Goal: Communication & Community: Answer question/provide support

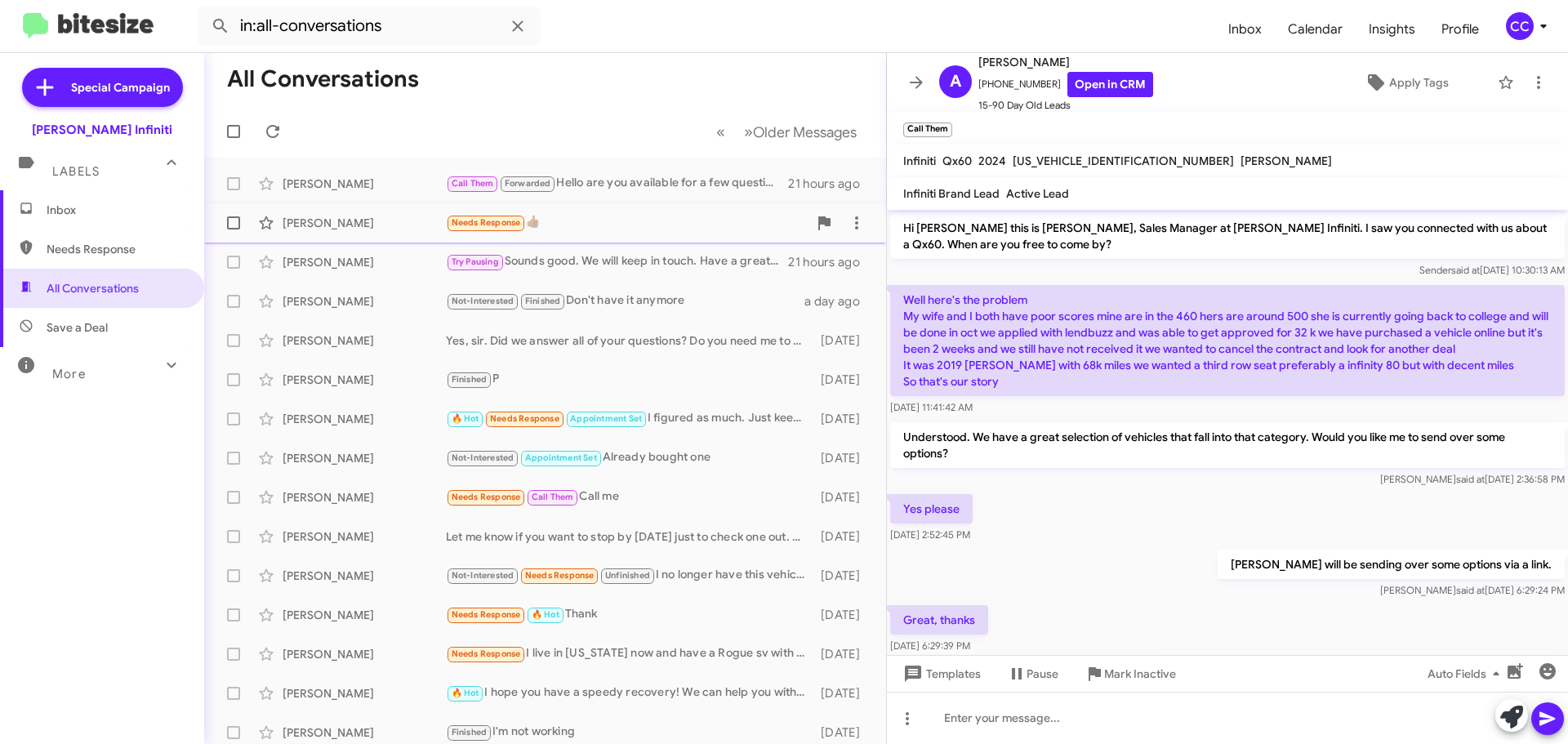
scroll to position [504, 0]
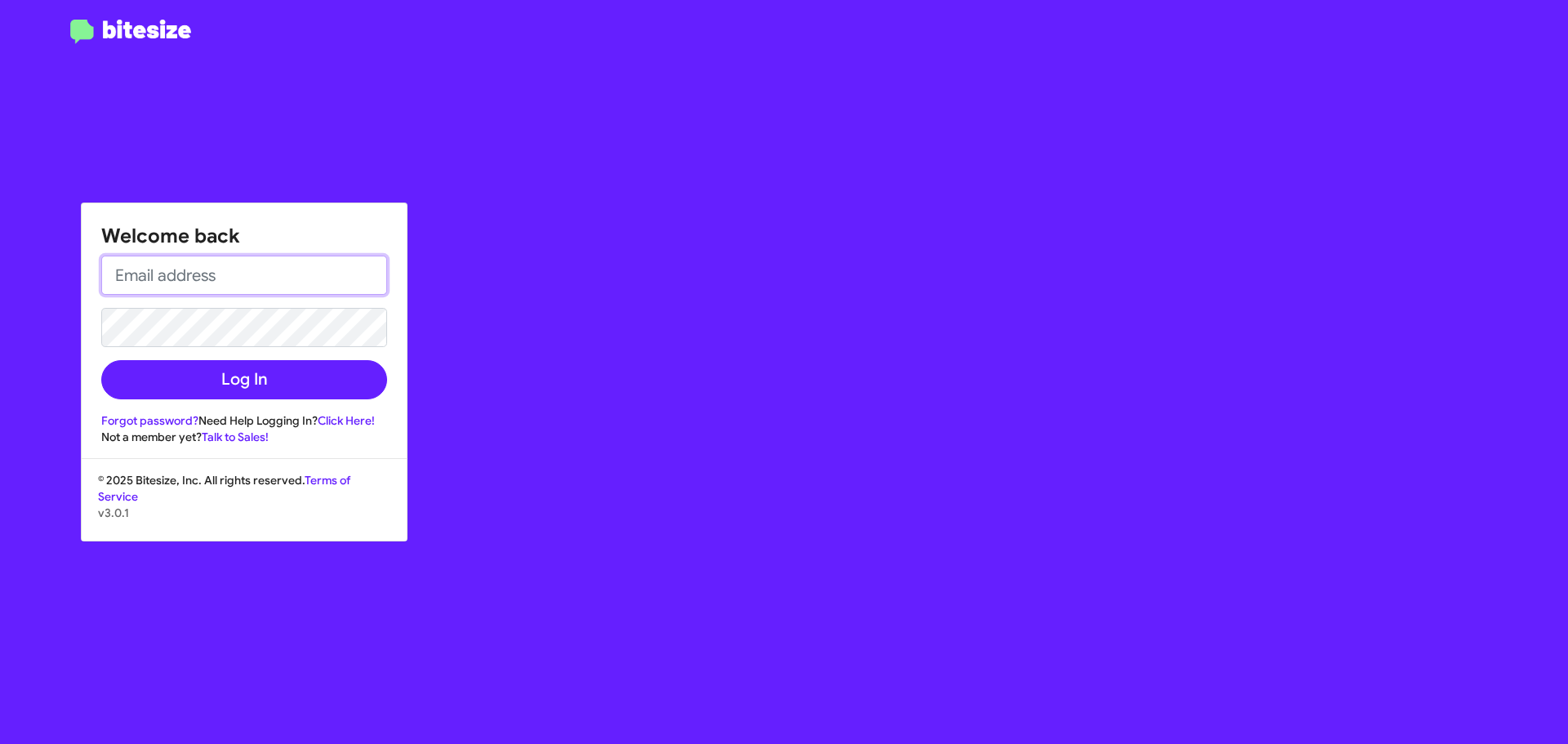
type input "[EMAIL_ADDRESS][DOMAIN_NAME]"
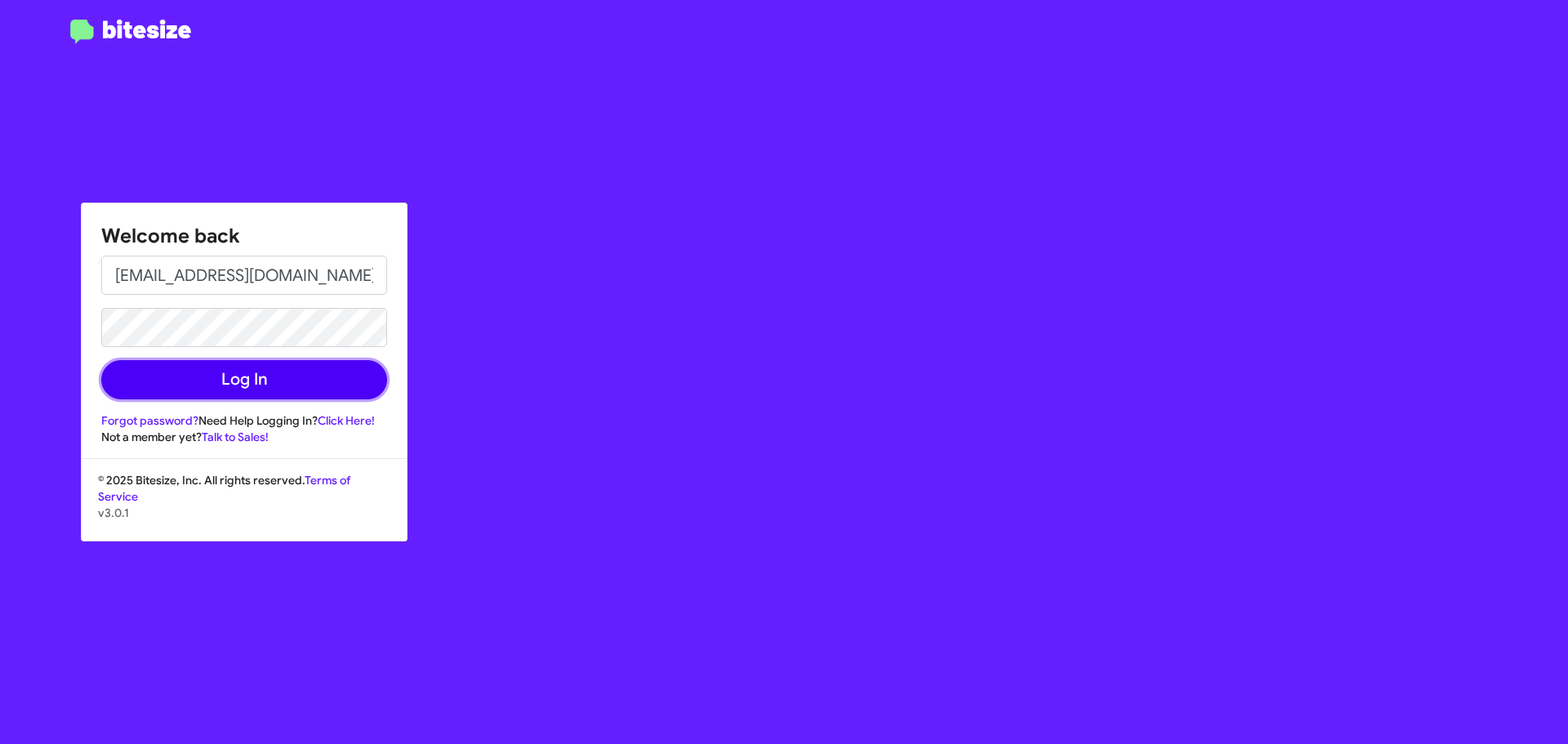
click at [281, 385] on button "Log In" at bounding box center [244, 380] width 286 height 39
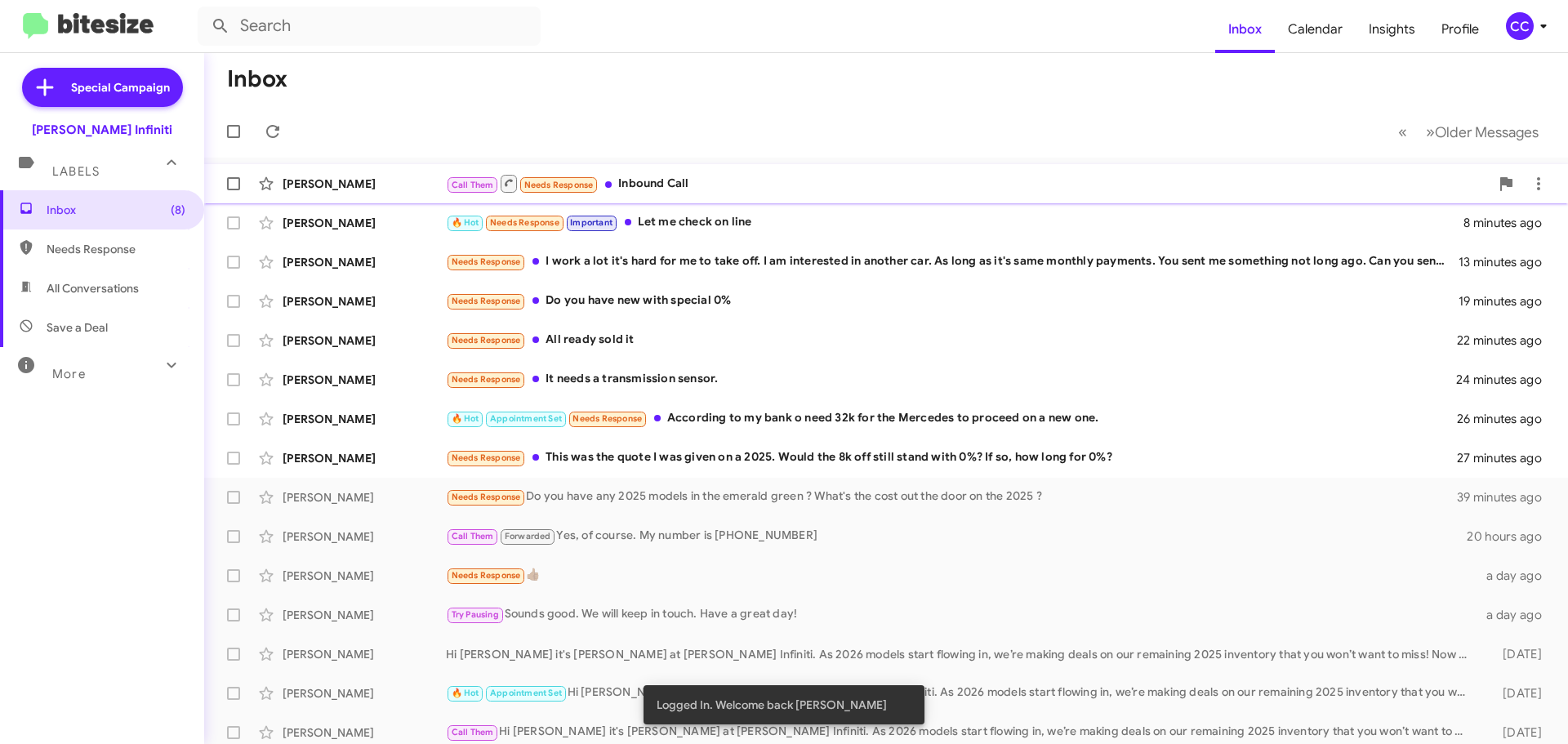
click at [421, 179] on div "[PERSON_NAME]" at bounding box center [364, 183] width 163 height 16
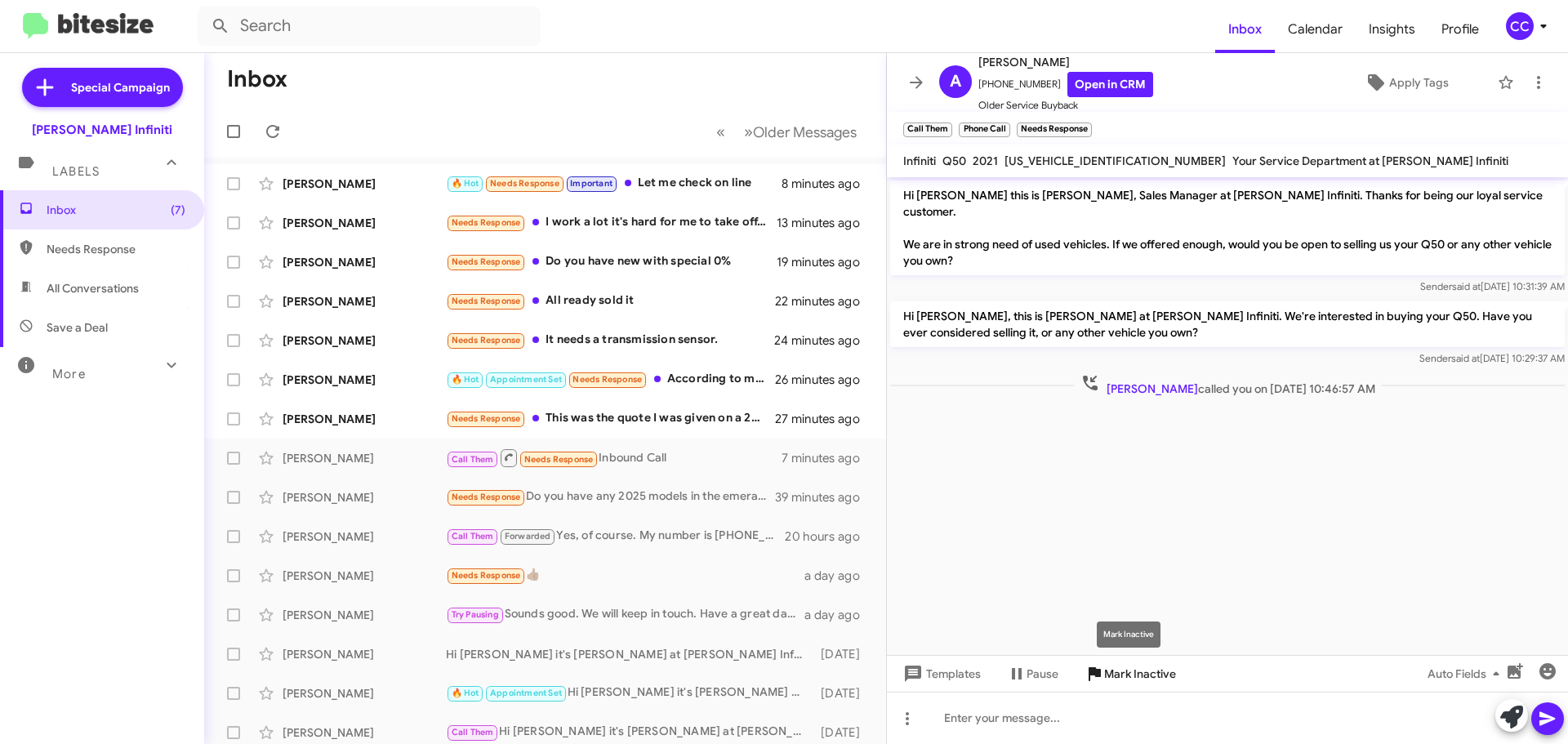
click at [1116, 686] on span "Mark Inactive" at bounding box center [1141, 673] width 72 height 29
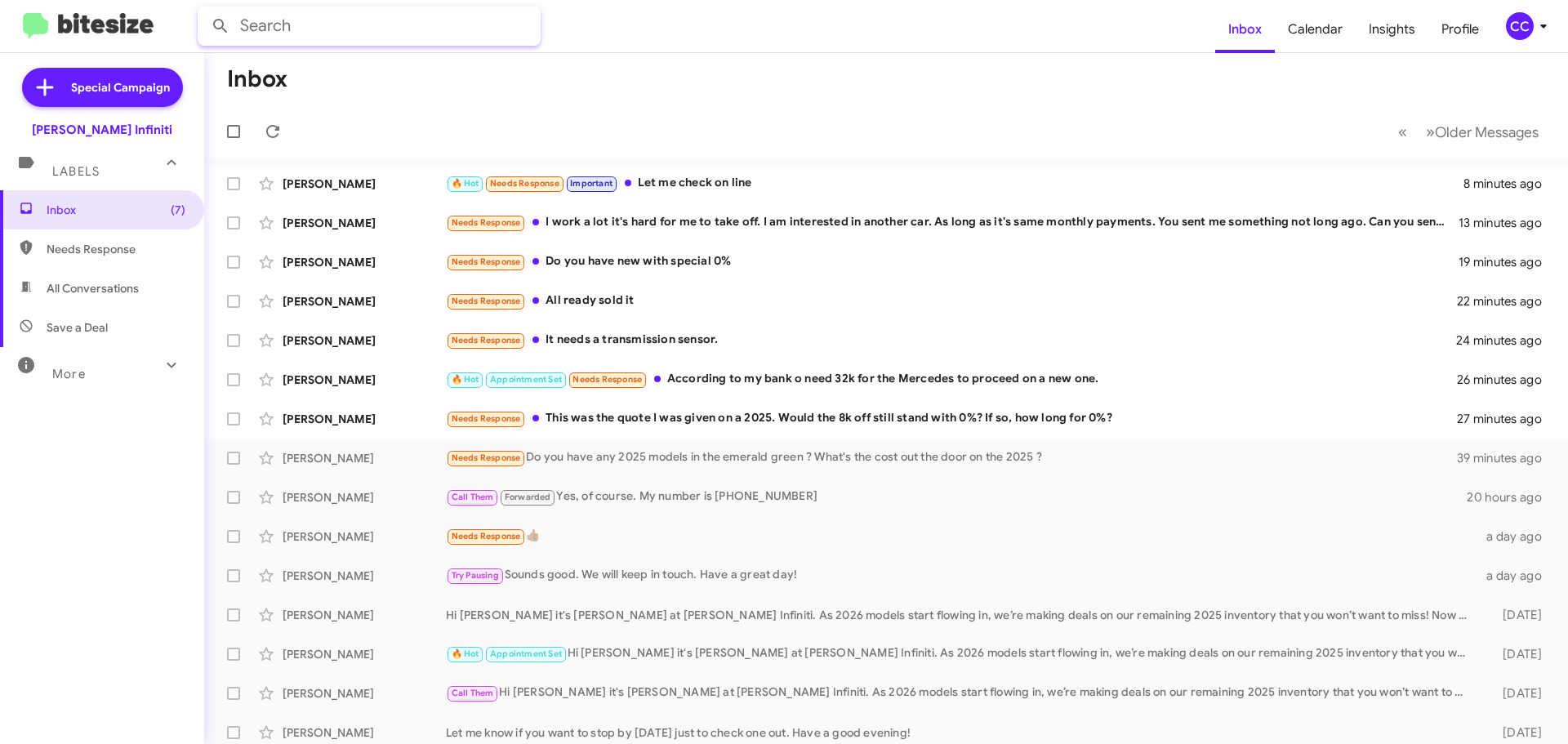
click at [281, 21] on input "text" at bounding box center [369, 26] width 343 height 39
type input "[PERSON_NAME]"
click at [204, 10] on button at bounding box center [220, 26] width 33 height 33
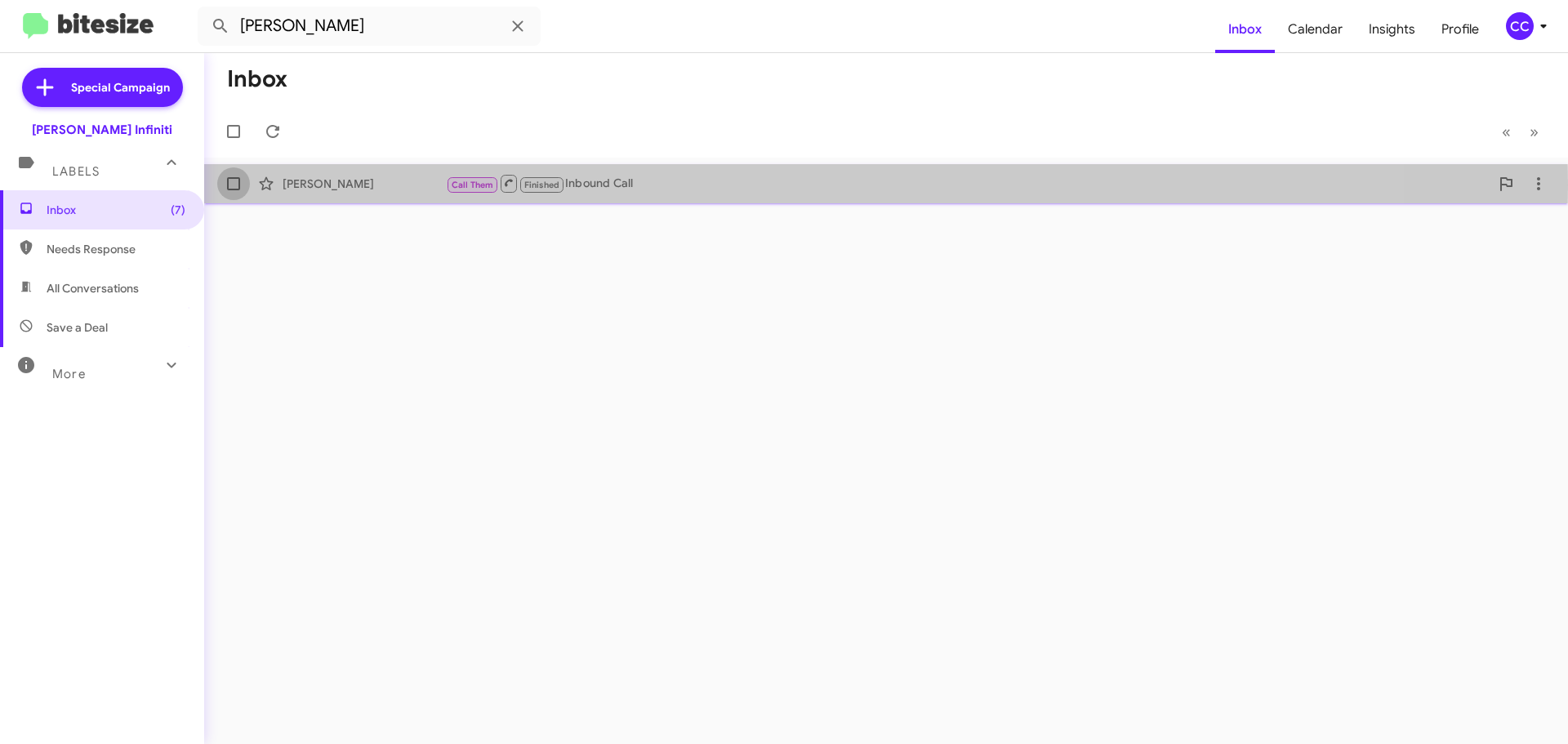
click at [241, 185] on label at bounding box center [233, 183] width 33 height 33
click at [233, 191] on input "checkbox" at bounding box center [233, 191] width 1 height 1
checkbox input "true"
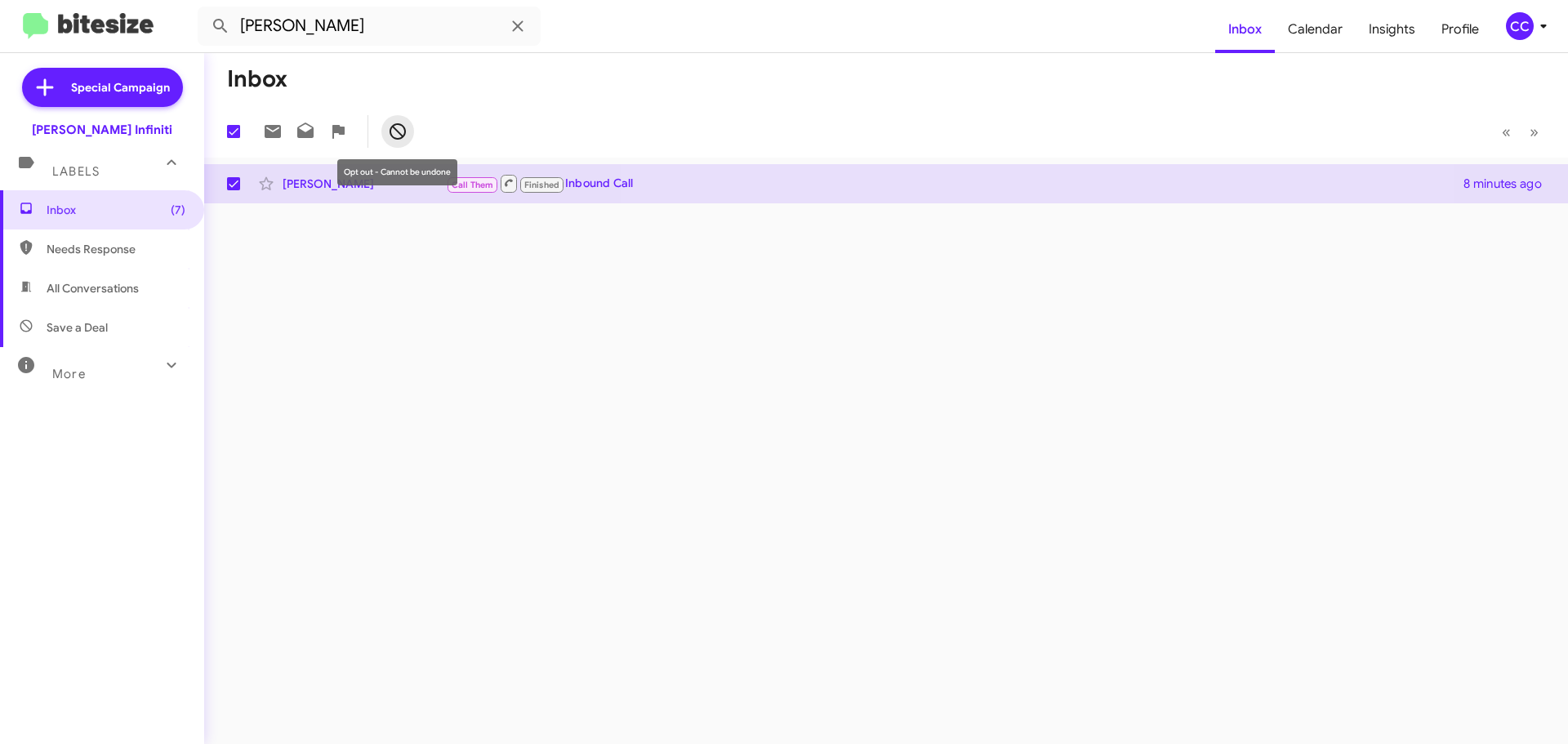
click at [396, 131] on icon at bounding box center [397, 131] width 19 height 19
checkbox input "false"
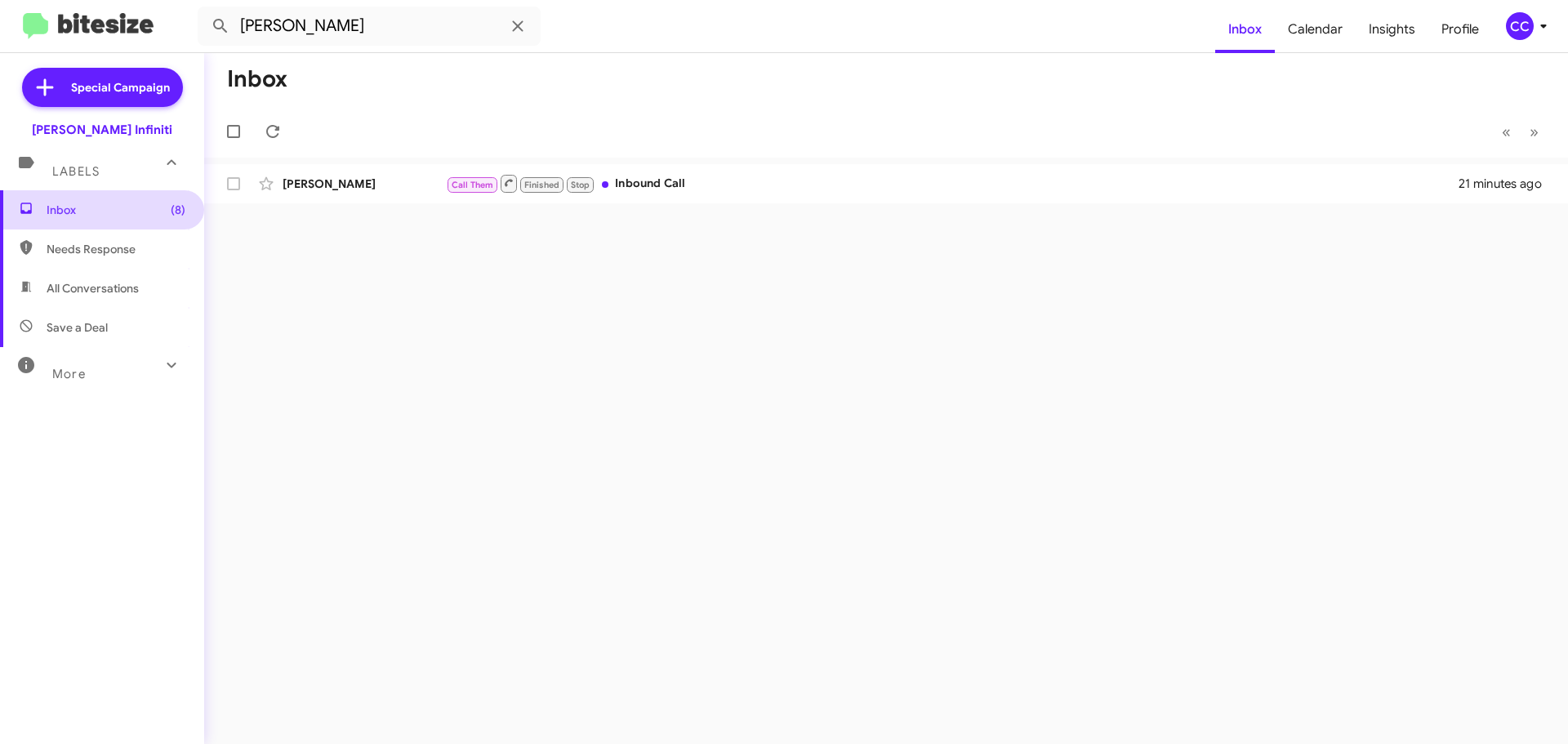
click at [117, 210] on span "Inbox (8)" at bounding box center [115, 209] width 139 height 16
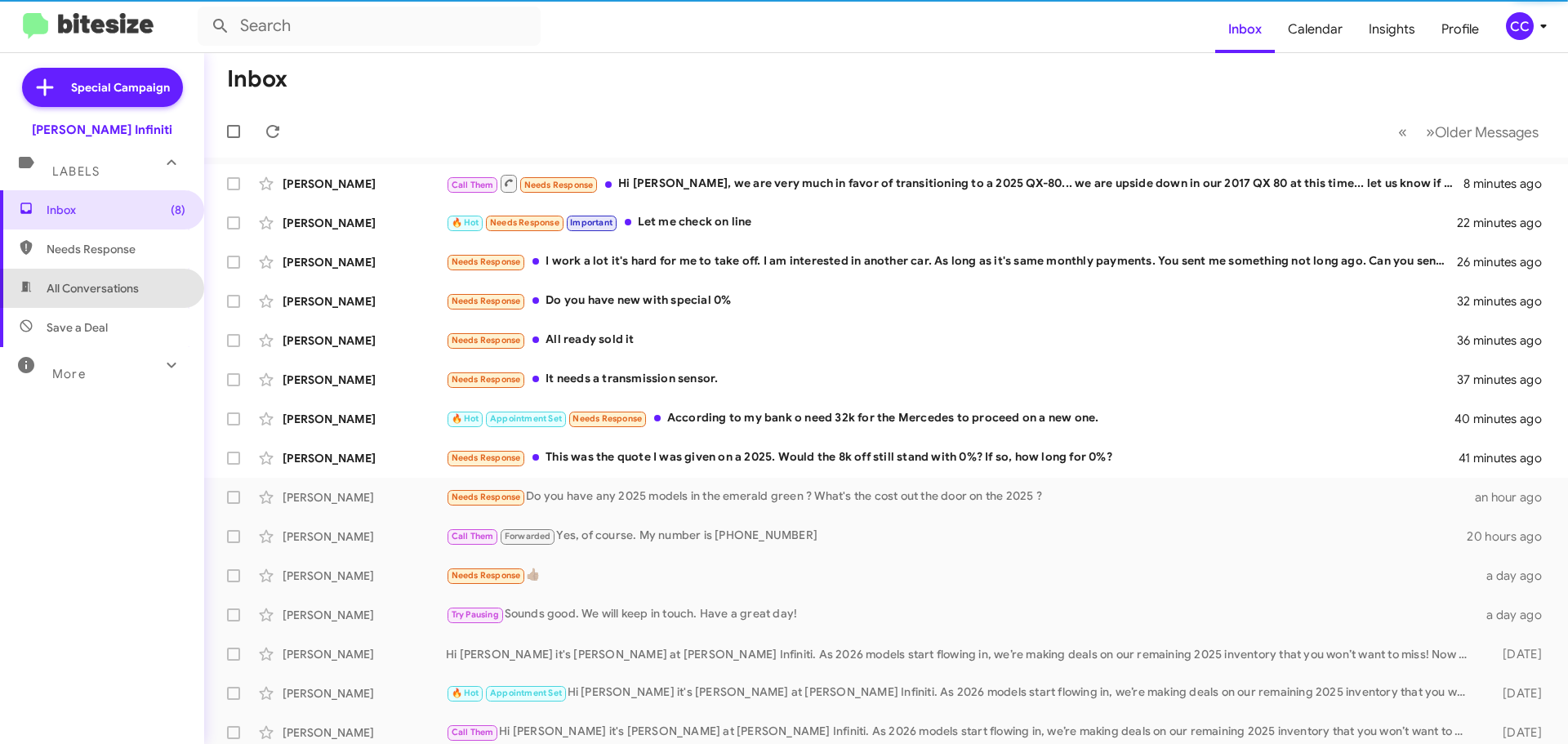
click at [120, 294] on span "All Conversations" at bounding box center [92, 288] width 92 height 16
type input "in:all-conversations"
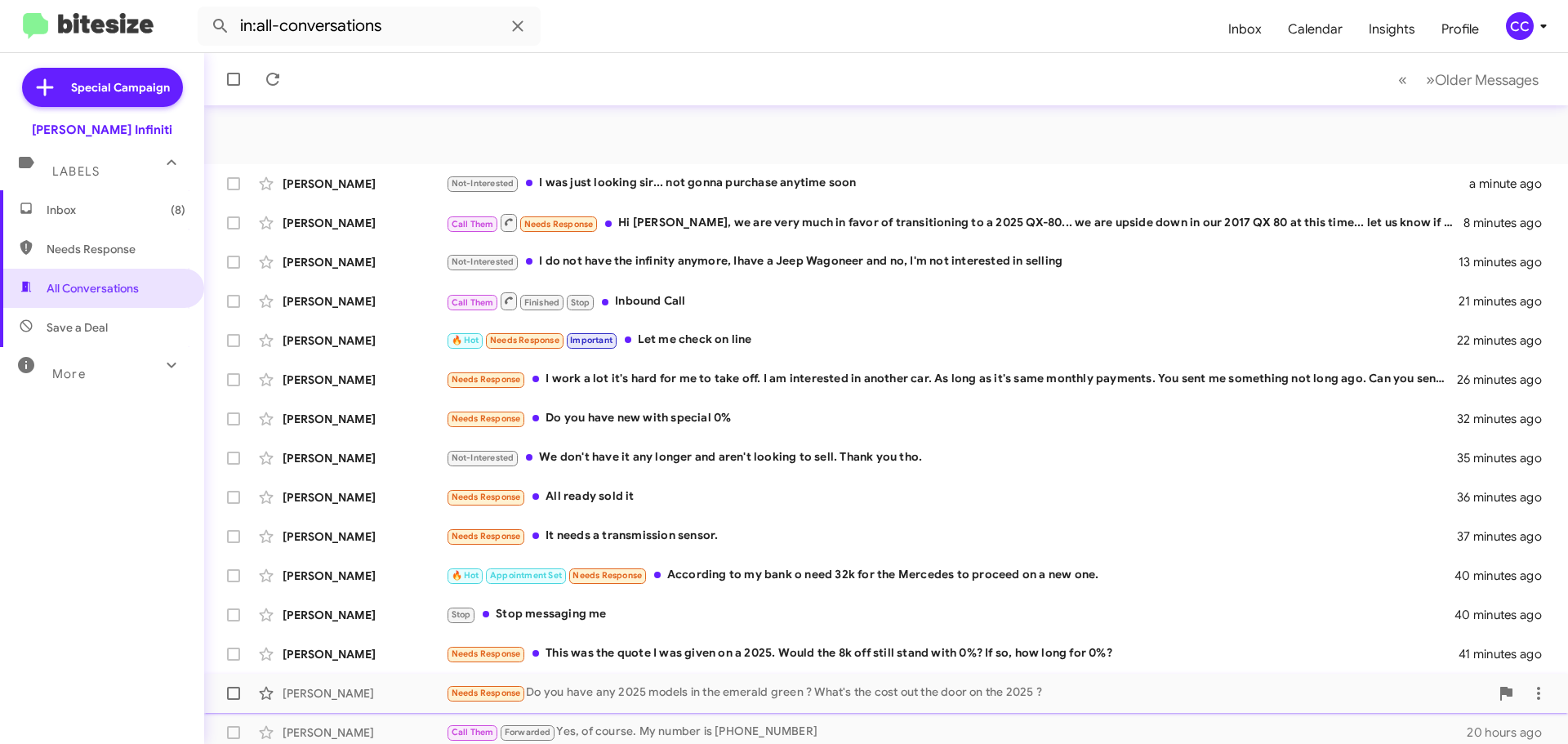
scroll to position [204, 0]
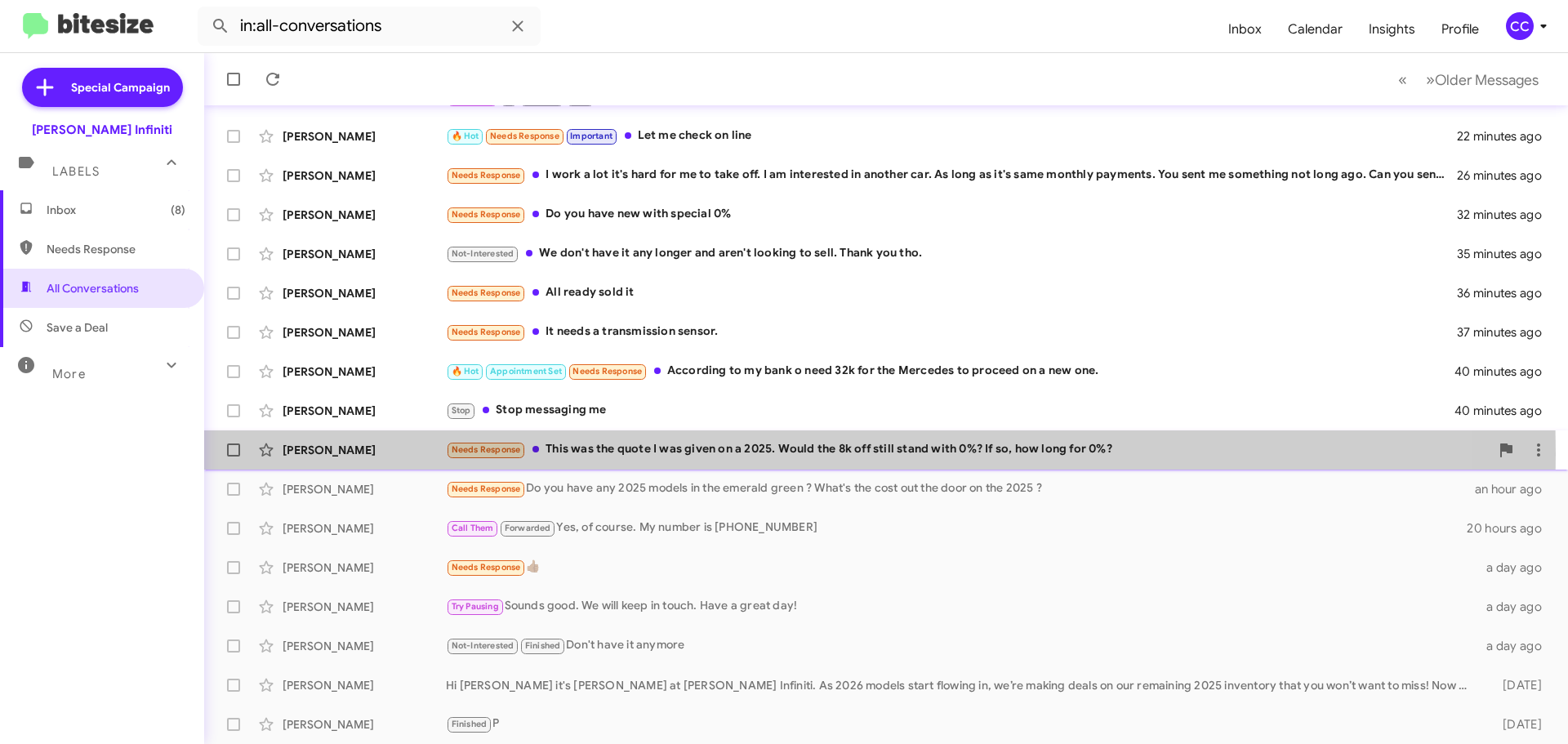
click at [684, 454] on div "Needs Response This was the quote I was given on a 2025. Would the 8k off still…" at bounding box center [968, 449] width 1044 height 18
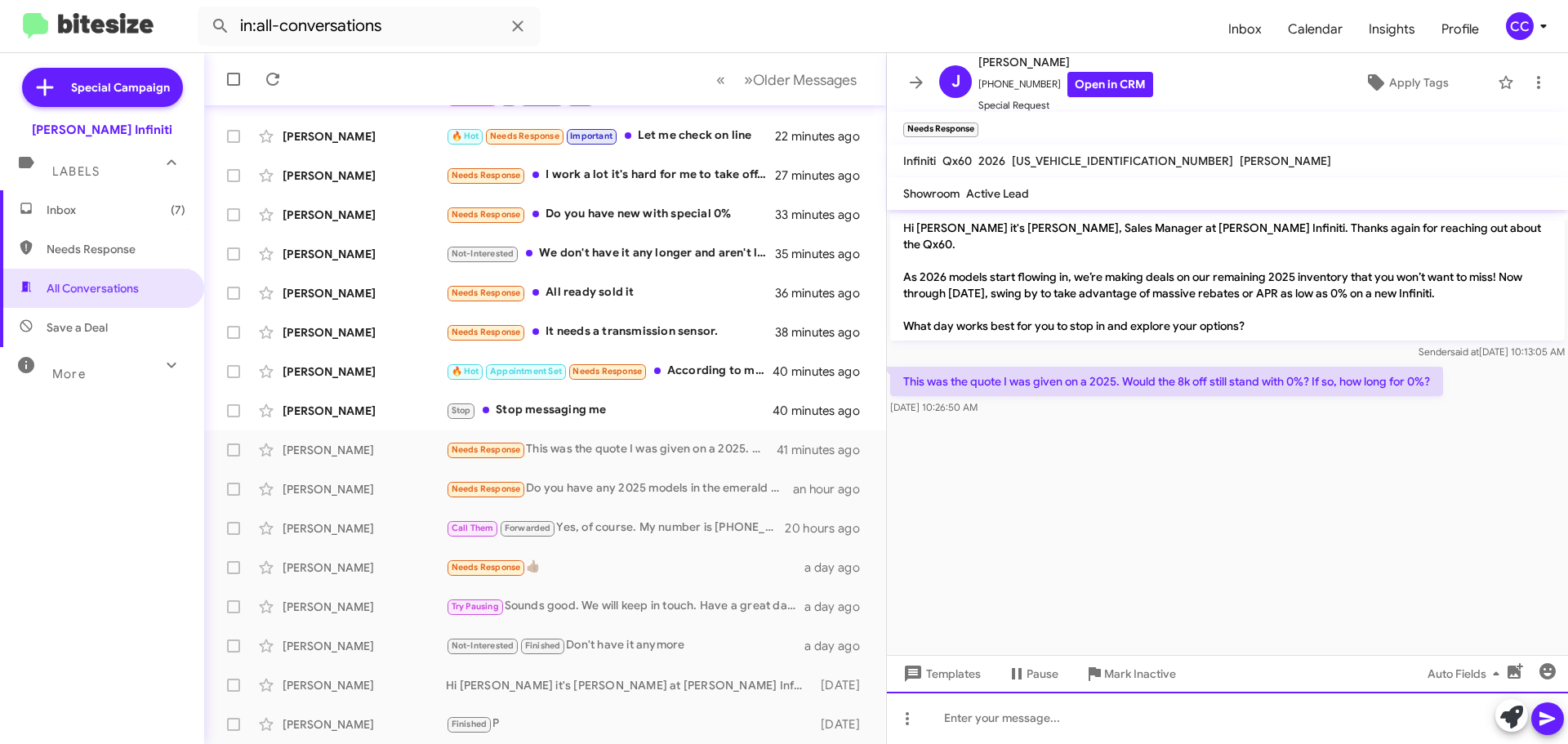
click at [1126, 726] on div at bounding box center [1227, 718] width 681 height 52
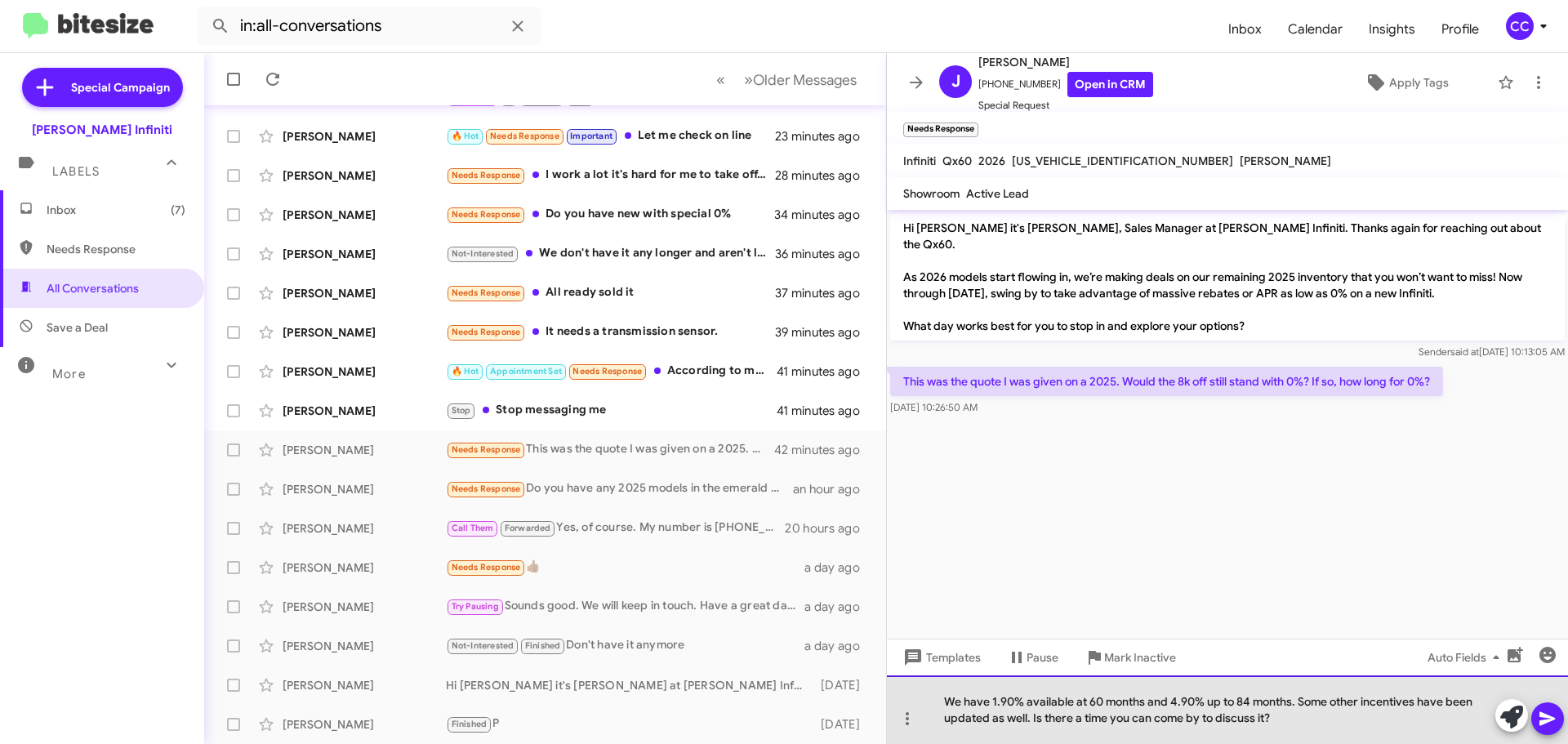
click at [1204, 722] on div "We have 1.90% available at 60 months and 4.90% up to 84 months. Some other ince…" at bounding box center [1227, 710] width 681 height 69
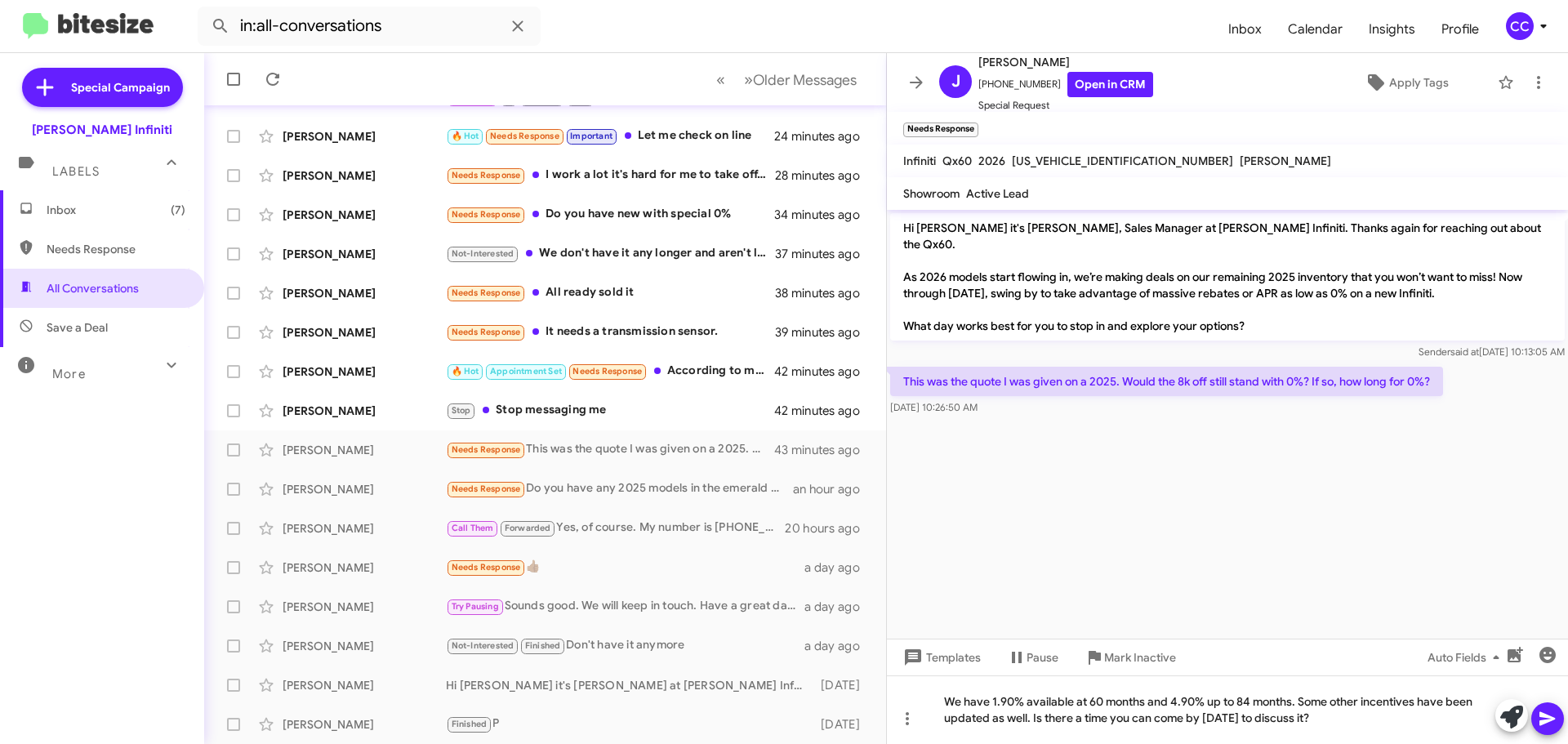
click at [1538, 724] on icon at bounding box center [1547, 718] width 19 height 19
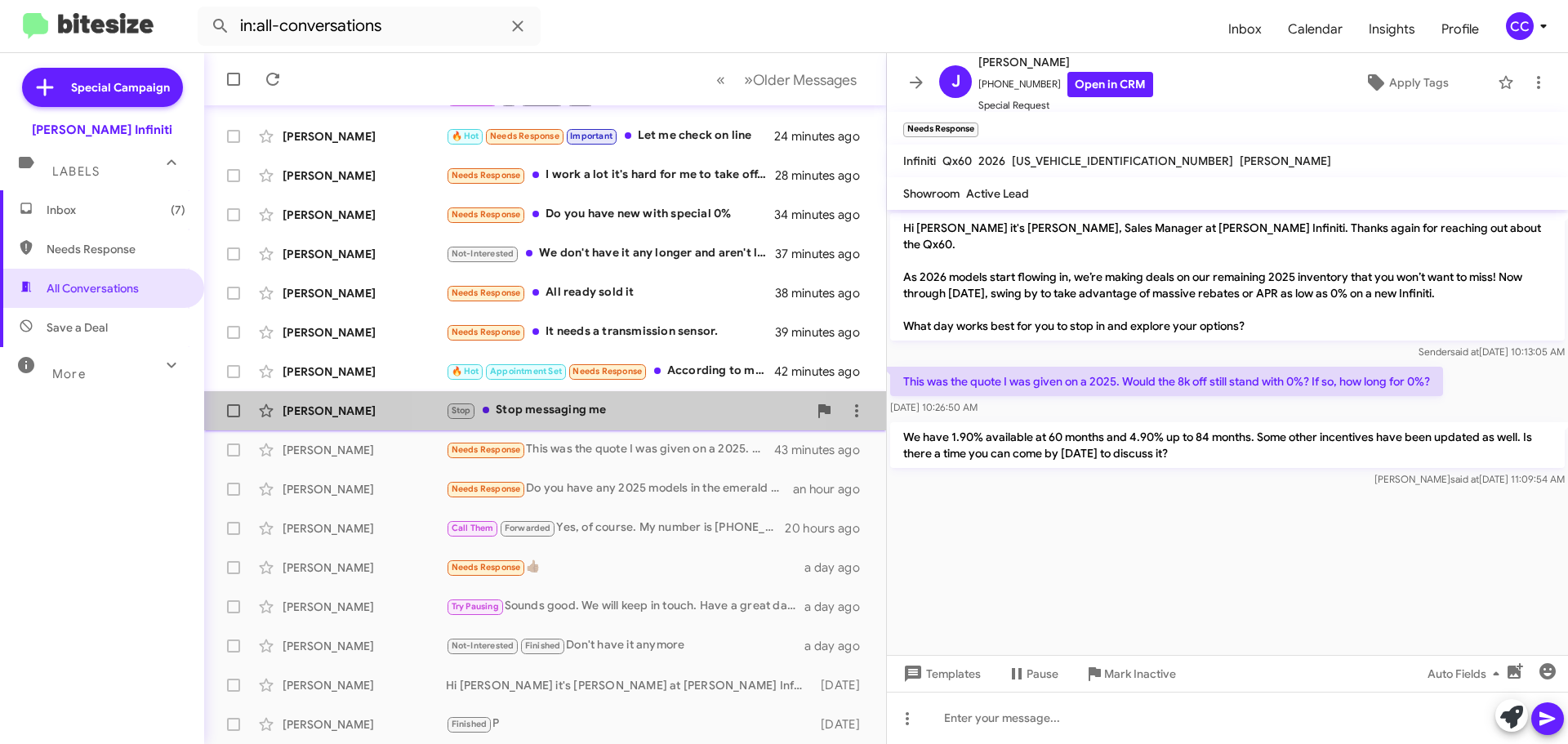
click at [547, 411] on div "Stop Stop messaging me" at bounding box center [627, 410] width 362 height 18
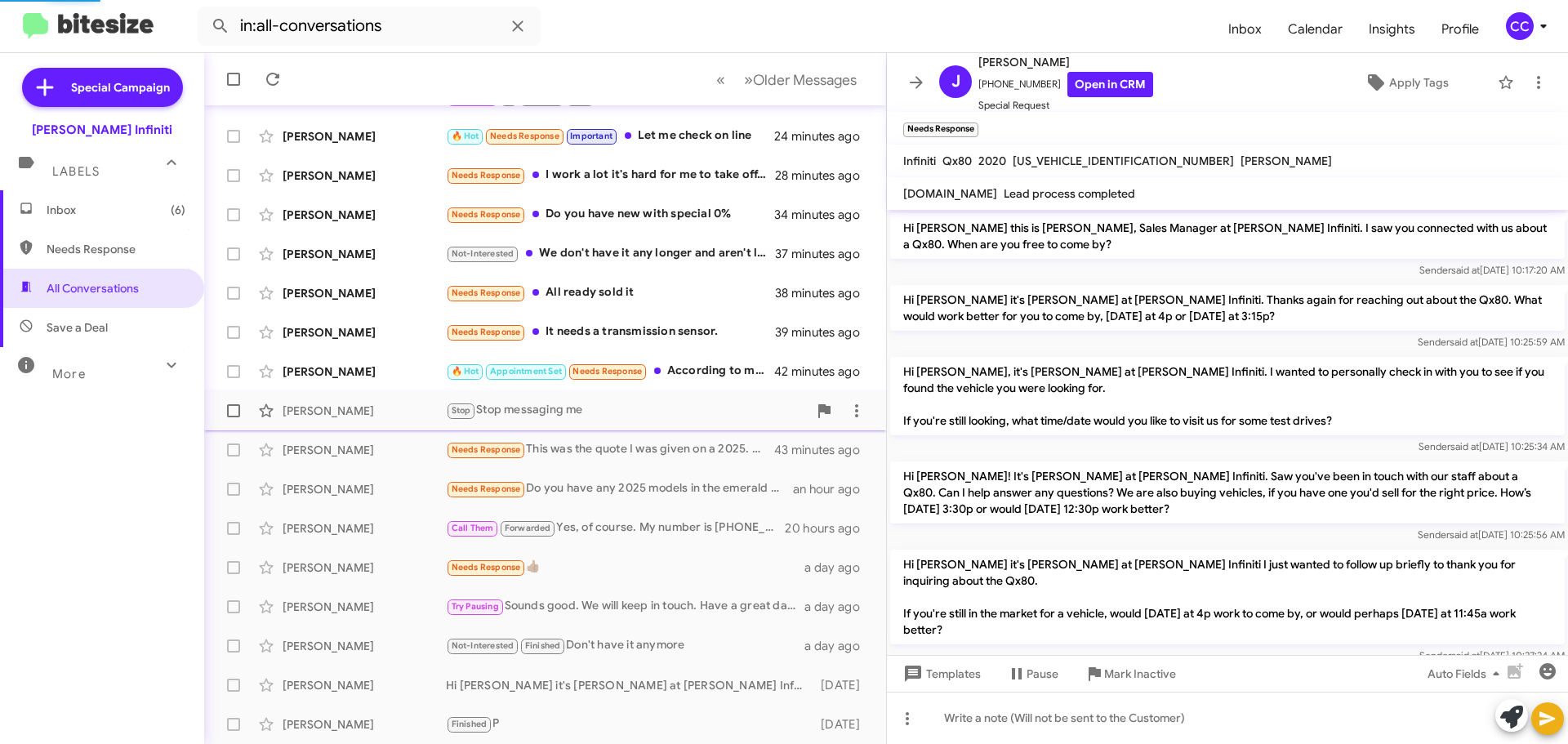
scroll to position [369, 0]
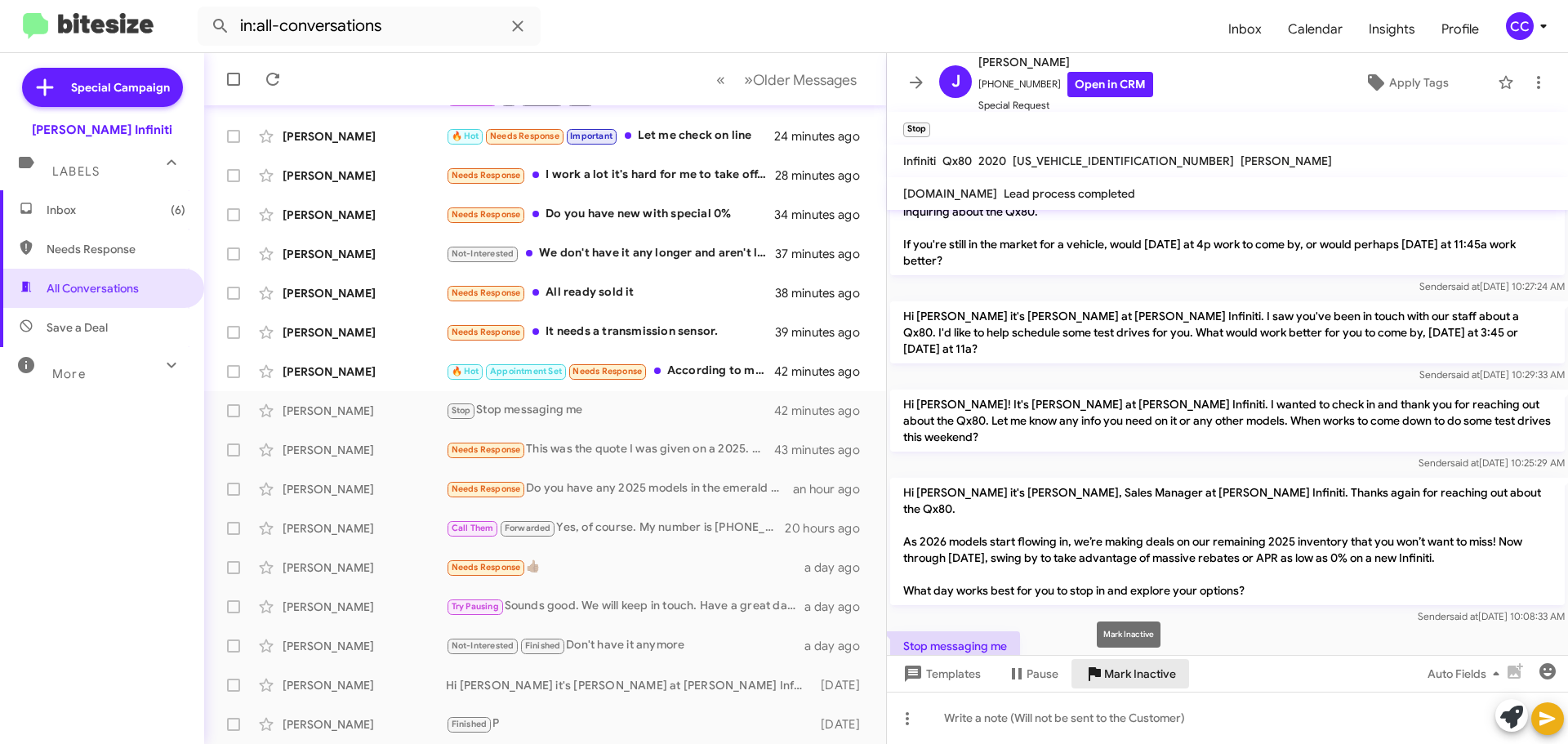
click at [1095, 668] on icon at bounding box center [1094, 673] width 13 height 14
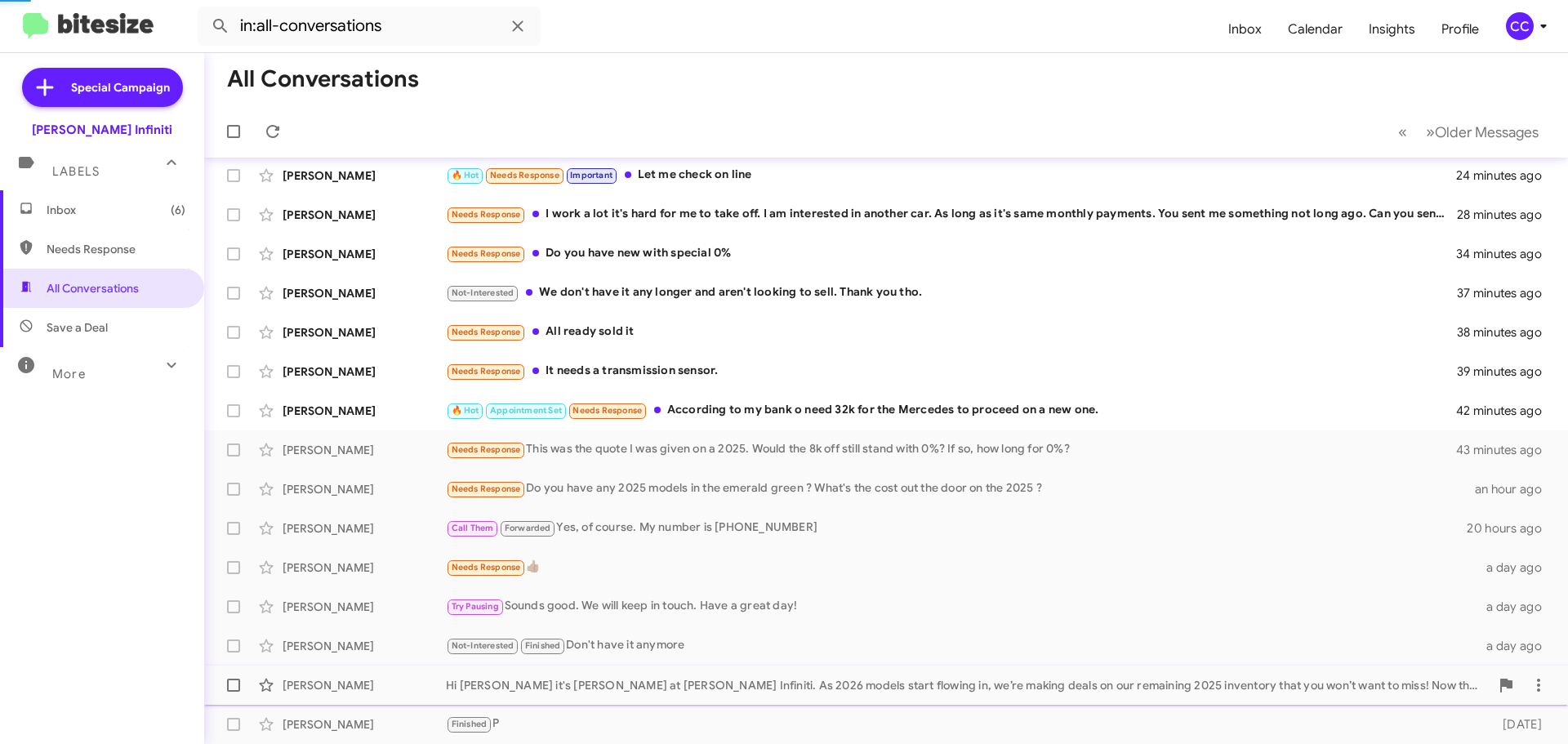
scroll to position [165, 0]
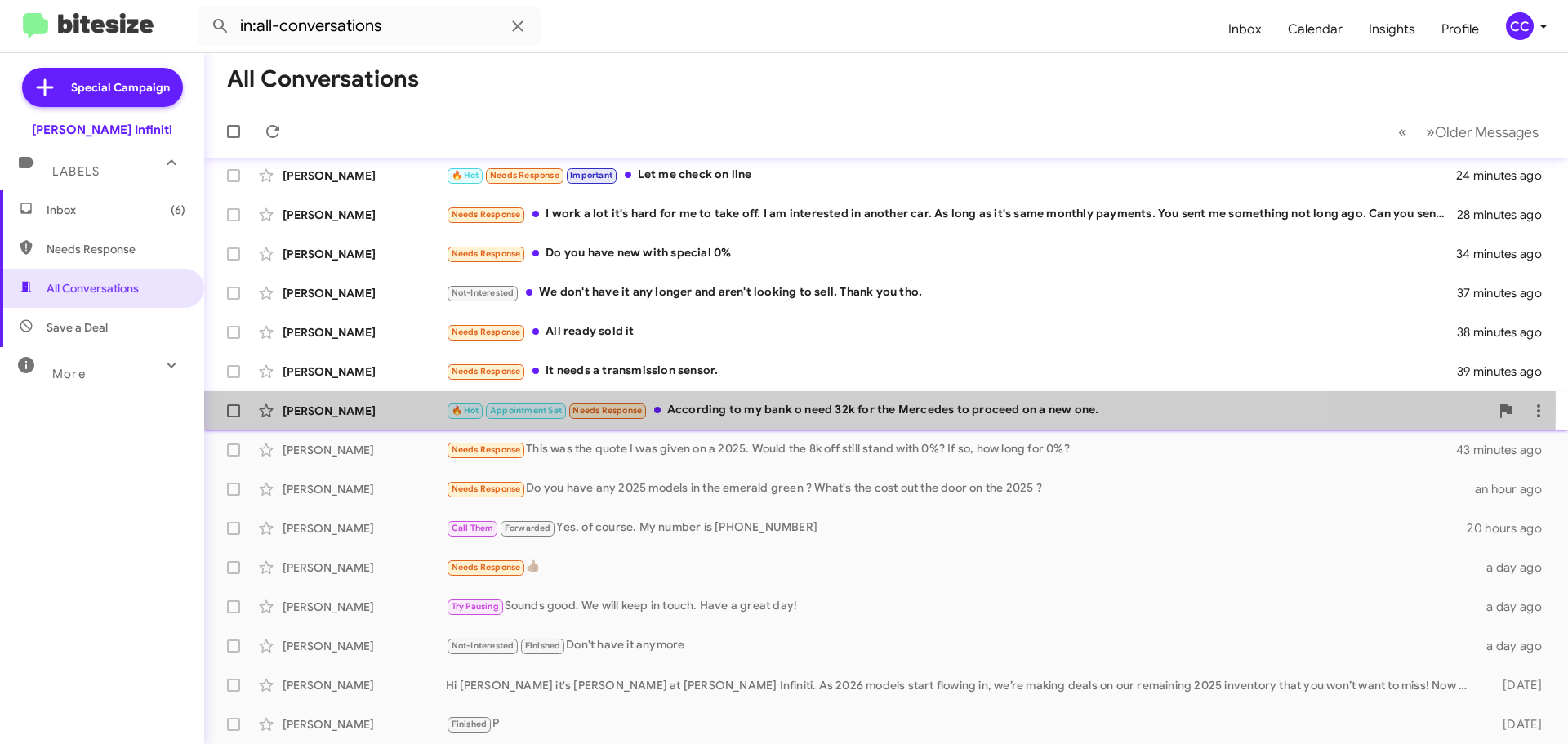
click at [716, 408] on div "🔥 Hot Appointment Set Needs Response According to my bank o need 32k for the Me…" at bounding box center [968, 410] width 1044 height 18
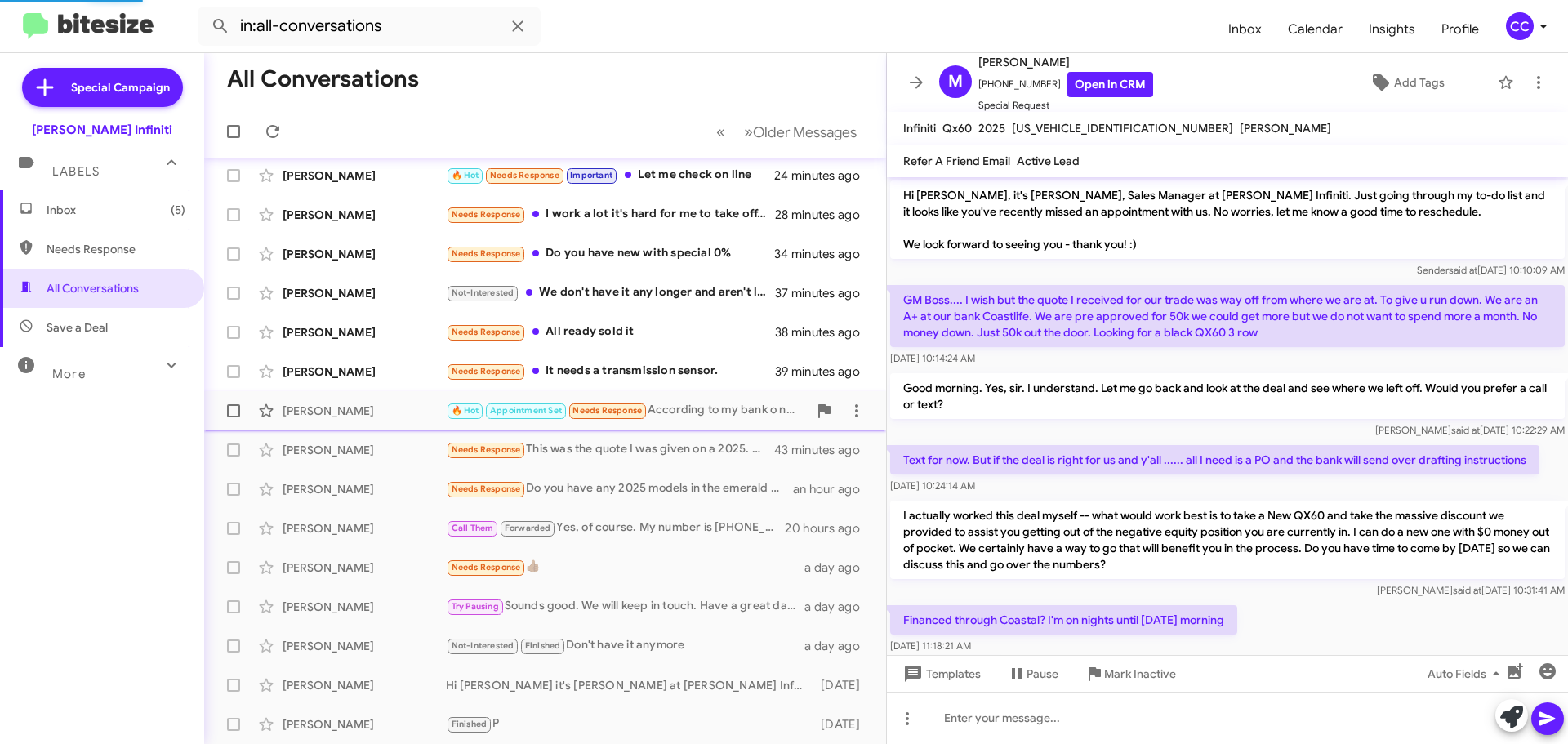
scroll to position [322, 0]
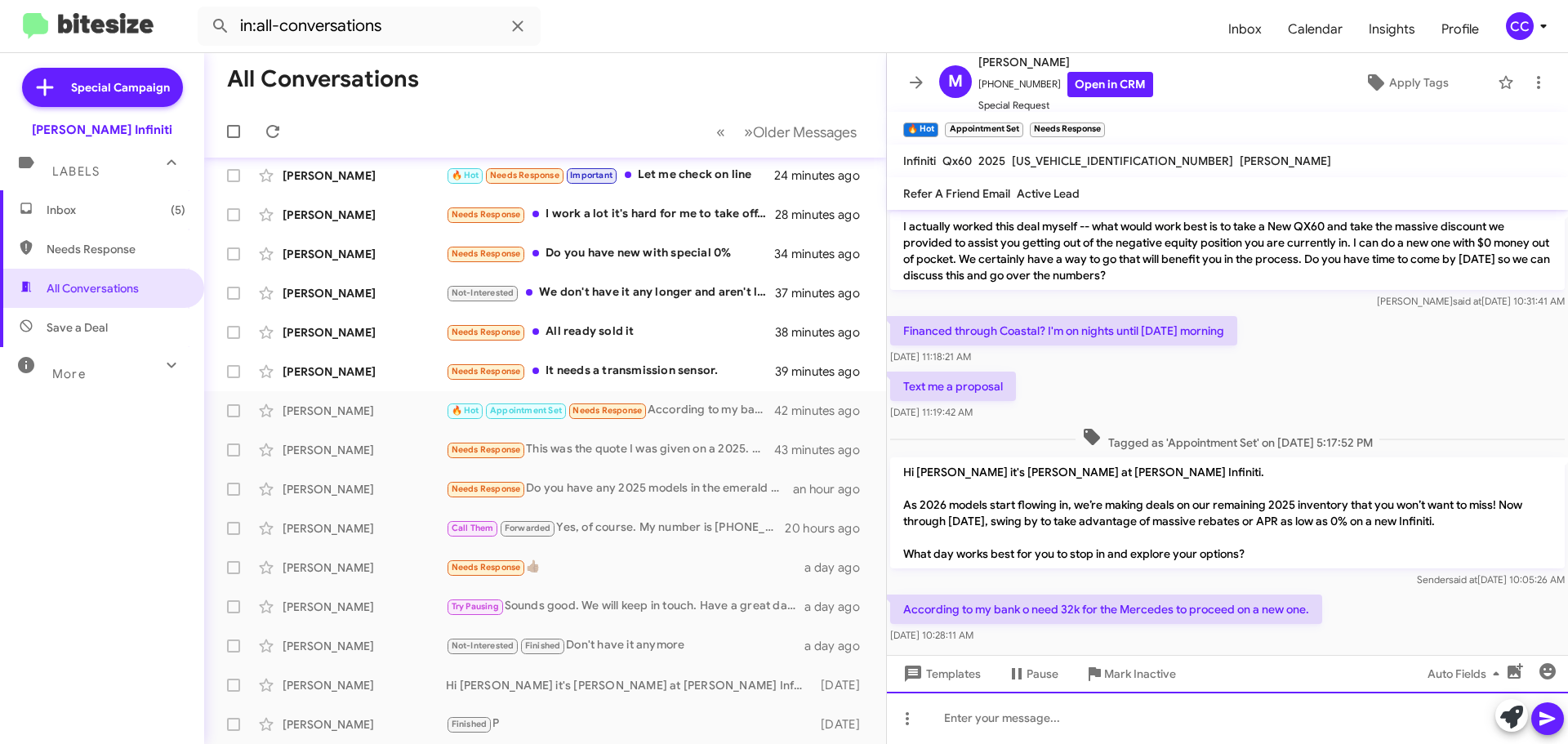
click at [996, 720] on div at bounding box center [1227, 718] width 681 height 52
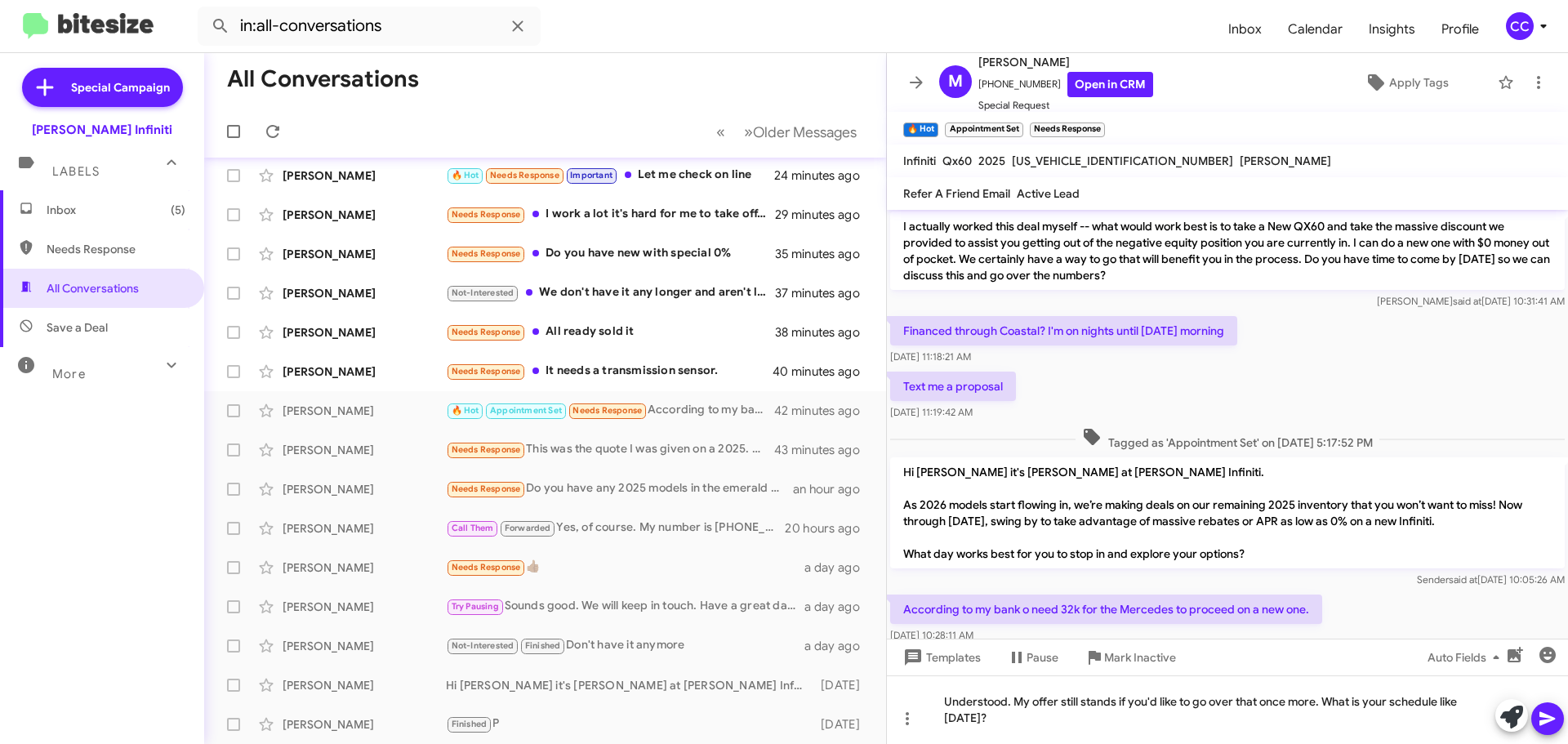
click at [1554, 721] on icon at bounding box center [1547, 718] width 19 height 19
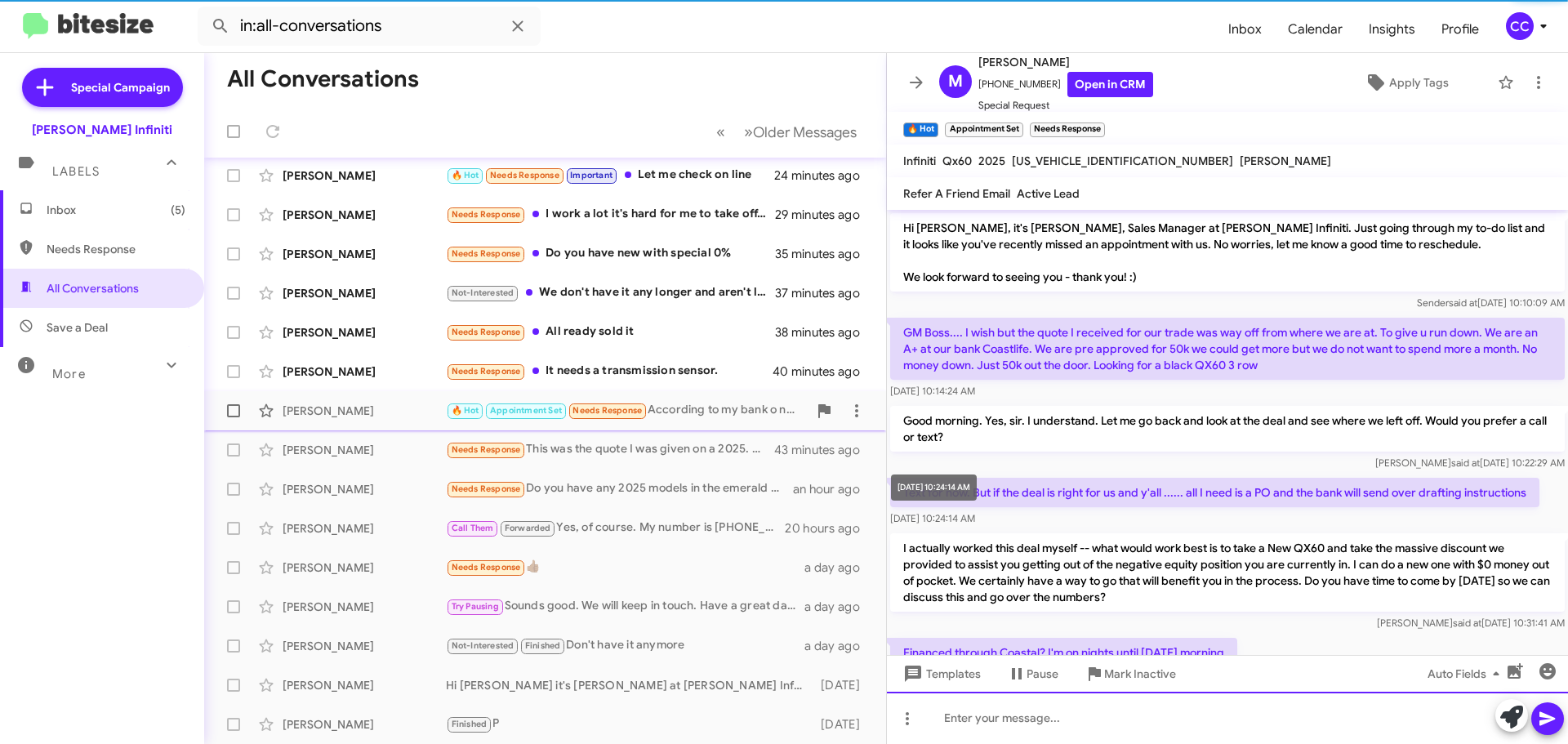
scroll to position [204, 0]
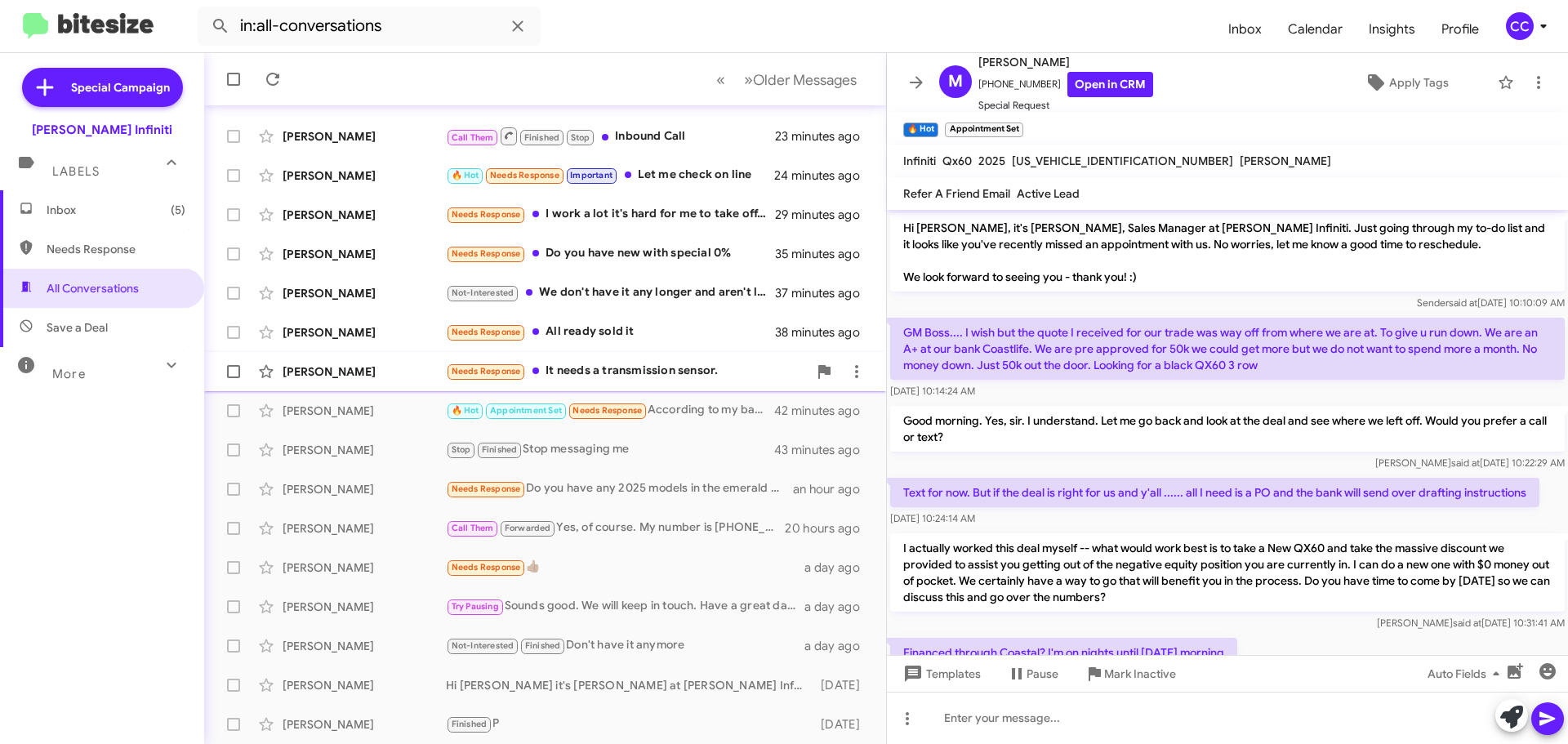
click at [662, 375] on div "Needs Response It needs a transmission sensor." at bounding box center [627, 371] width 362 height 18
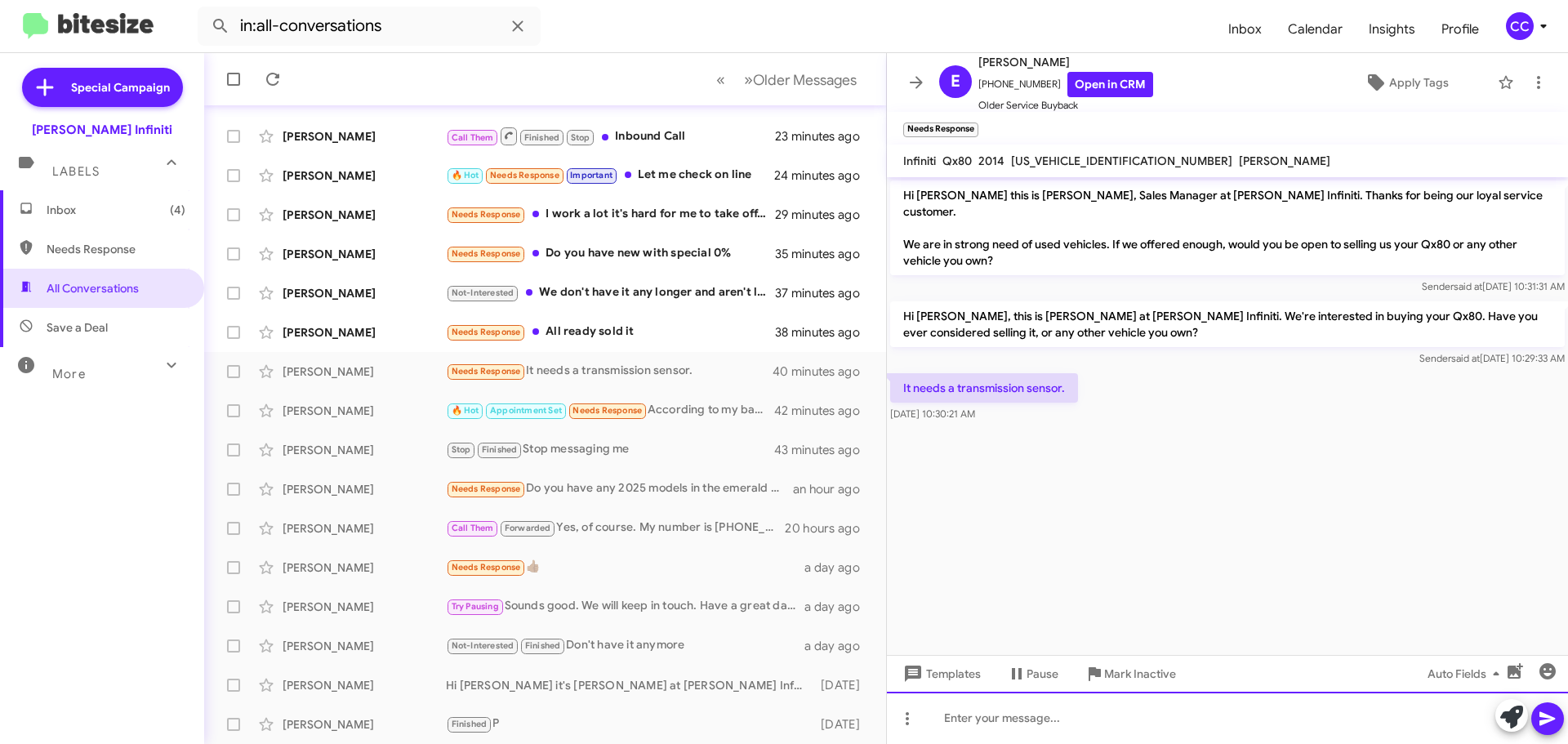
click at [1148, 715] on div at bounding box center [1227, 718] width 681 height 52
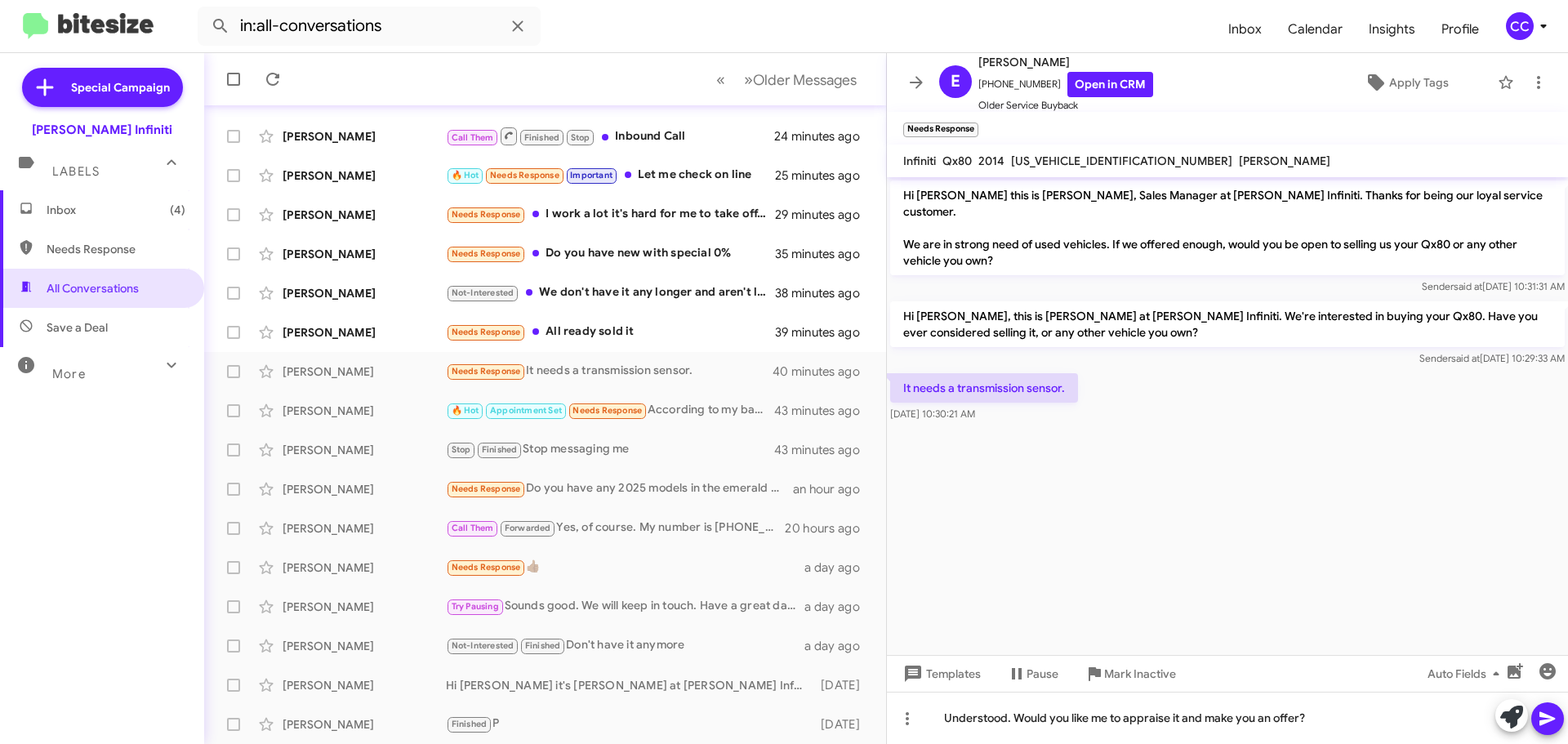
click at [1557, 715] on button at bounding box center [1547, 718] width 33 height 33
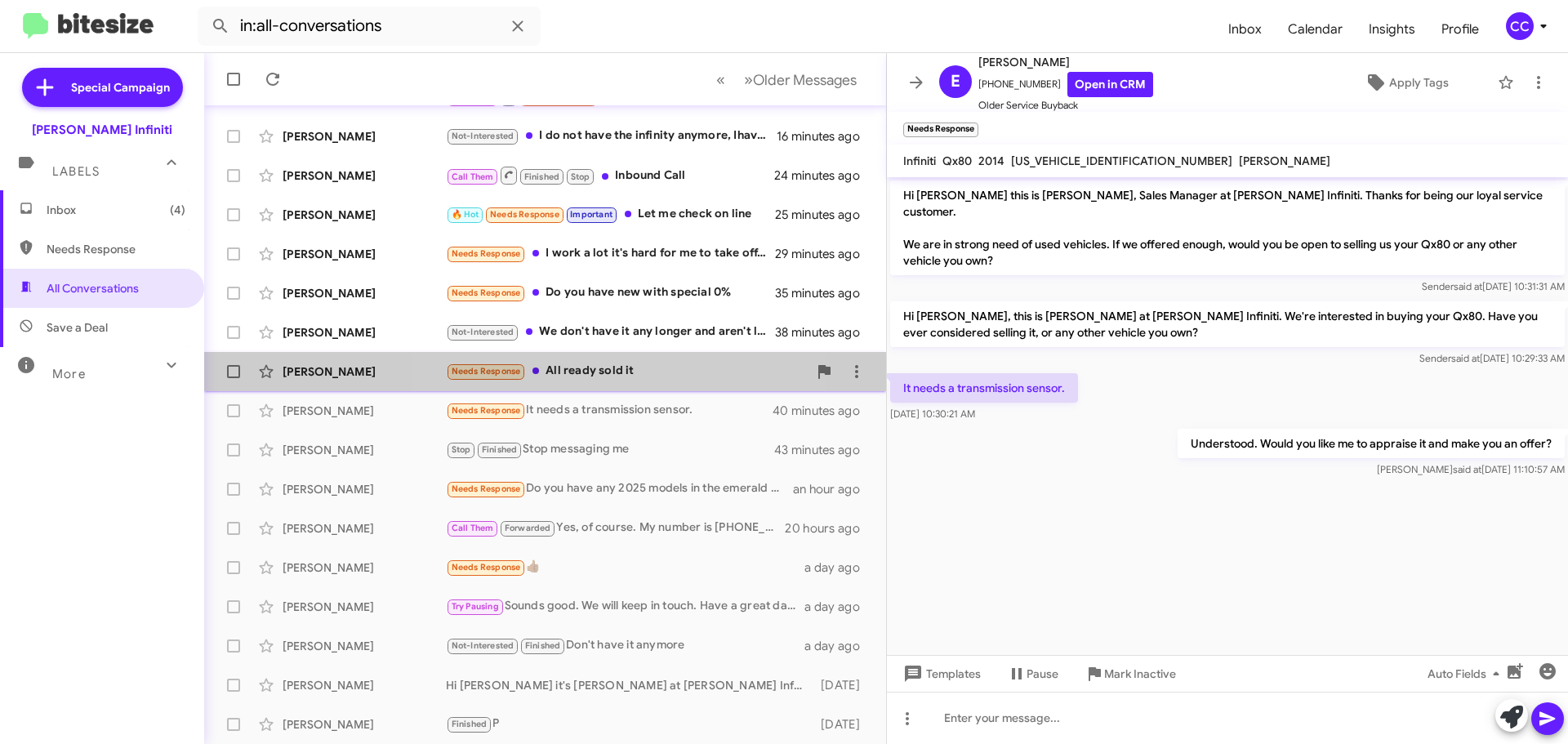
click at [622, 372] on div "Needs Response All ready sold it" at bounding box center [627, 371] width 362 height 18
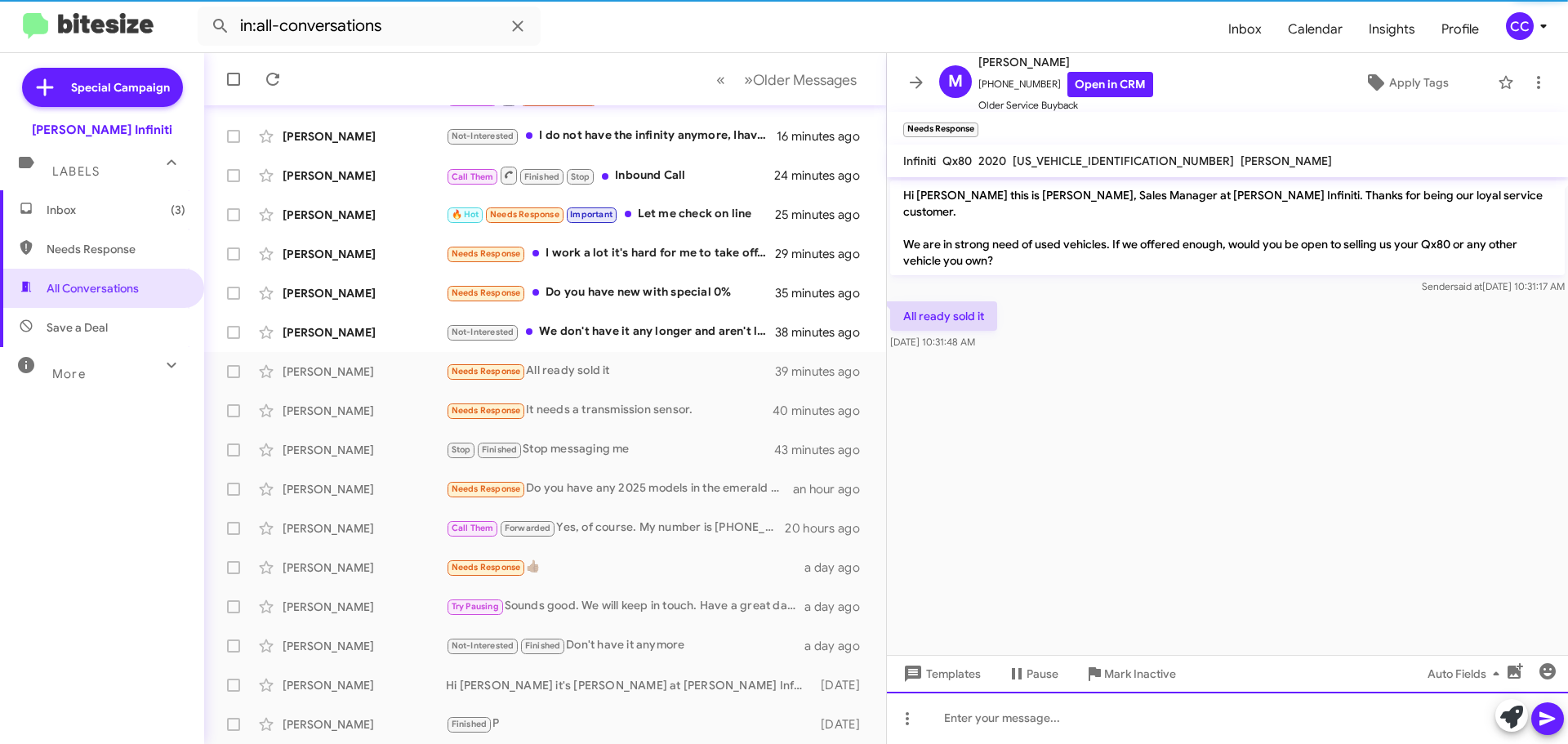
click at [1025, 705] on div at bounding box center [1227, 718] width 681 height 52
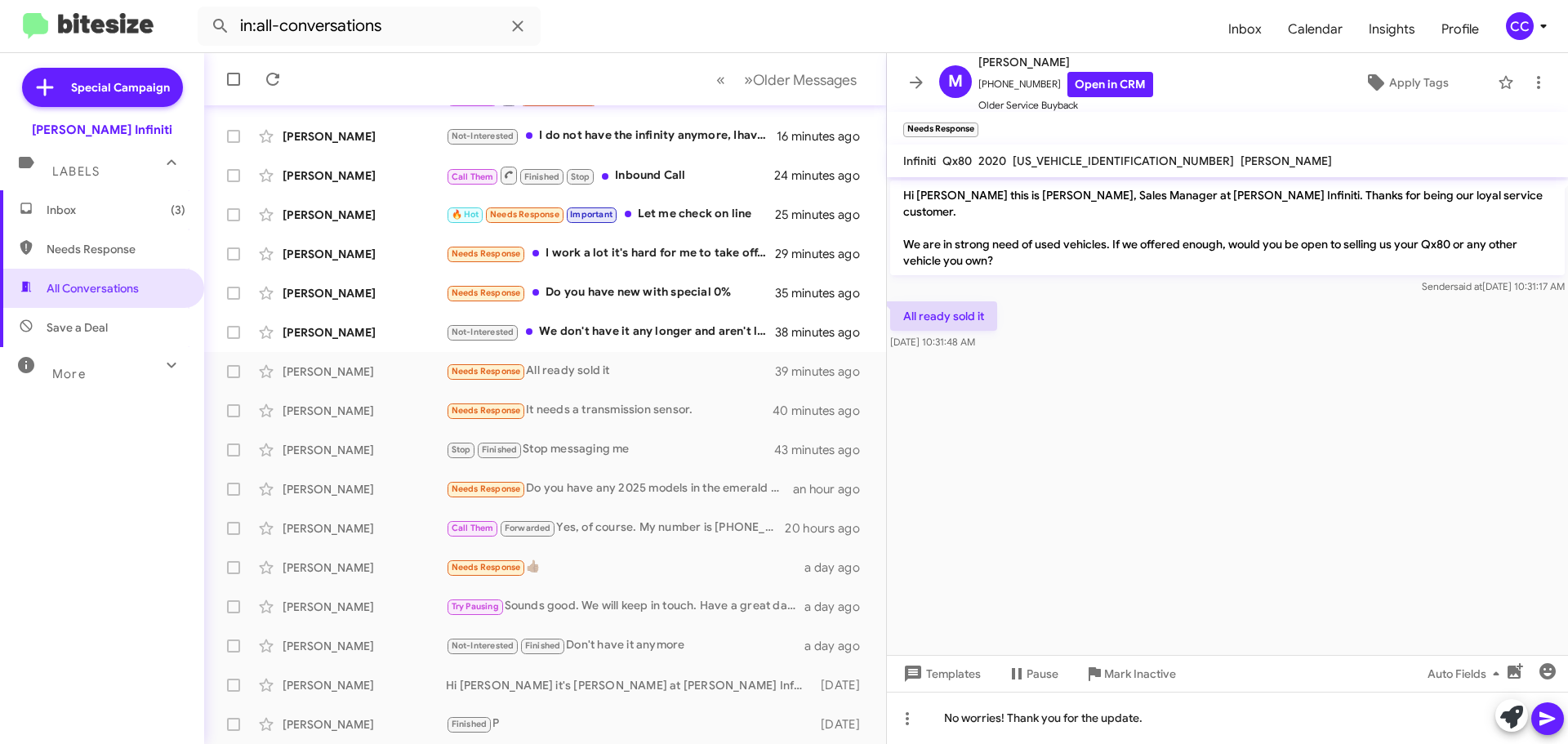
click at [1551, 715] on icon at bounding box center [1547, 718] width 19 height 19
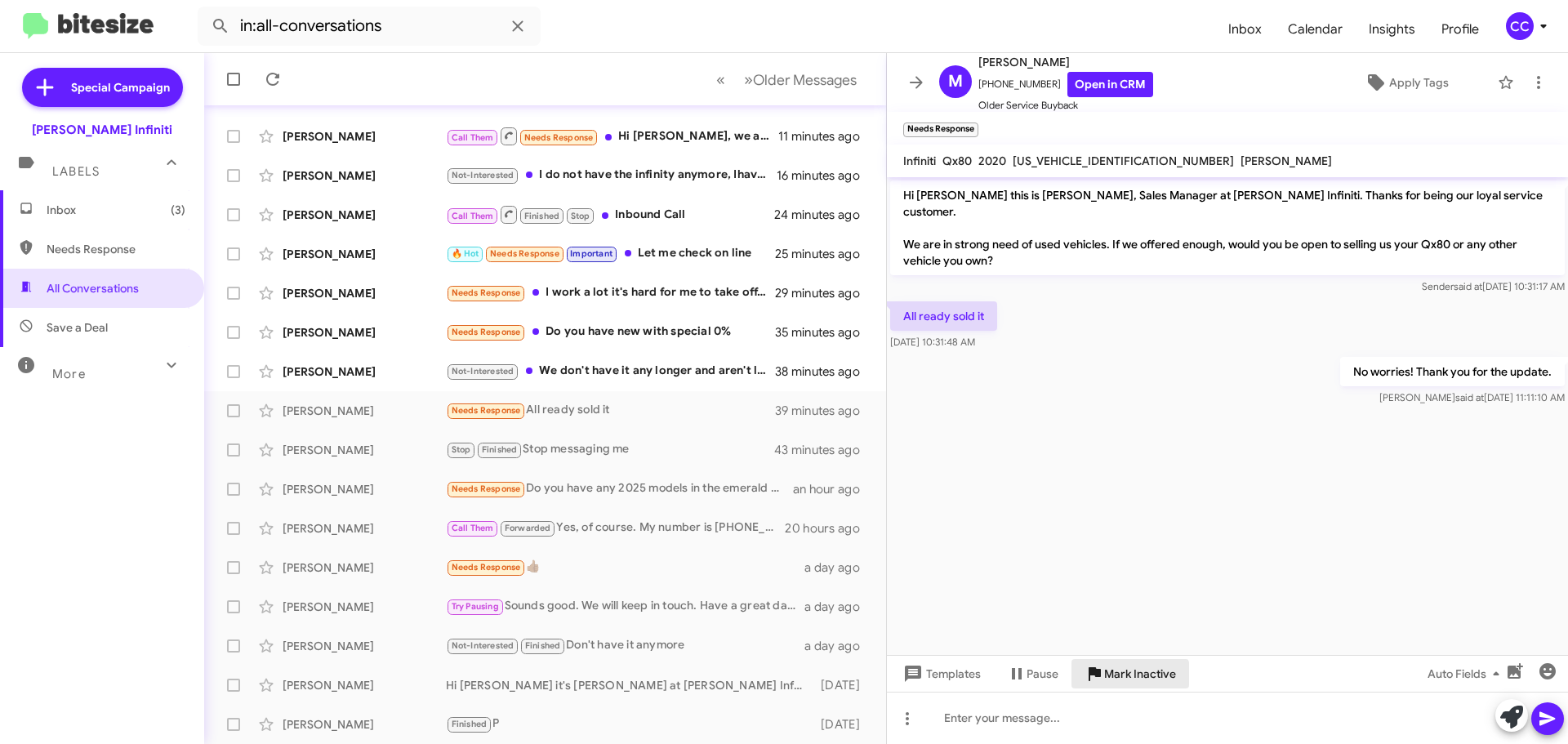
click at [1122, 683] on span "Mark Inactive" at bounding box center [1141, 673] width 72 height 29
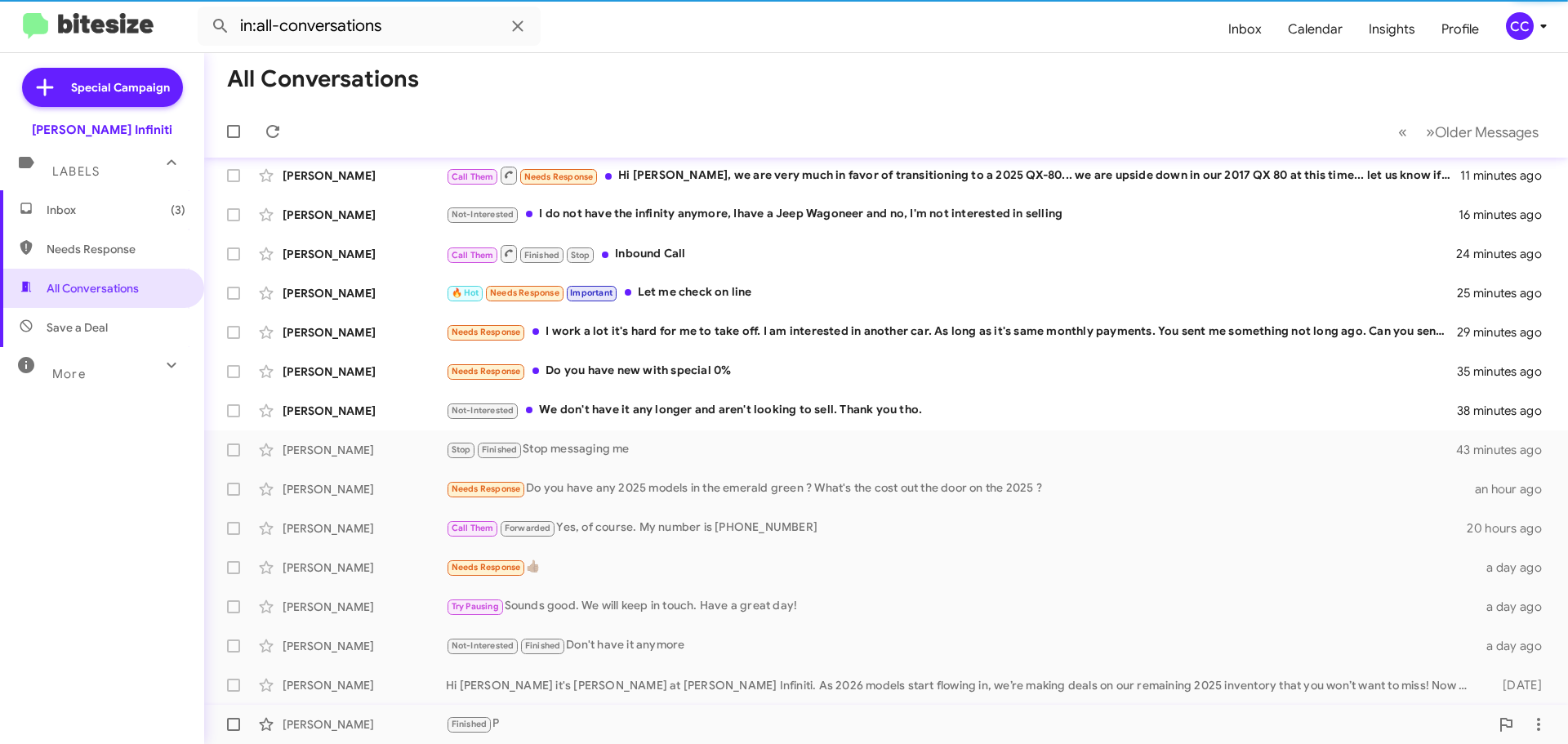
scroll to position [165, 0]
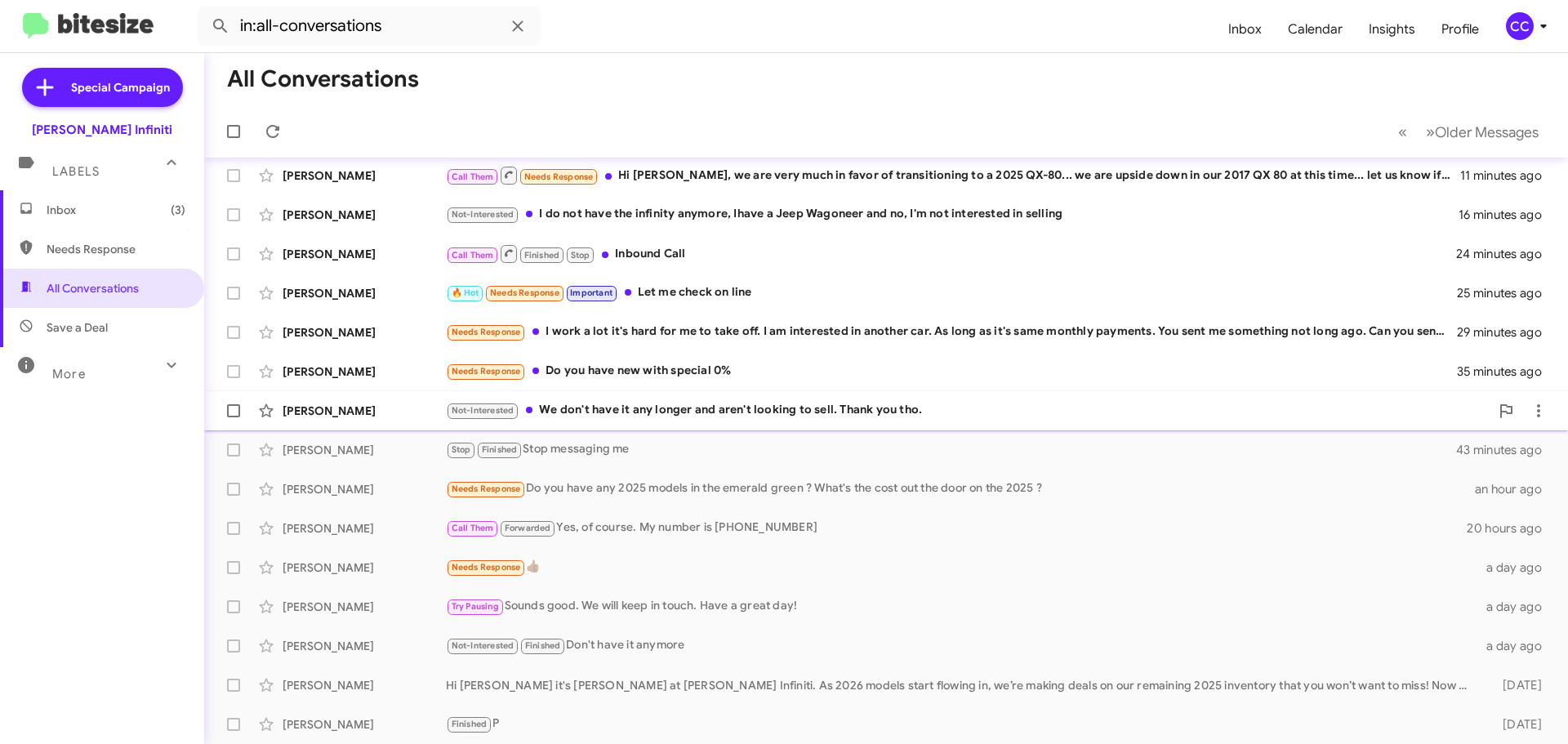
click at [709, 418] on div "Not-Interested We don't have it any longer and aren't looking to sell. Thank yo…" at bounding box center [968, 410] width 1044 height 18
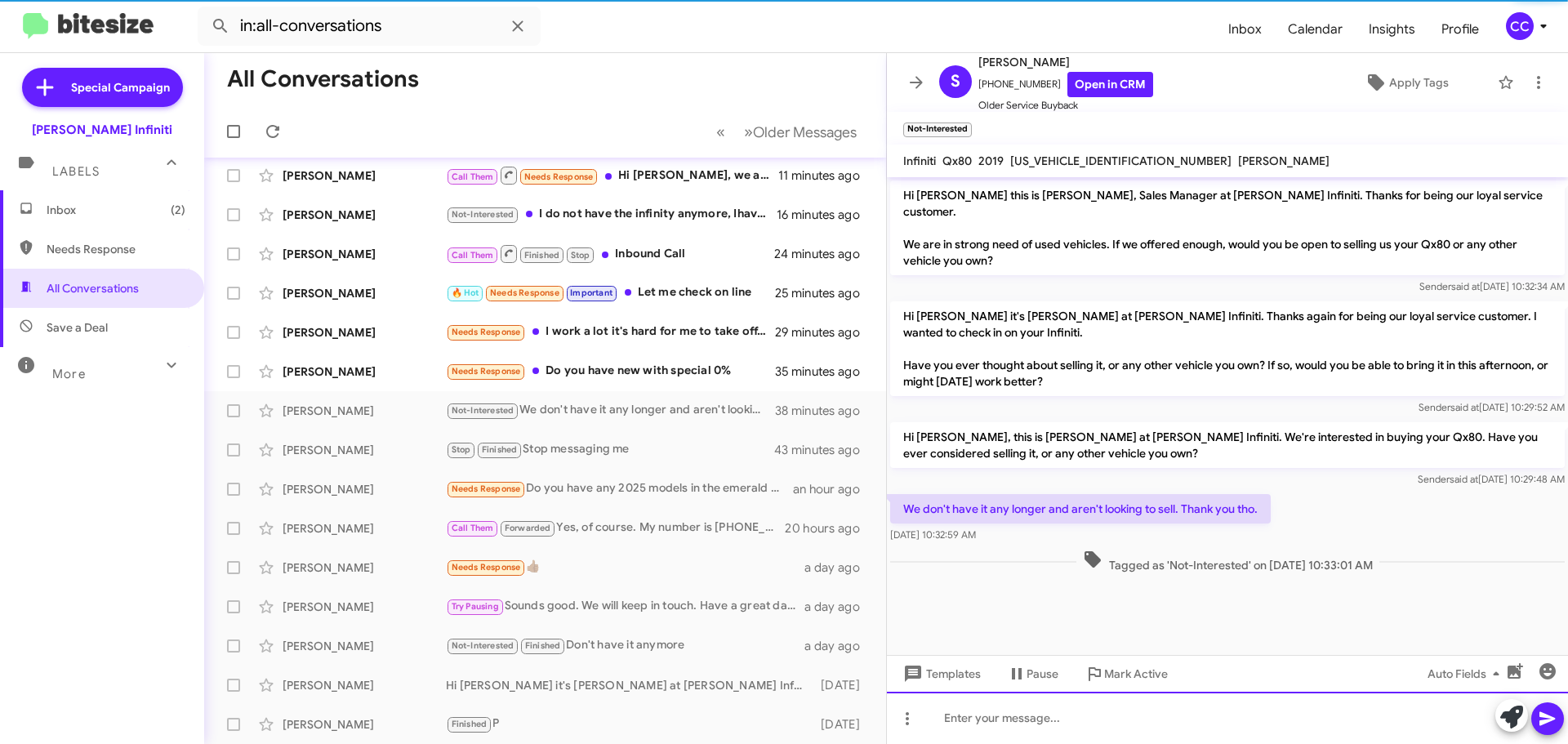
click at [1187, 719] on div at bounding box center [1227, 718] width 681 height 52
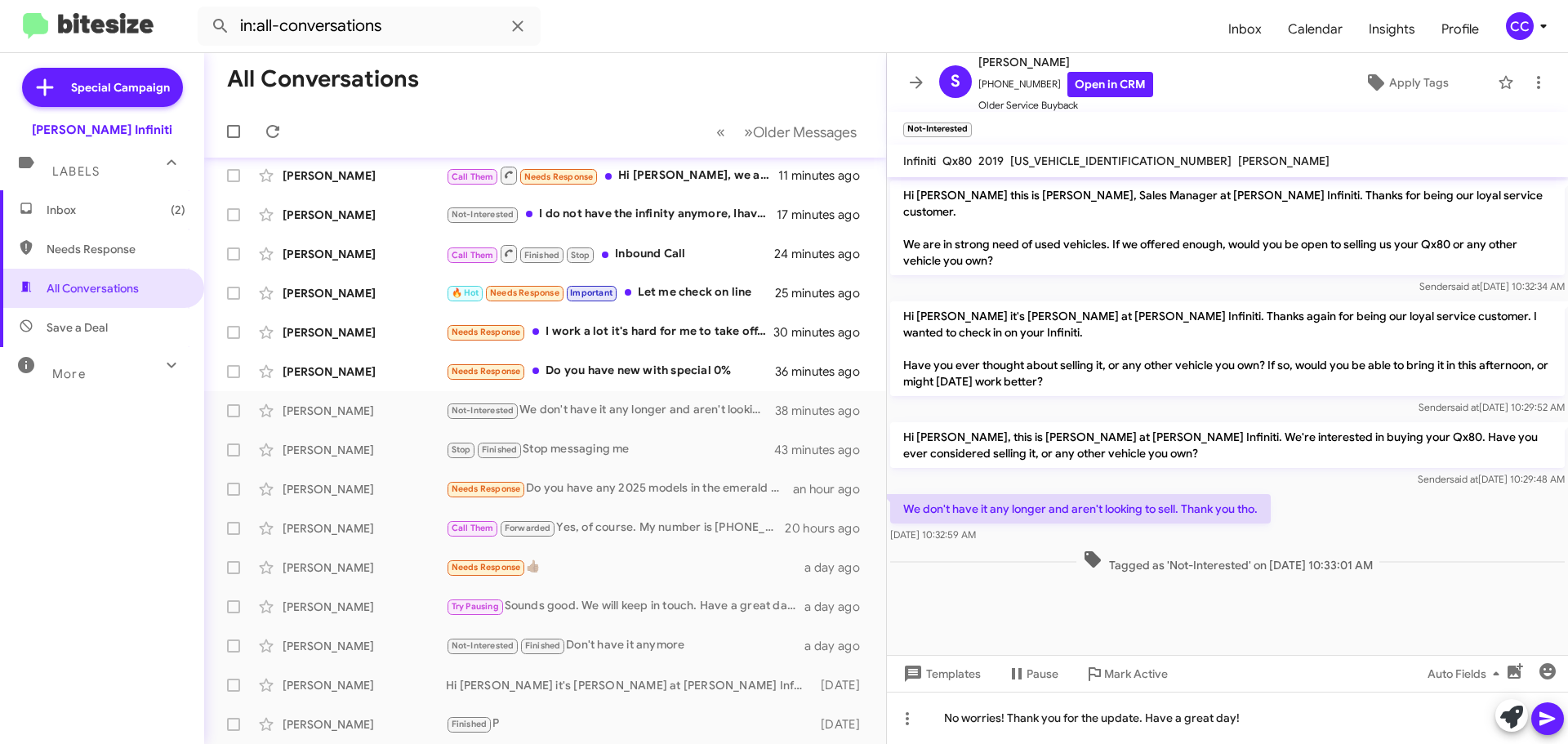
click at [1545, 720] on icon at bounding box center [1547, 719] width 15 height 14
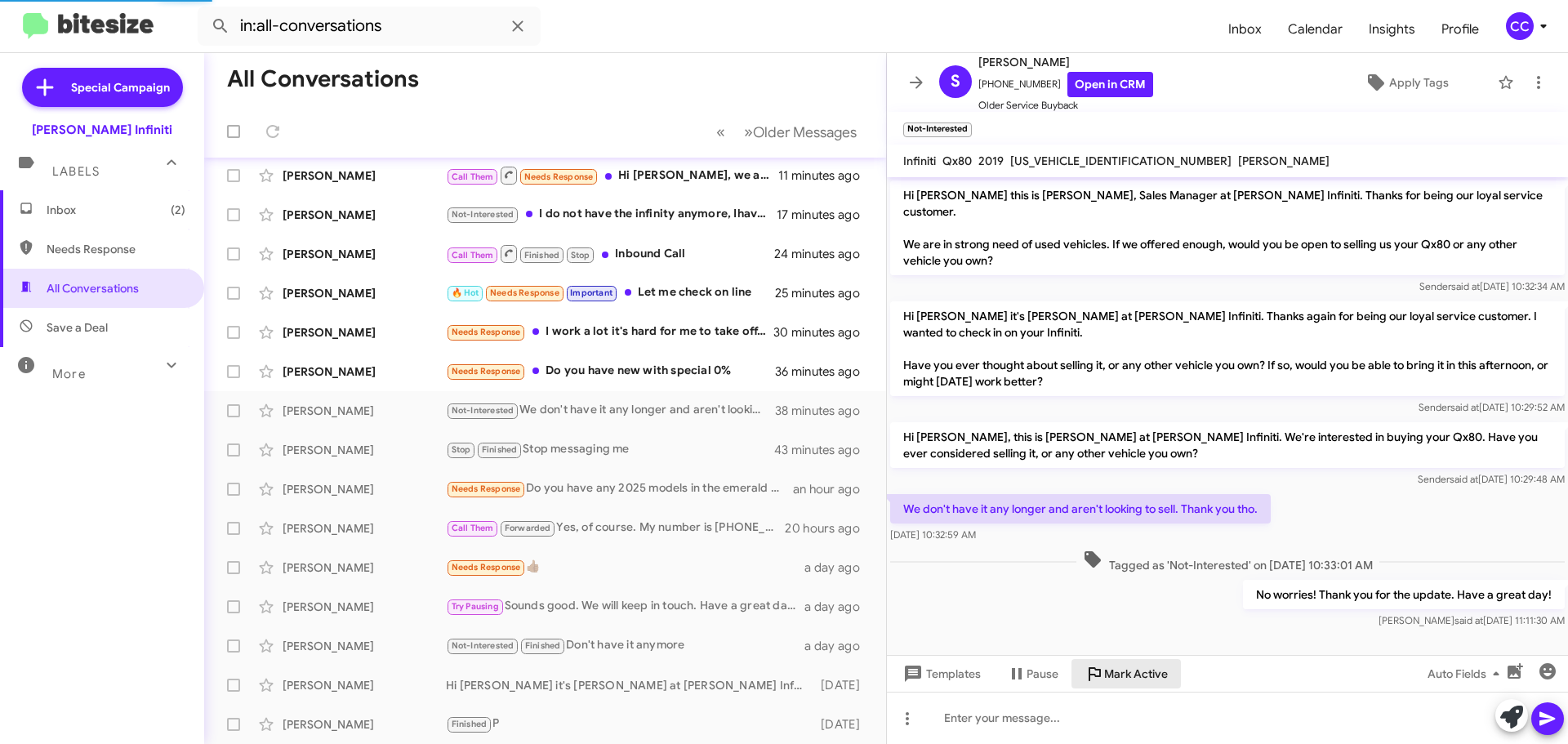
click at [1141, 676] on span "Mark Active" at bounding box center [1136, 673] width 64 height 29
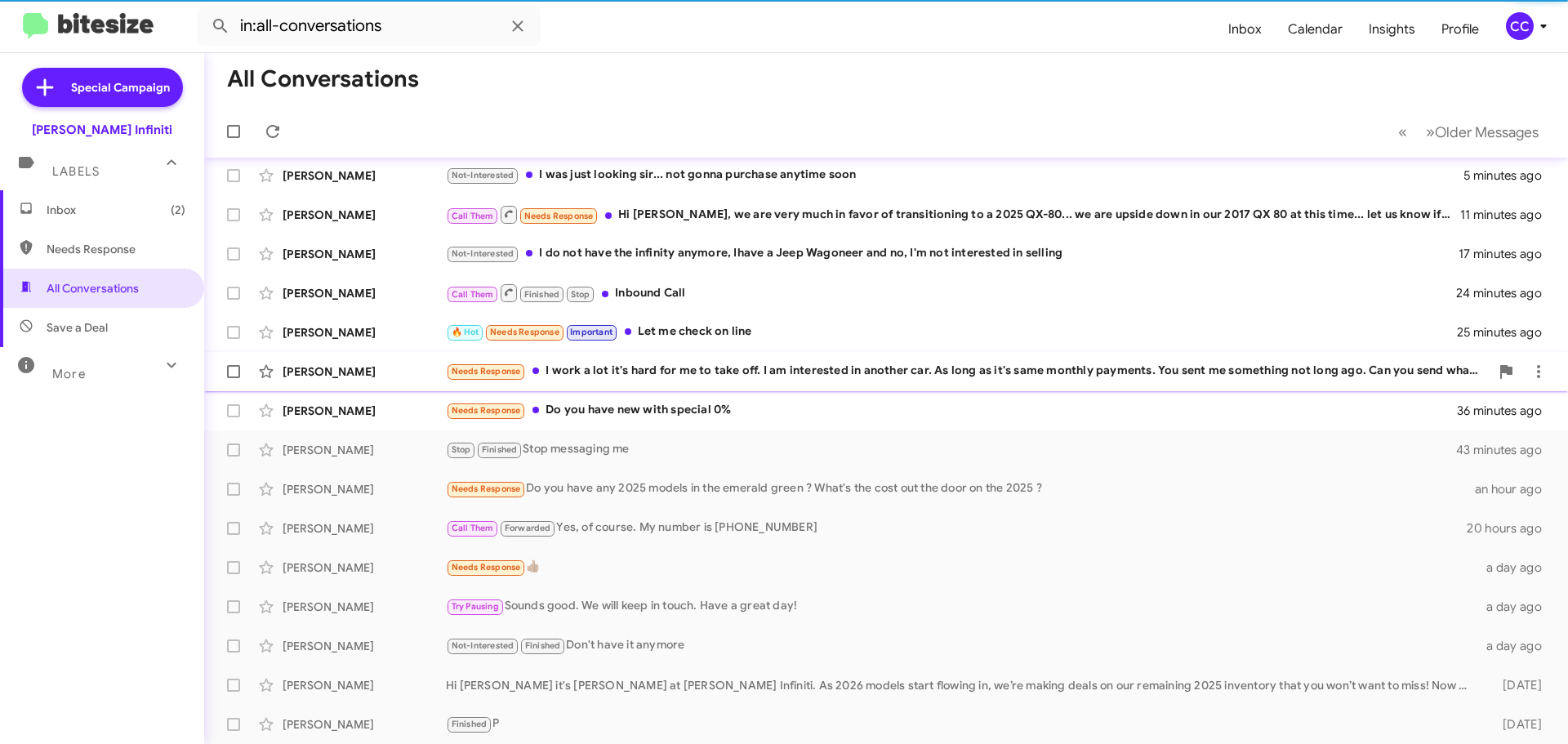
scroll to position [165, 0]
click at [645, 409] on div "Needs Response Do you have new with special 0%" at bounding box center [968, 410] width 1044 height 18
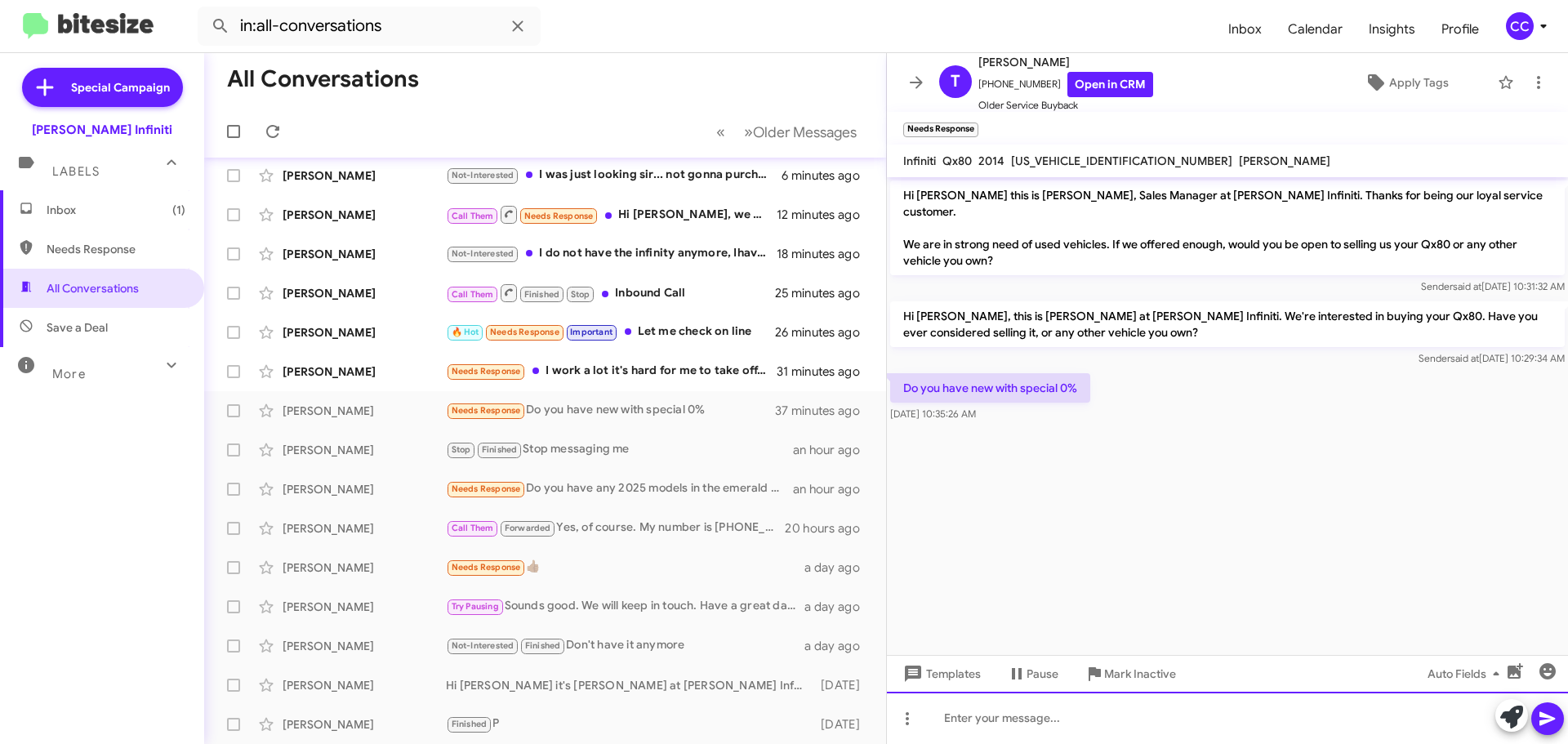
click at [1050, 717] on div at bounding box center [1227, 718] width 681 height 52
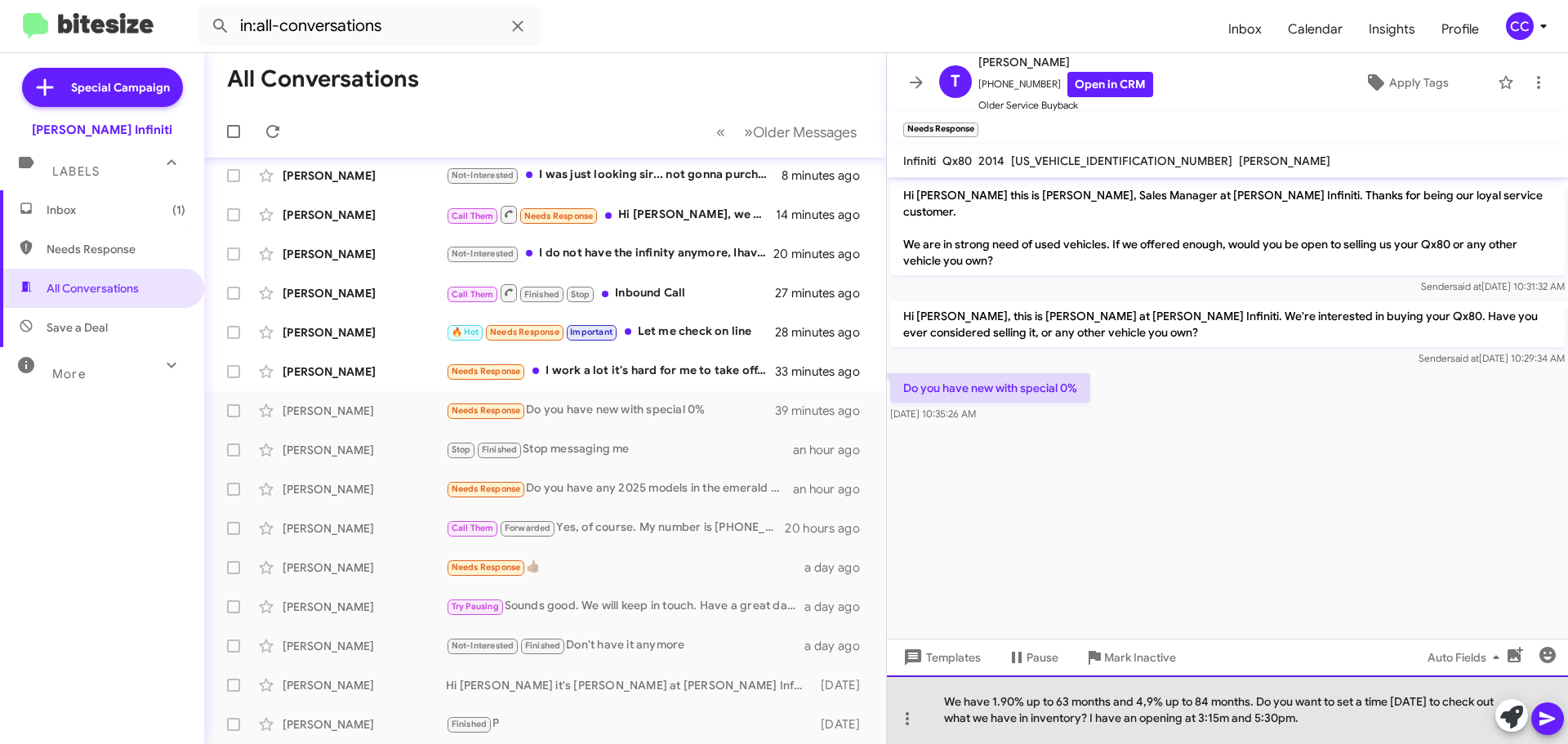
click at [1135, 720] on div "We have 1.90% up to 63 months and 4,9% up to 84 months. Do you want to set a ti…" at bounding box center [1227, 710] width 681 height 69
click at [1164, 720] on div "We have 1.90% up to 63 months and 4,9% up to 84 months. Do you want to set a ti…" at bounding box center [1227, 710] width 681 height 69
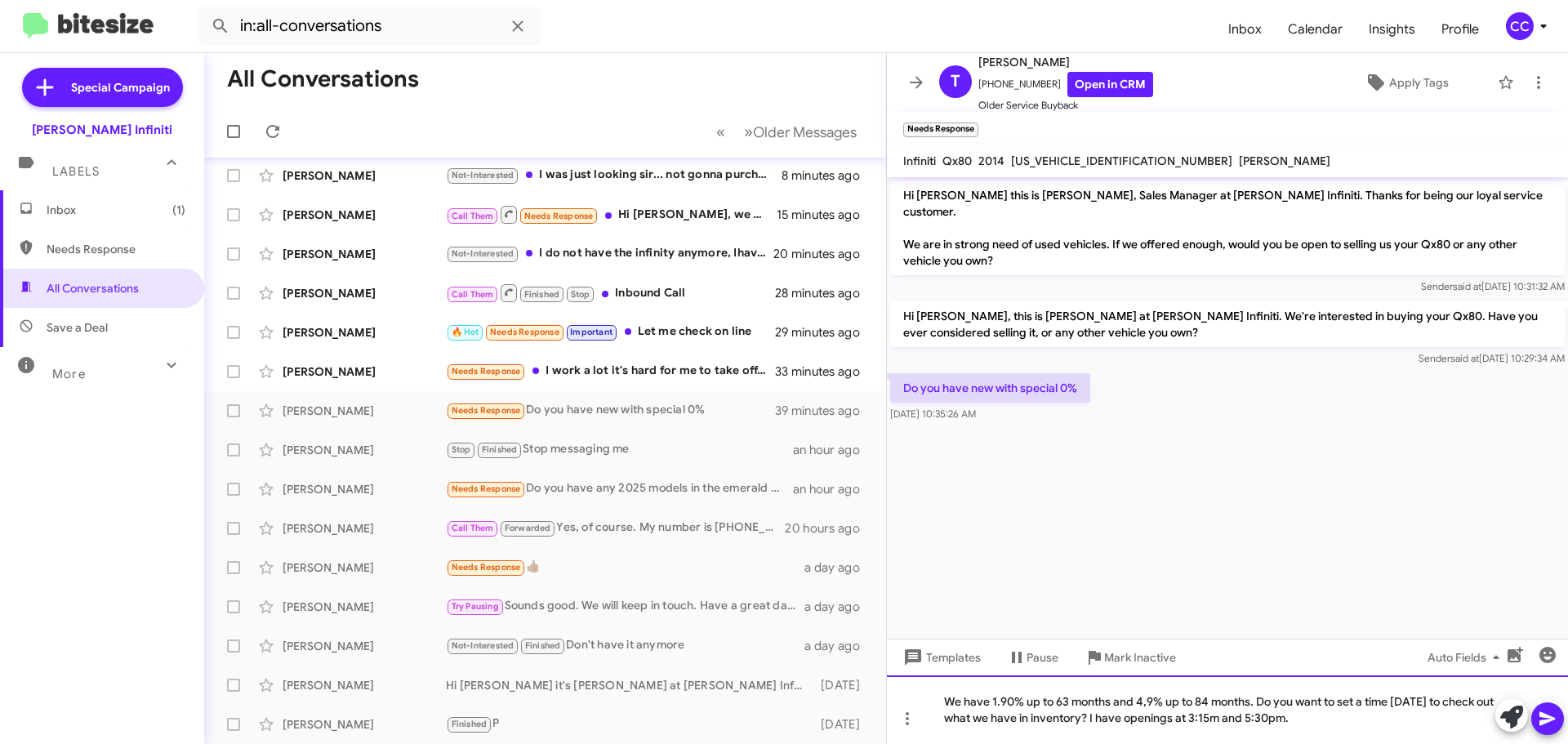
click at [1315, 719] on div "We have 1.90% up to 63 months and 4,9% up to 84 months. Do you want to set a ti…" at bounding box center [1227, 710] width 681 height 69
click at [1557, 719] on button at bounding box center [1547, 718] width 33 height 33
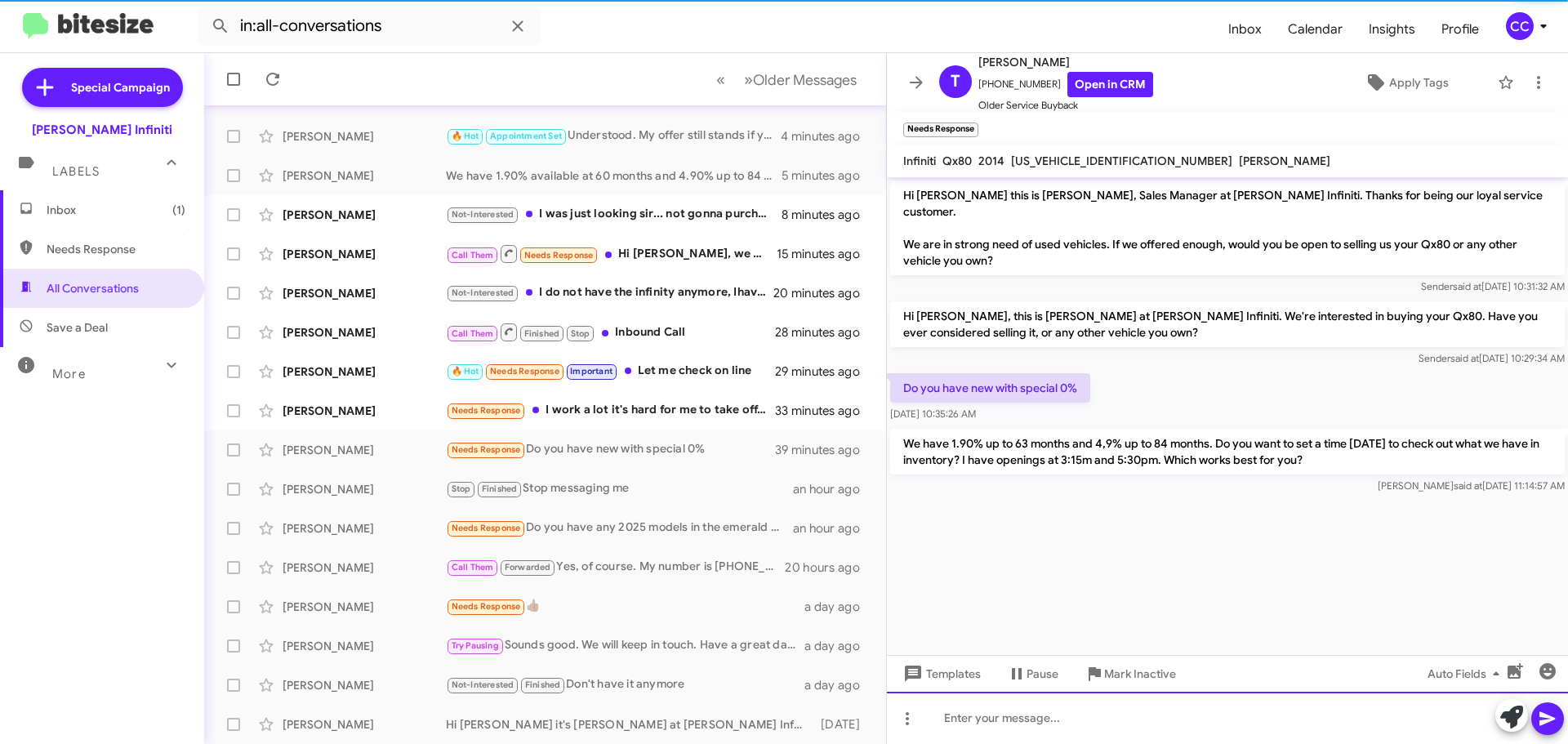
scroll to position [204, 0]
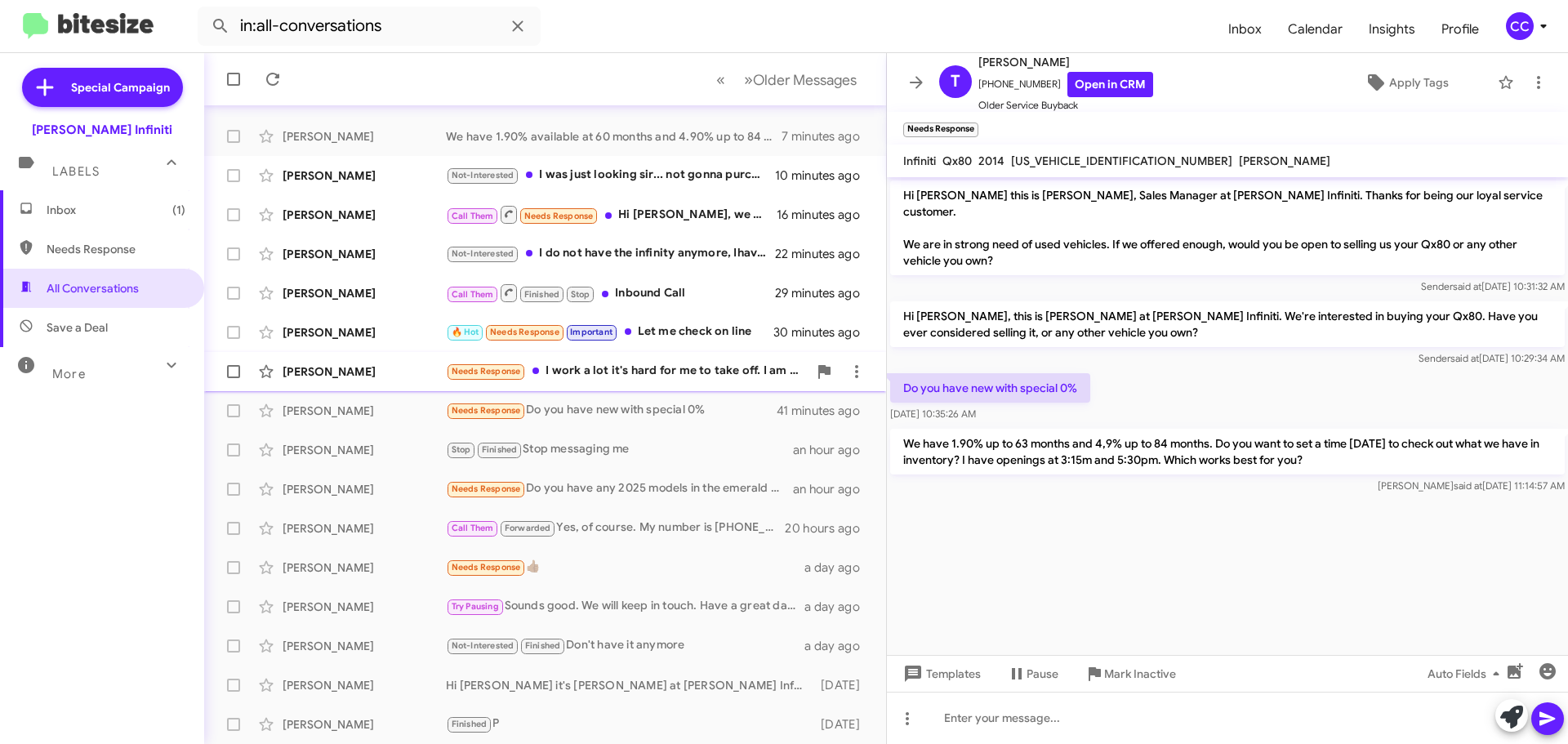
click at [673, 369] on div "Needs Response I work a lot it's hard for me to take off. I am interested in an…" at bounding box center [627, 371] width 362 height 18
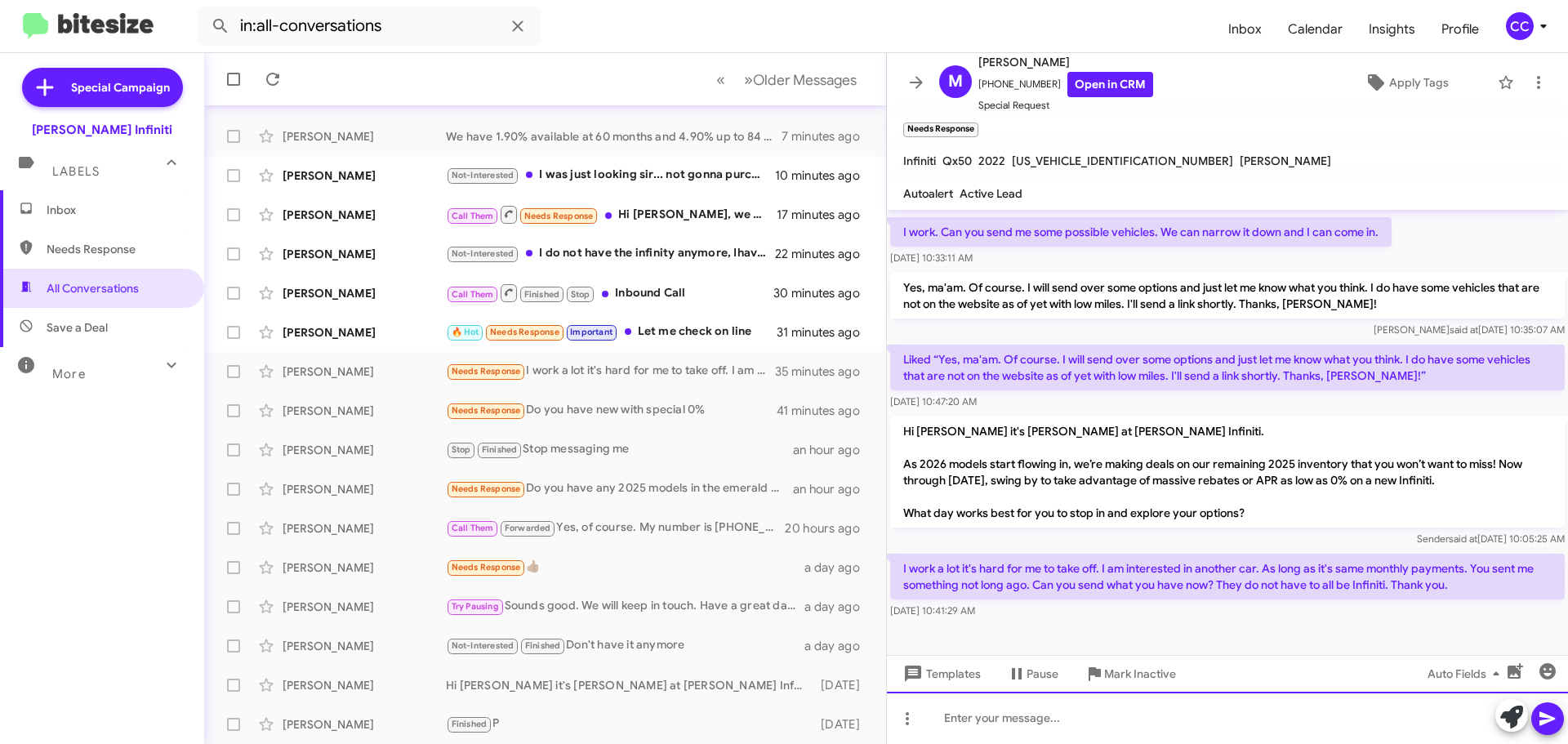
click at [1056, 738] on div at bounding box center [1227, 718] width 681 height 52
click at [1333, 715] on div "Understood. What type of vehicle are you interested in? Our inventory" at bounding box center [1227, 718] width 681 height 52
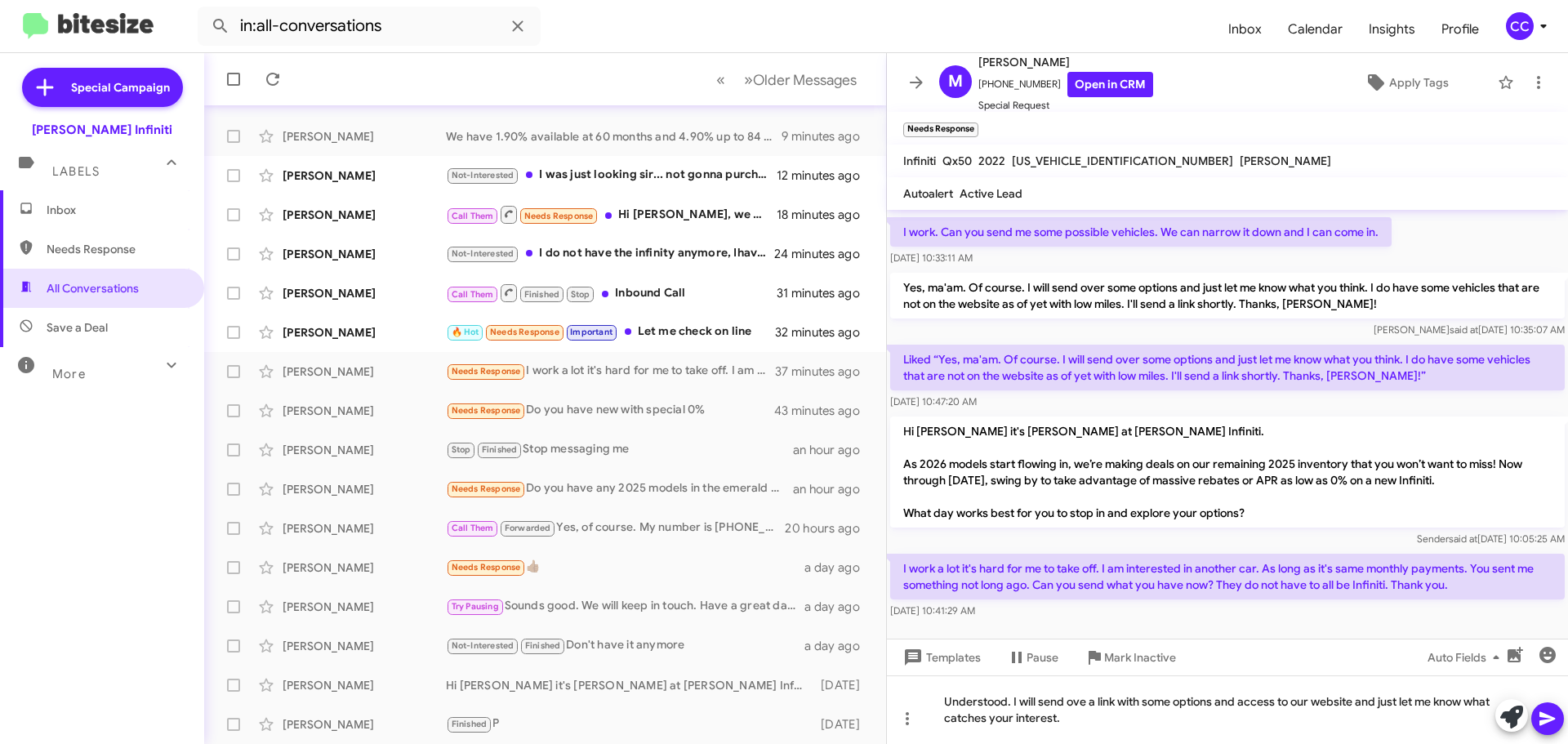
click at [1548, 720] on icon at bounding box center [1547, 719] width 15 height 14
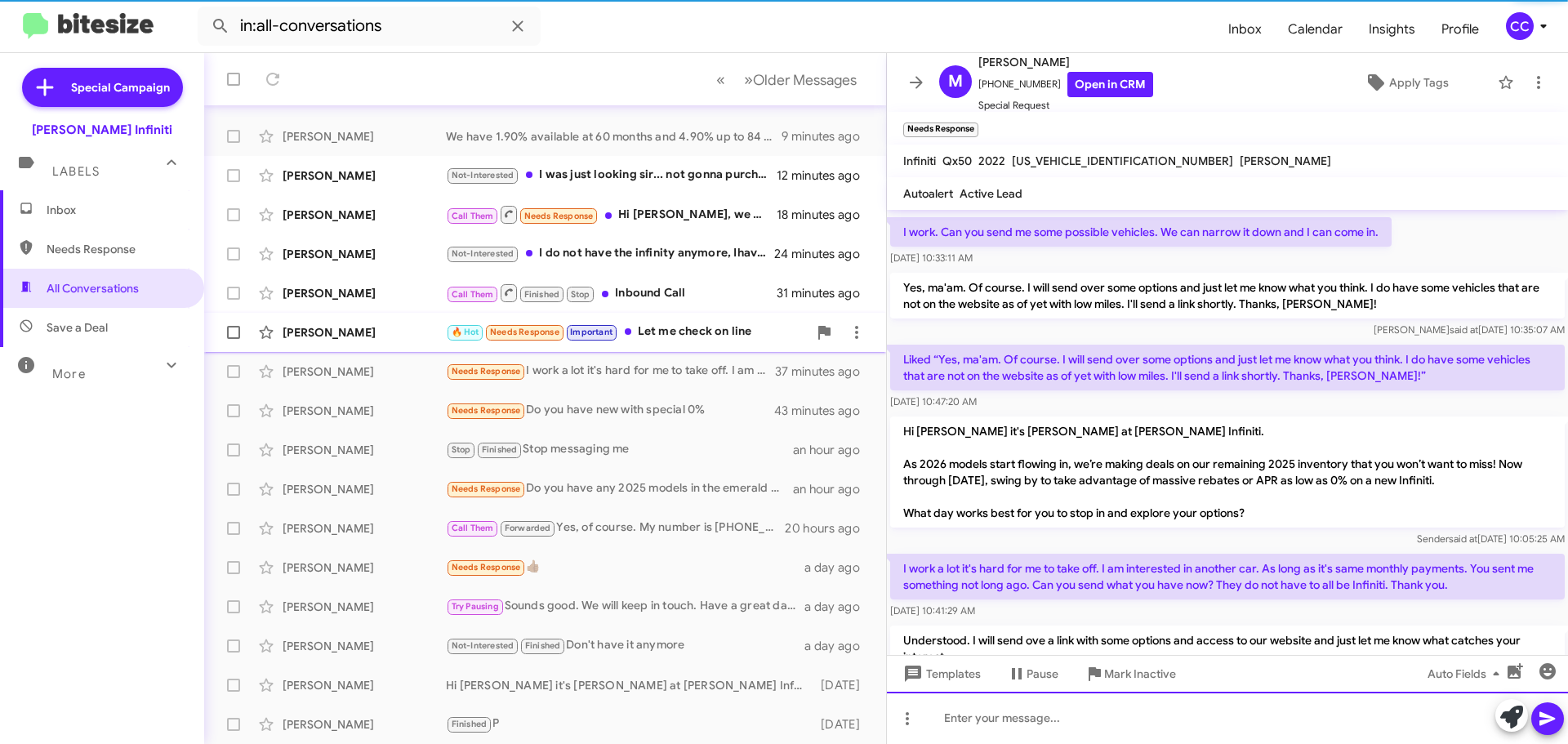
scroll to position [0, 0]
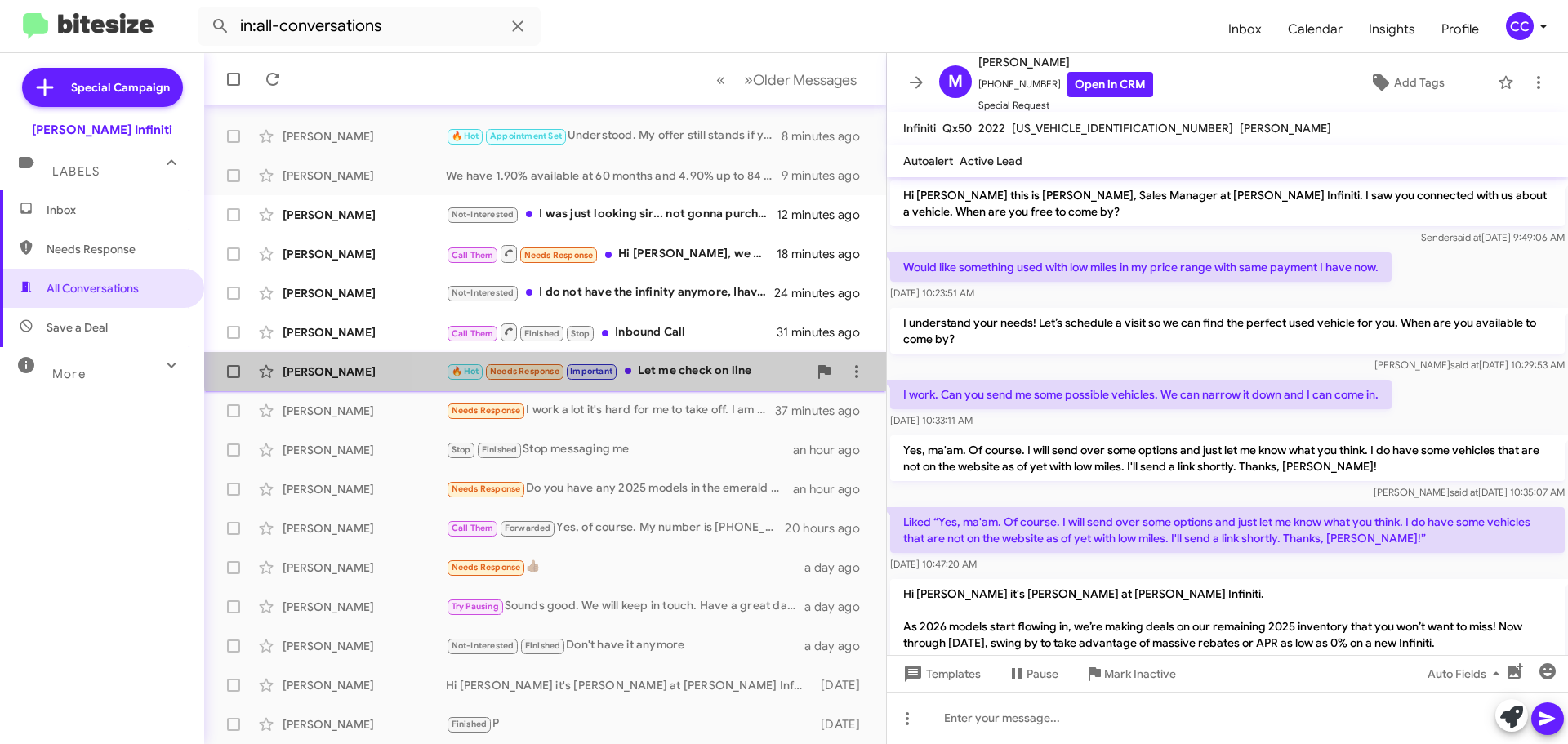
click at [674, 361] on div "[PERSON_NAME] 🔥 Hot Needs Response Important Let me check on line 32 minutes ago" at bounding box center [545, 371] width 656 height 33
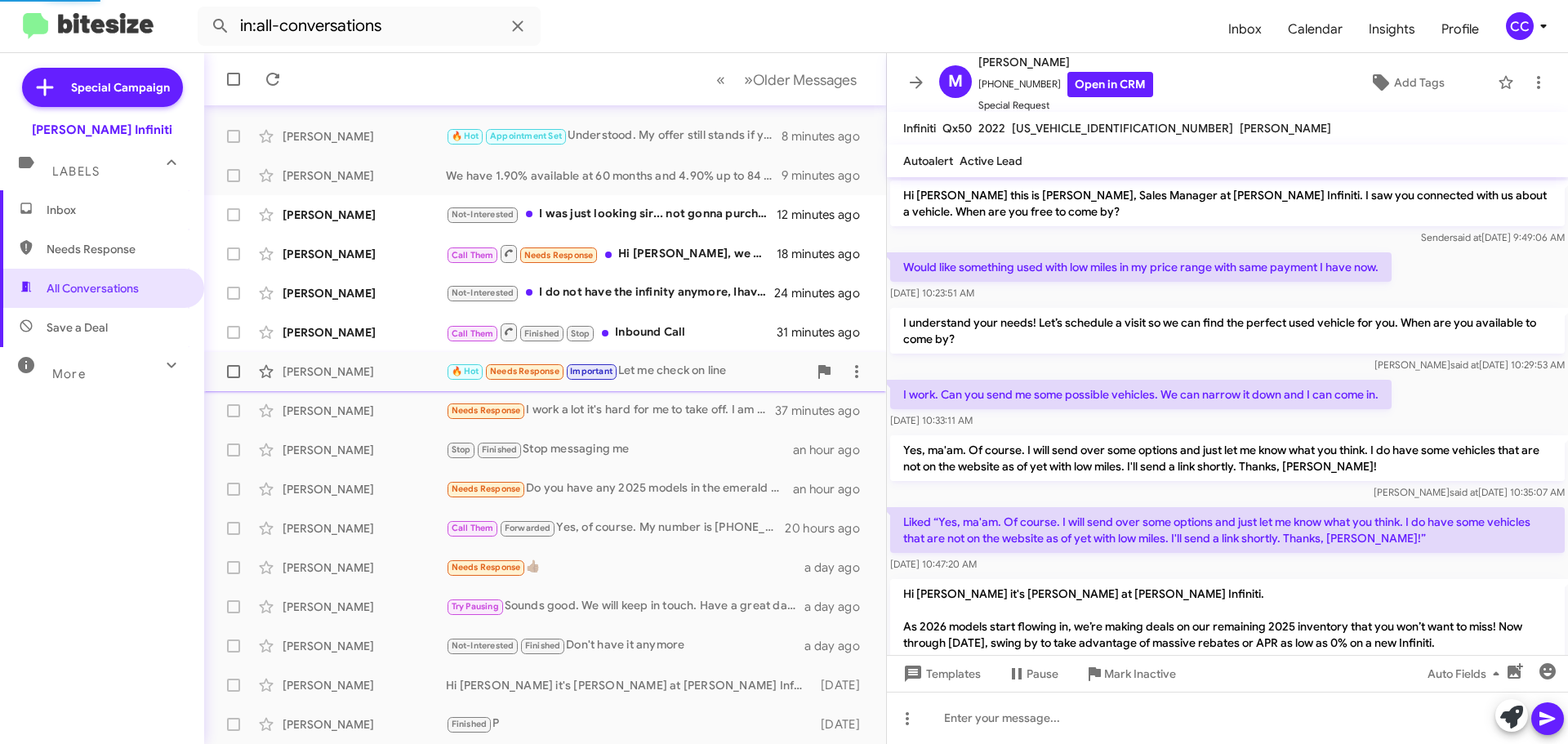
scroll to position [97, 0]
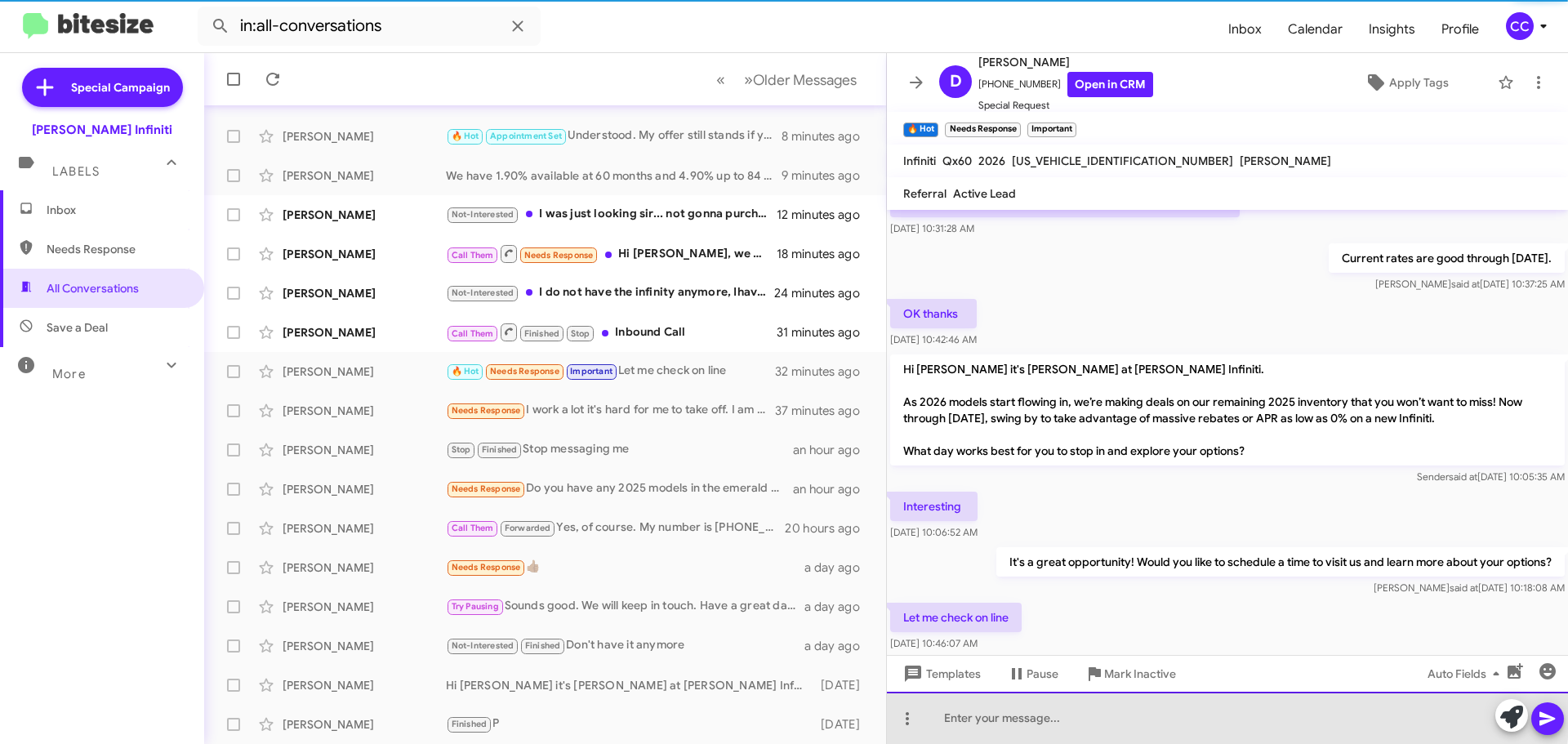
click at [1104, 710] on div at bounding box center [1227, 718] width 681 height 52
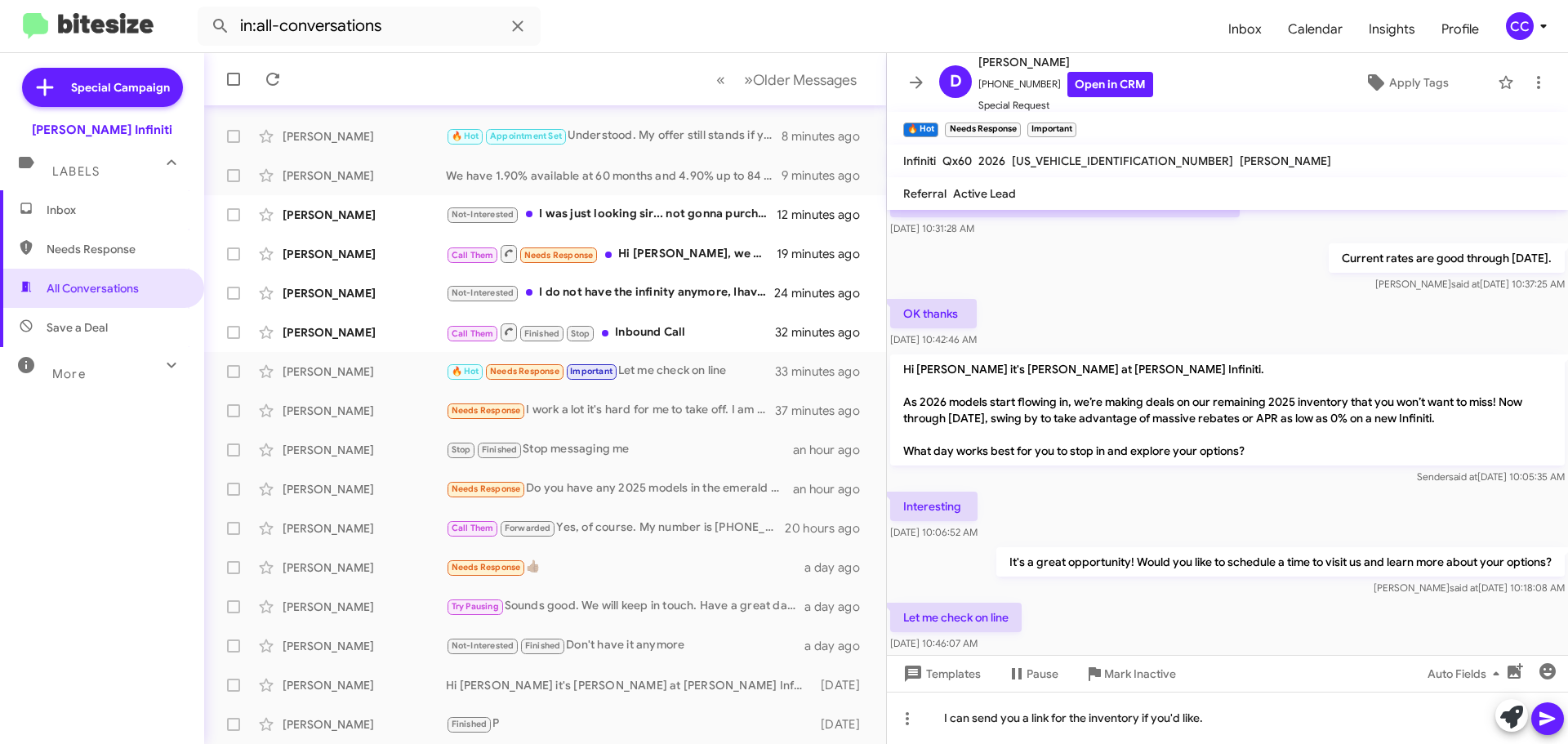
click at [1543, 722] on icon at bounding box center [1547, 719] width 15 height 14
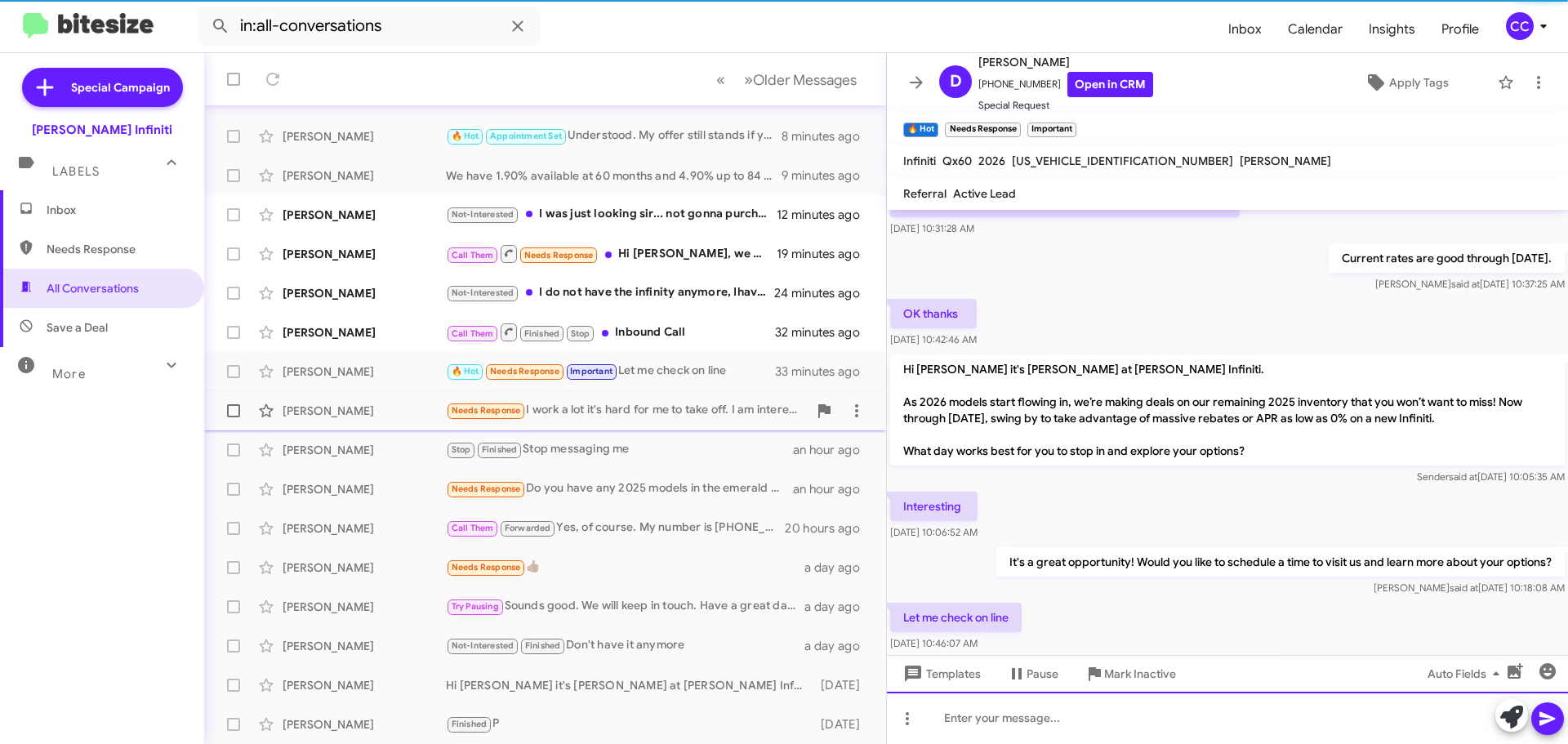
scroll to position [7, 0]
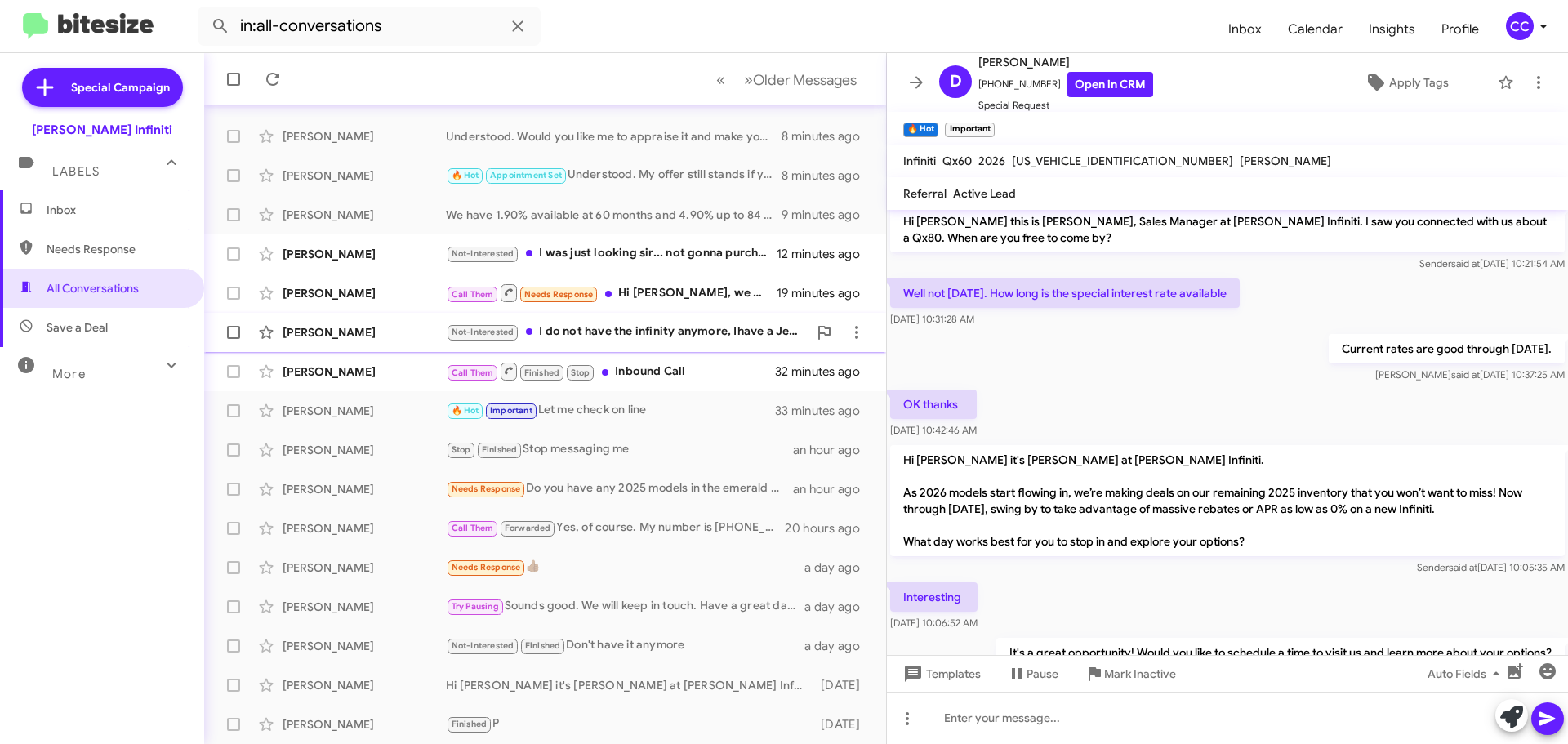
click at [678, 330] on div "Not-Interested I do not have the infinity anymore, Ihave a Jeep Wagoneer and no…" at bounding box center [627, 332] width 362 height 18
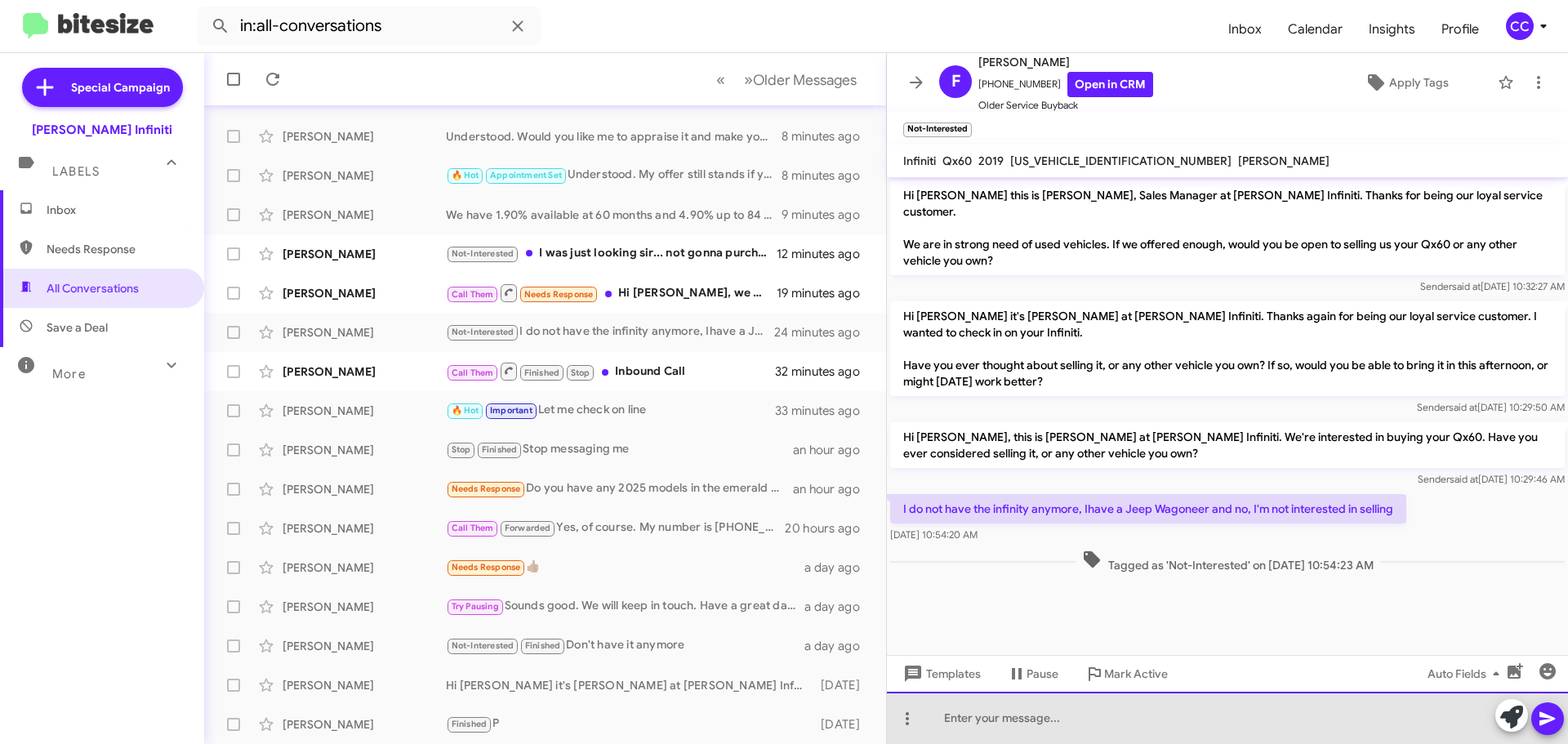
click at [1083, 717] on div at bounding box center [1227, 718] width 681 height 52
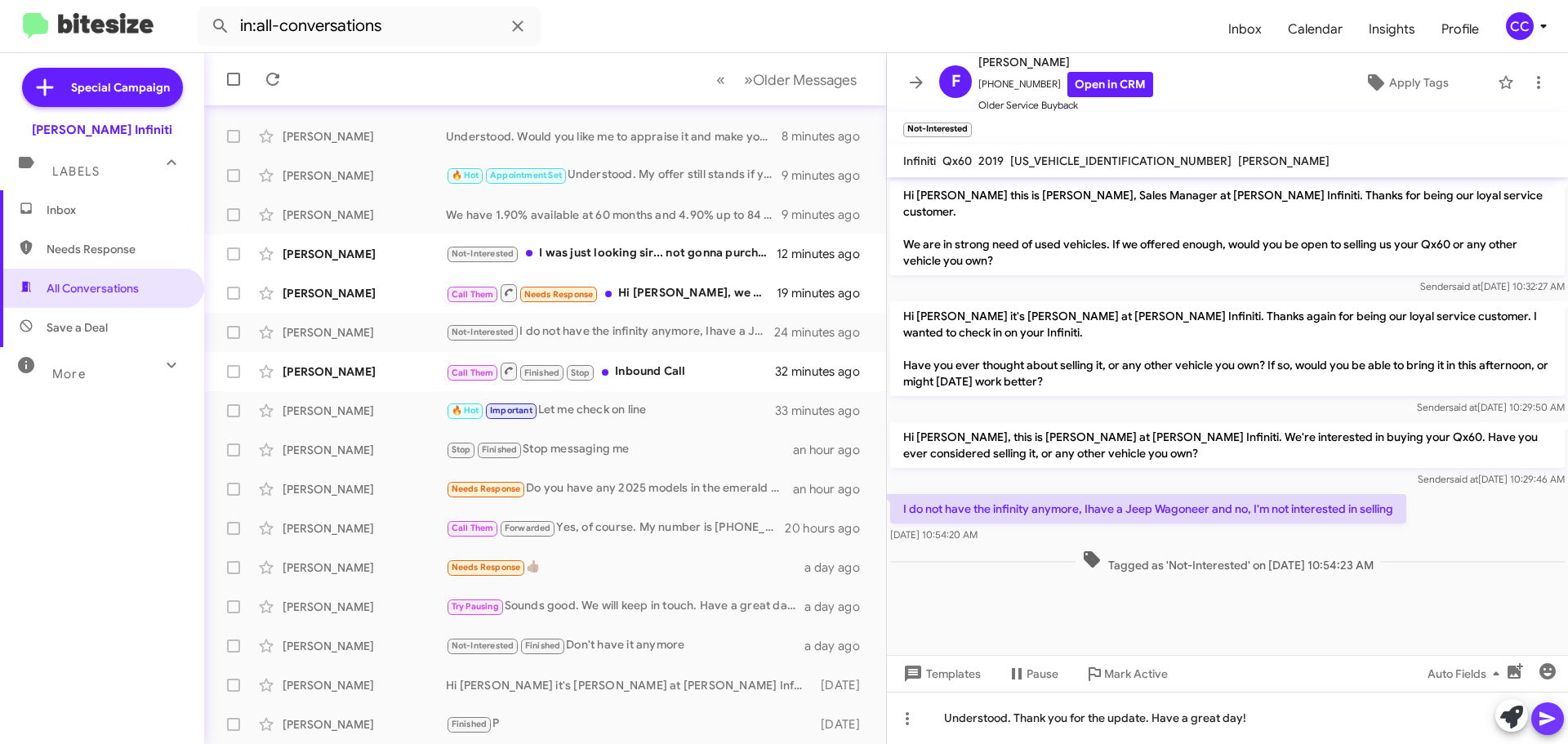
click at [1547, 725] on icon at bounding box center [1547, 718] width 19 height 19
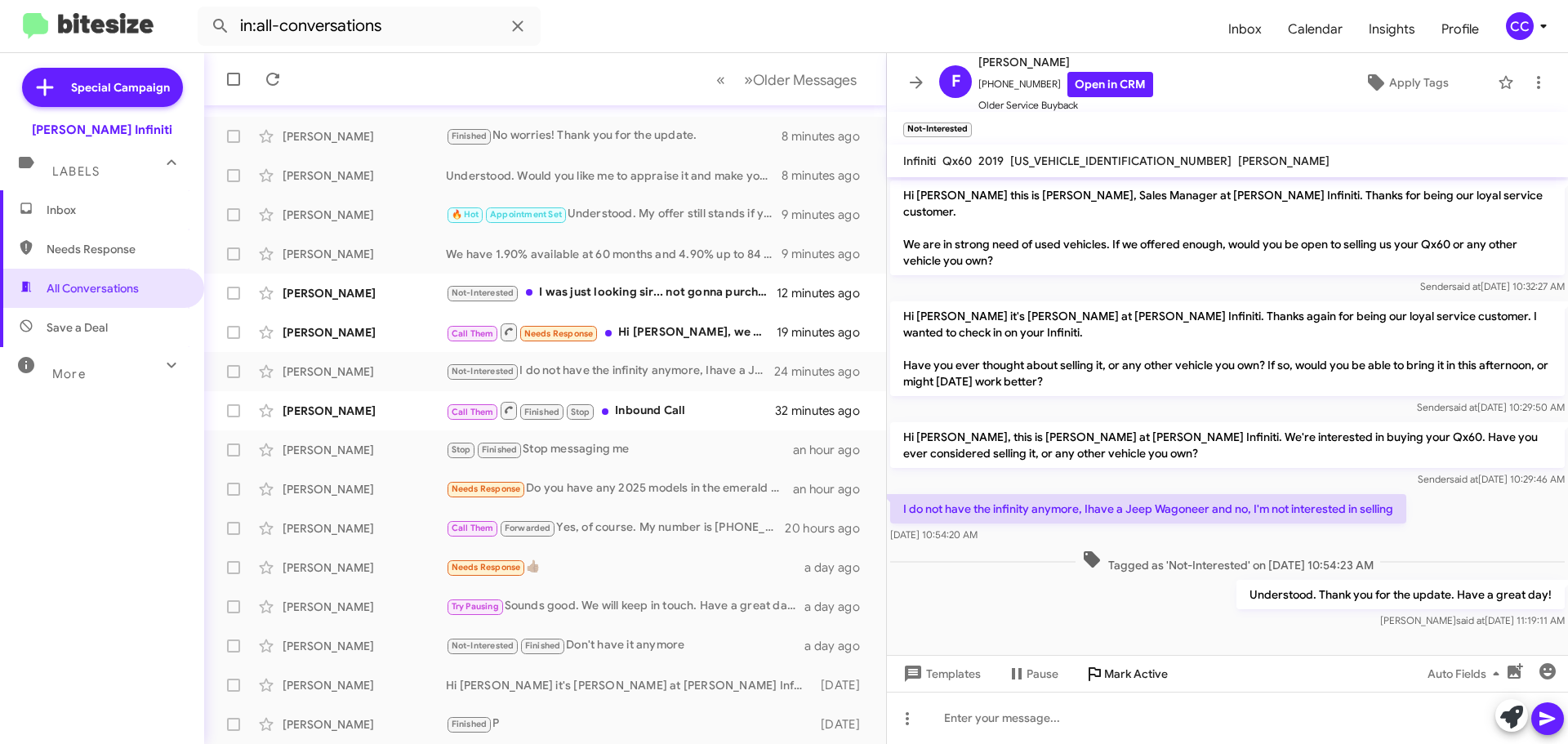
click at [1120, 671] on span "Mark Active" at bounding box center [1136, 673] width 64 height 29
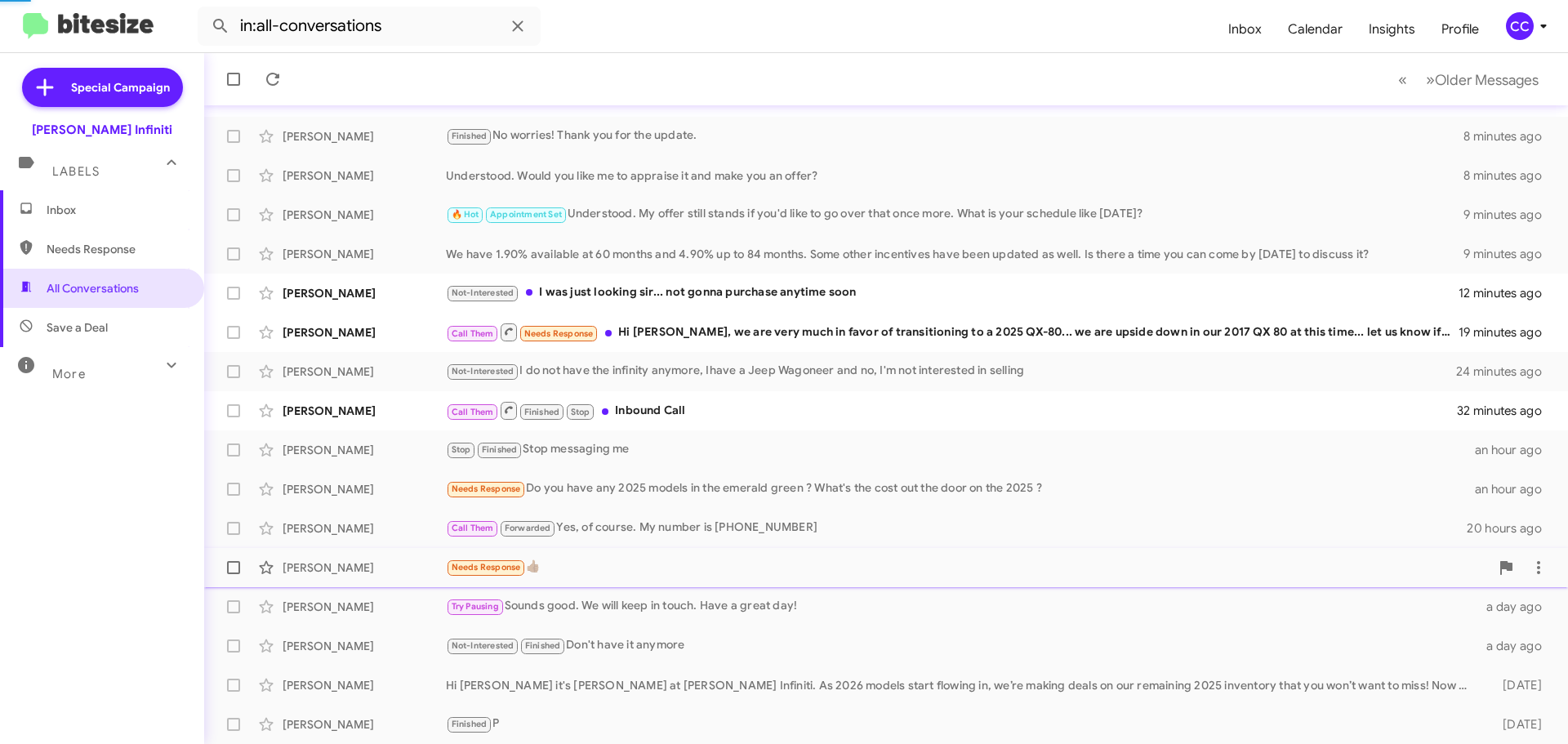
scroll to position [165, 0]
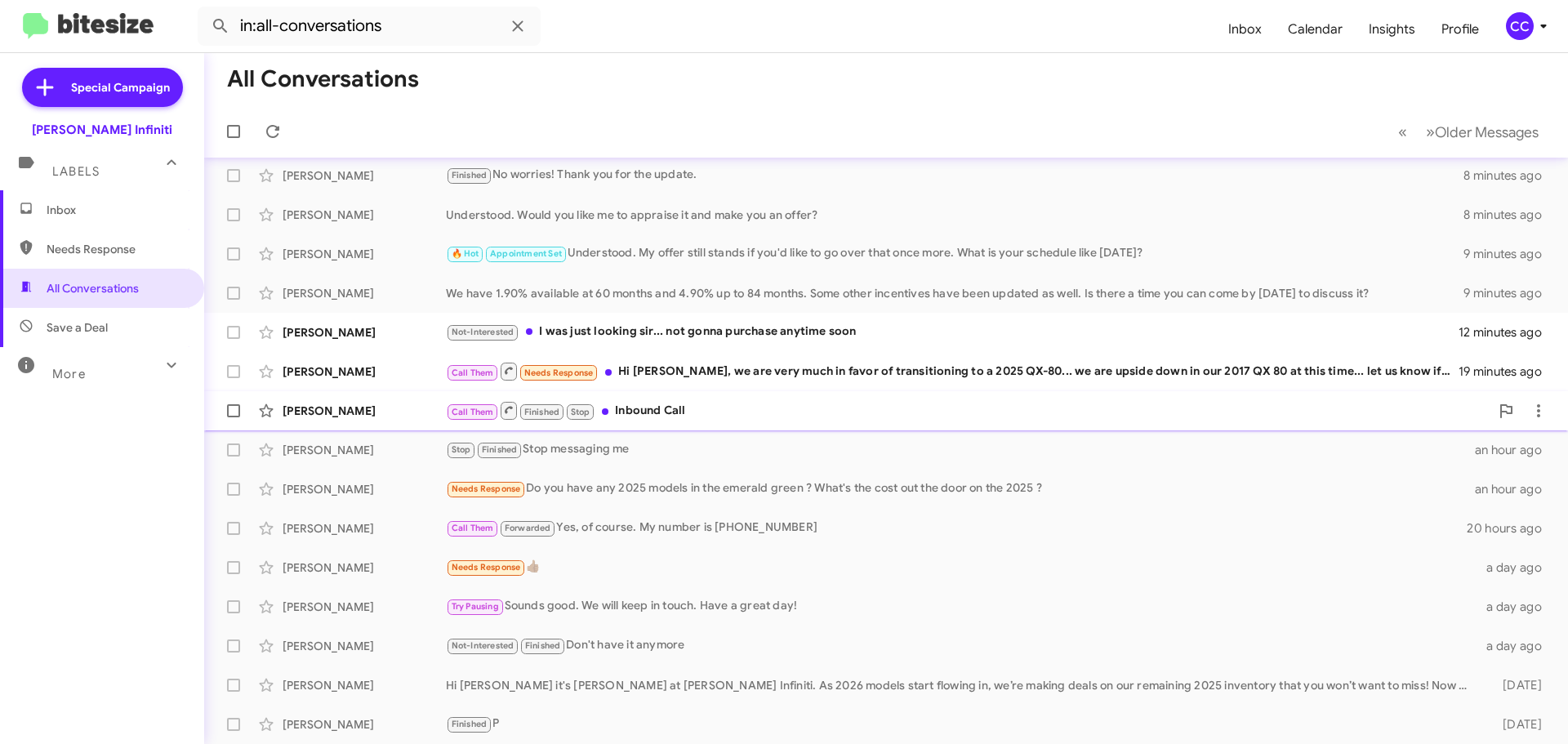
click at [669, 419] on div "Call Them Finished Stop Inbound Call" at bounding box center [968, 410] width 1044 height 20
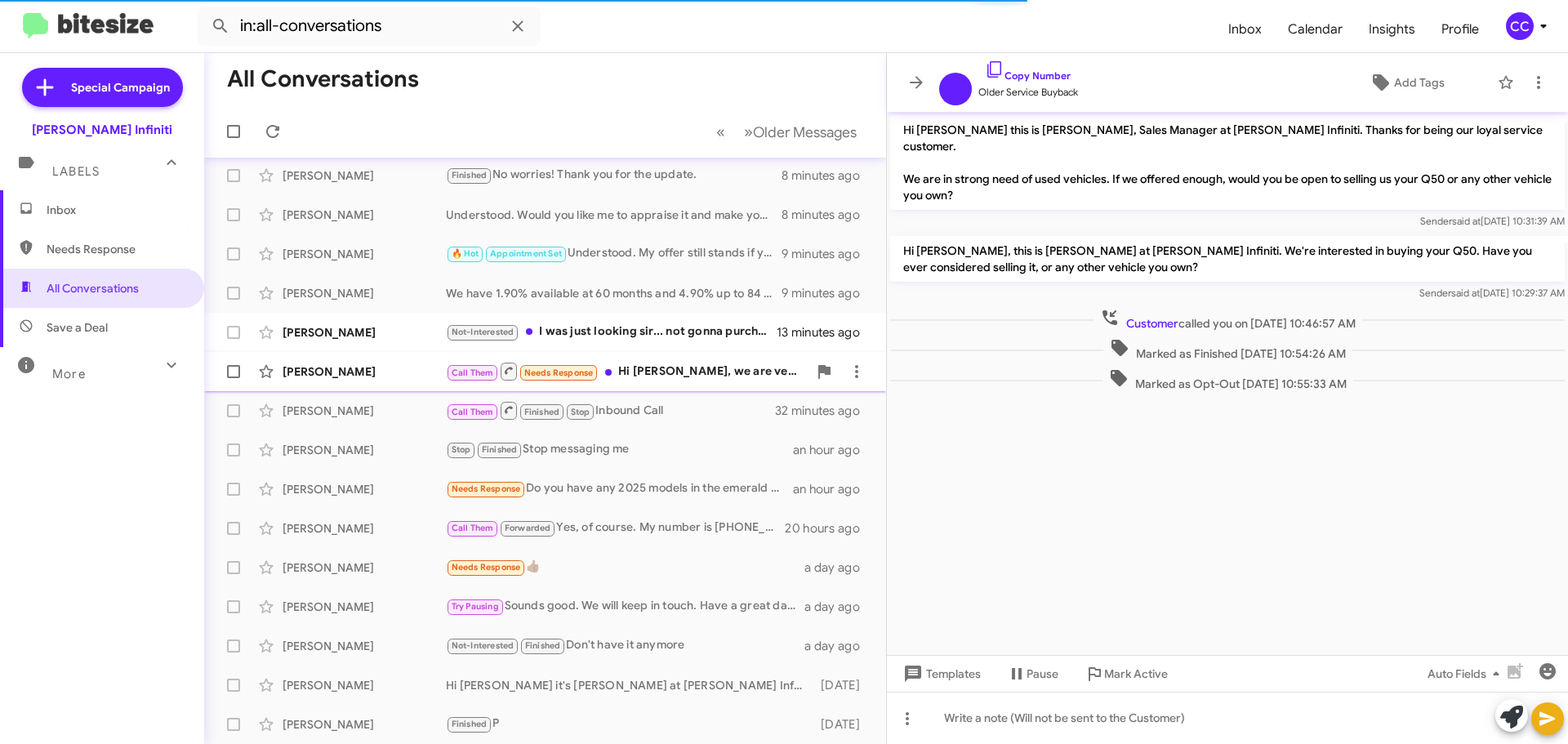
click at [668, 370] on div "Call Them Needs Response Hi [PERSON_NAME], we are very much in favor of transit…" at bounding box center [627, 371] width 362 height 20
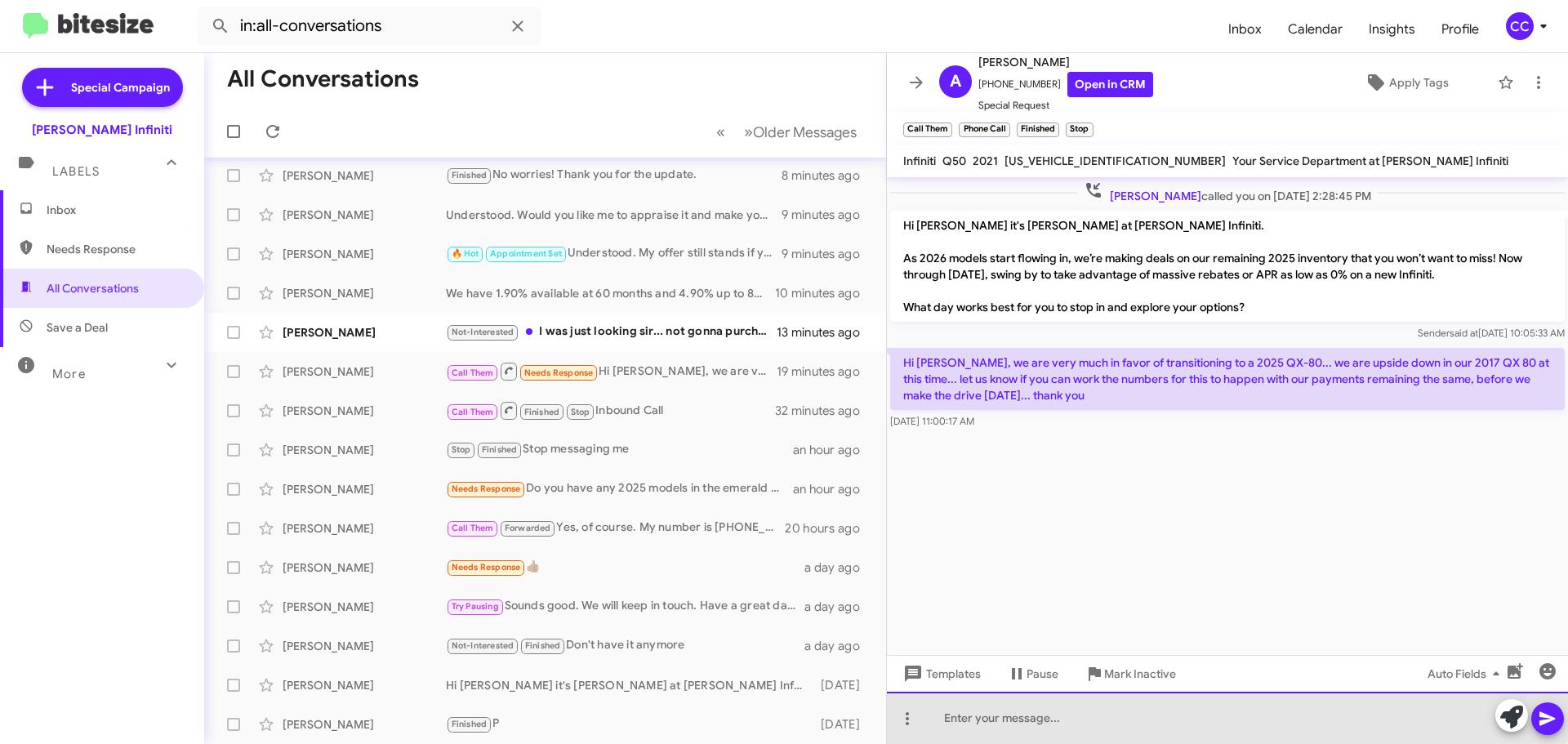
click at [1114, 712] on div at bounding box center [1227, 718] width 681 height 52
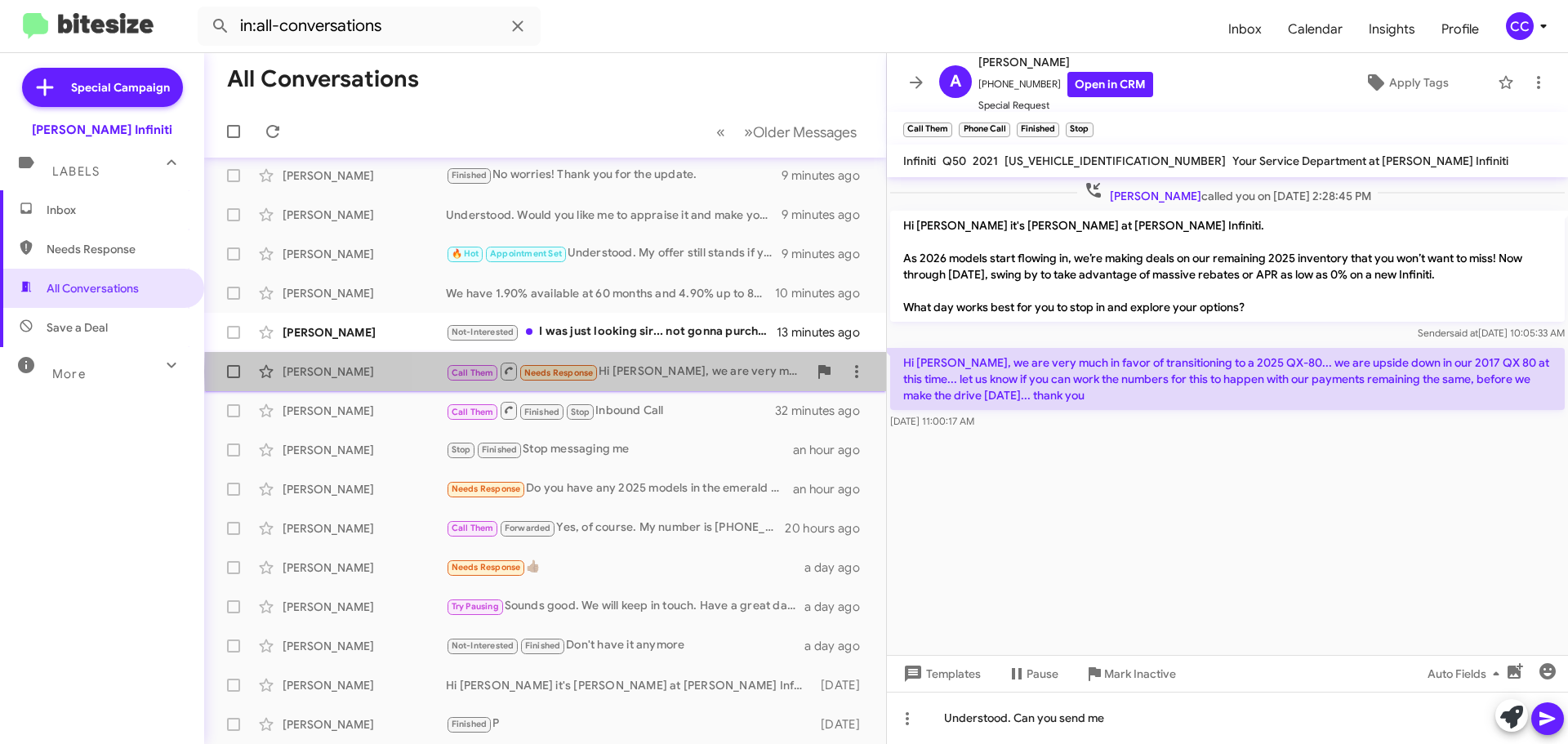
click at [682, 371] on div "Call Them Needs Response Hi [PERSON_NAME], we are very much in favor of transit…" at bounding box center [627, 371] width 362 height 20
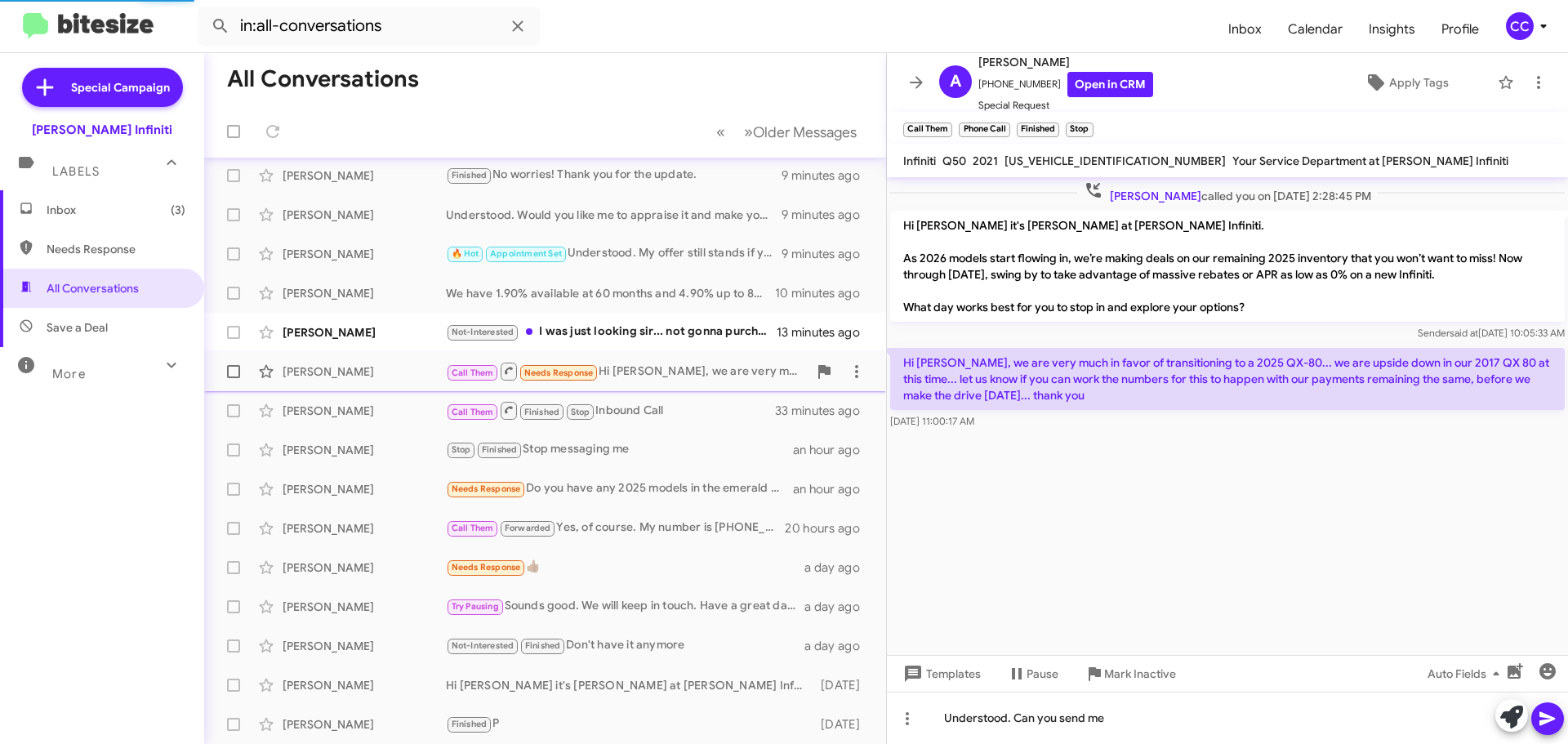
scroll to position [204, 0]
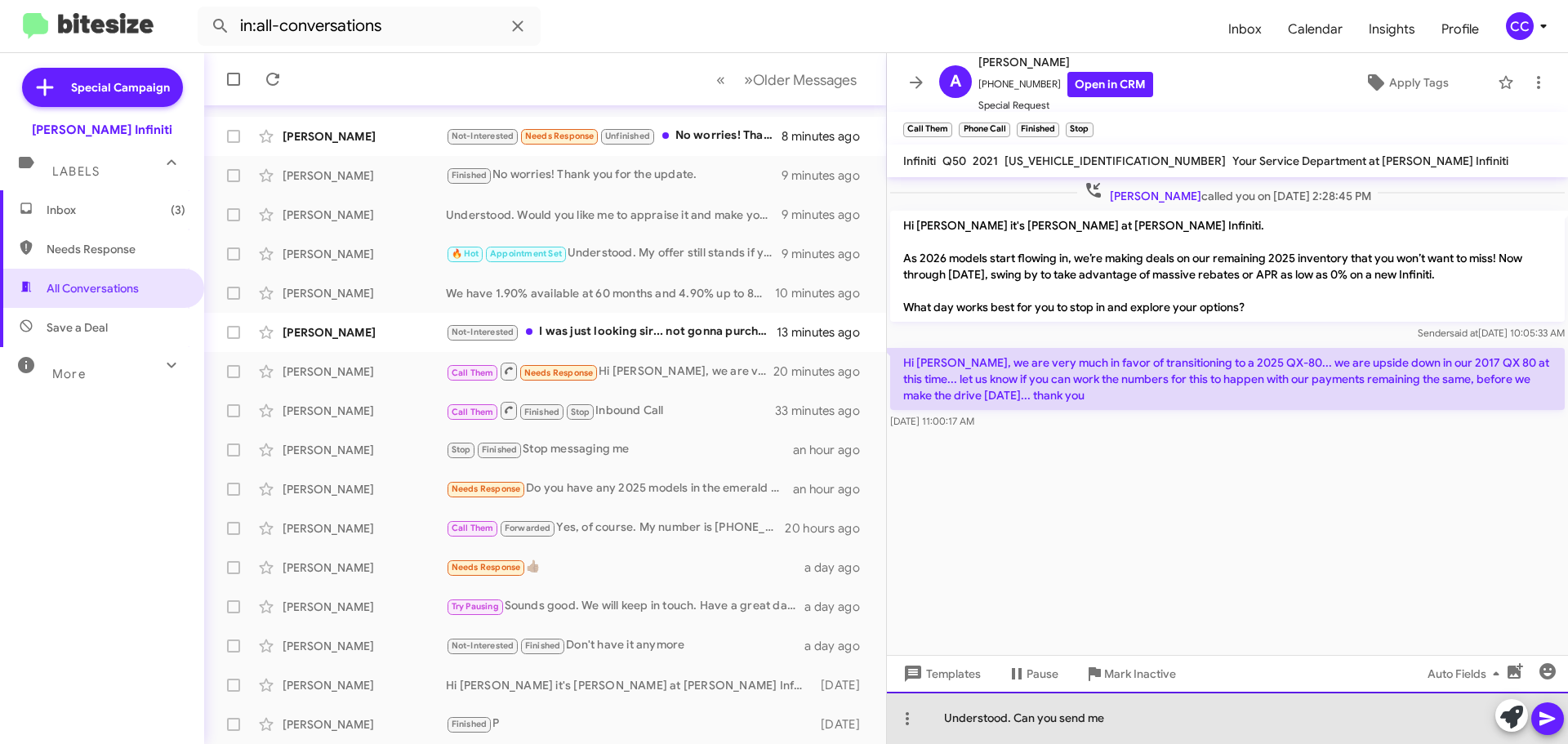
click at [1130, 708] on div "Understood. Can you send me" at bounding box center [1227, 718] width 681 height 52
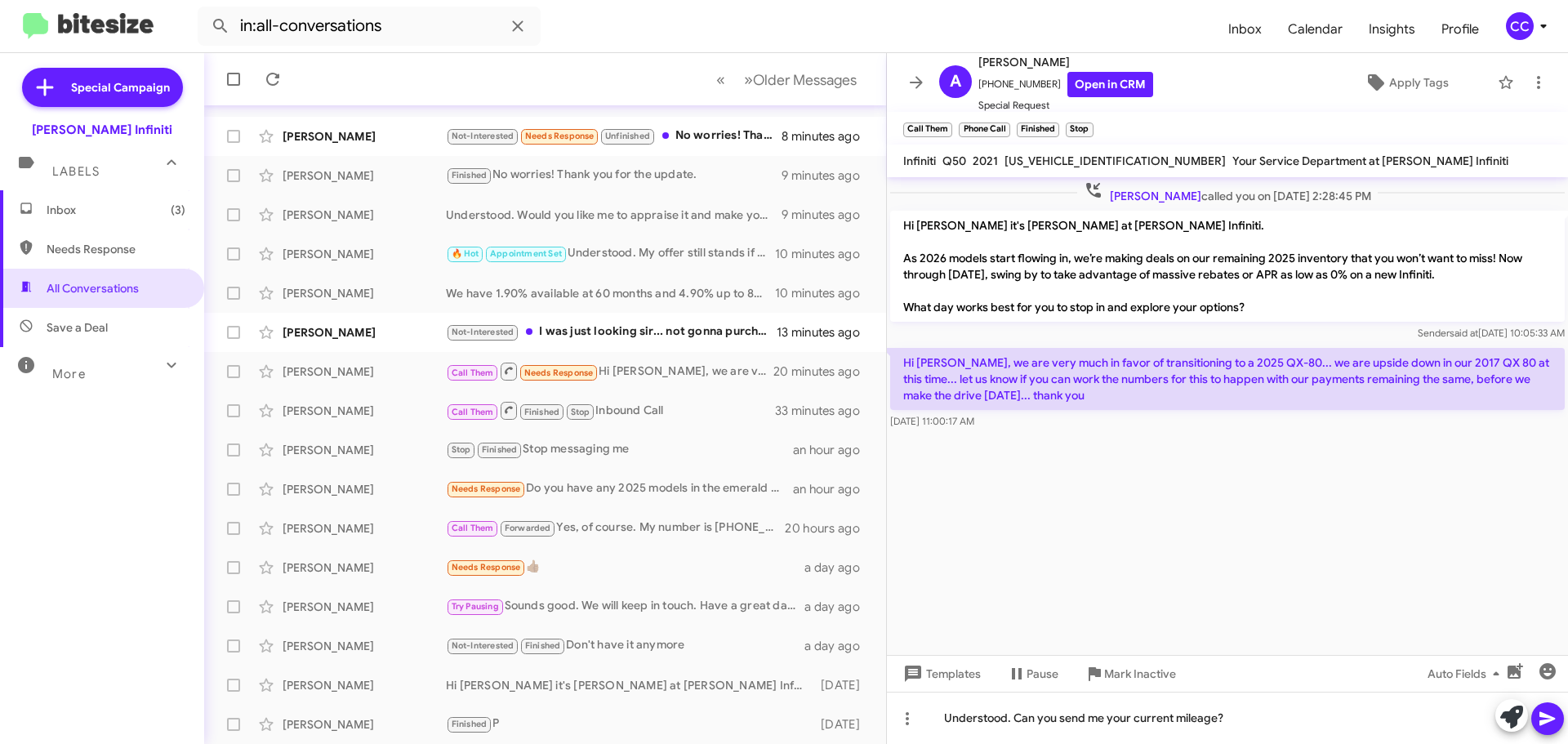
click at [1544, 715] on icon at bounding box center [1547, 719] width 15 height 14
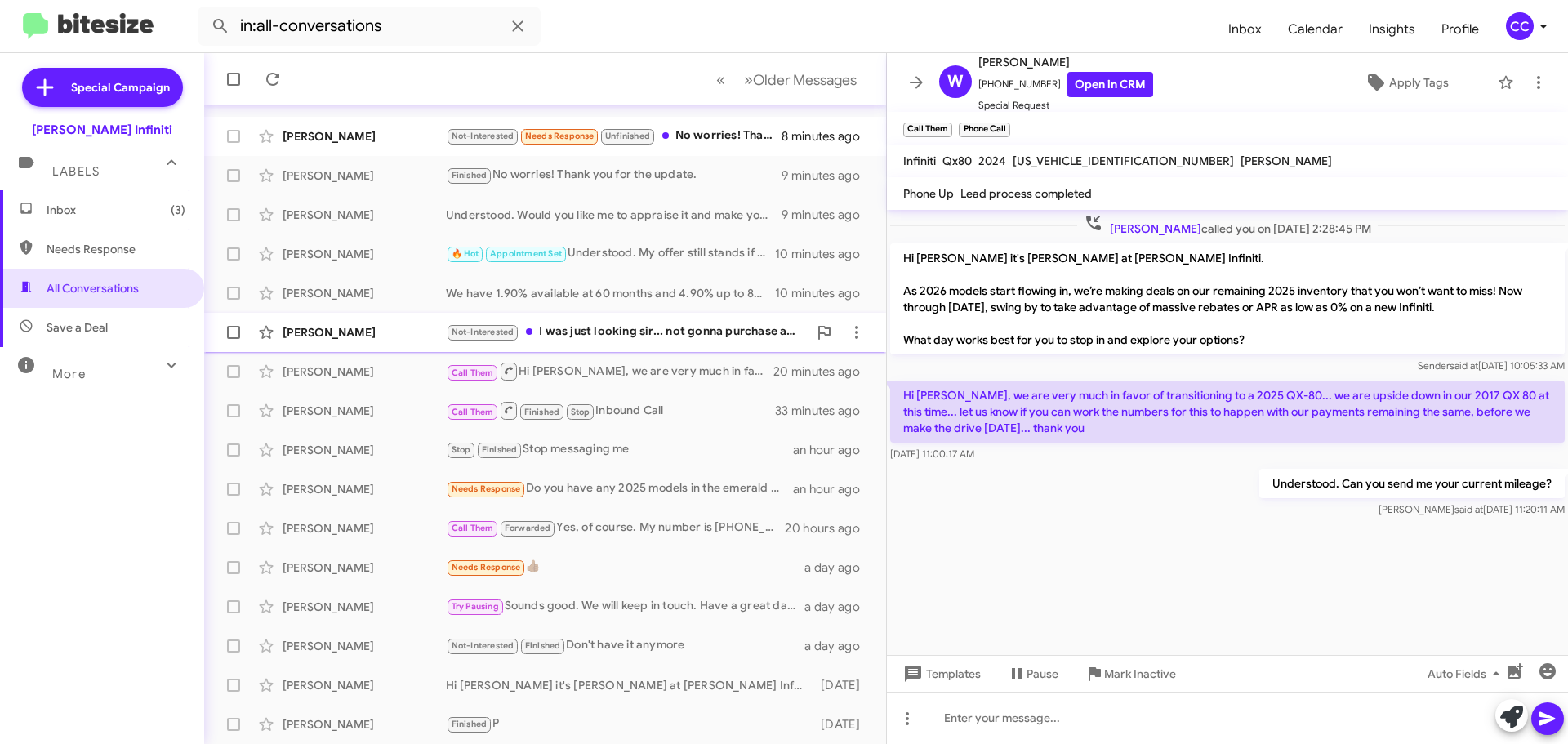
click at [676, 338] on div "Not-Interested I was just looking sir... not gonna purchase anytime soon" at bounding box center [627, 332] width 362 height 18
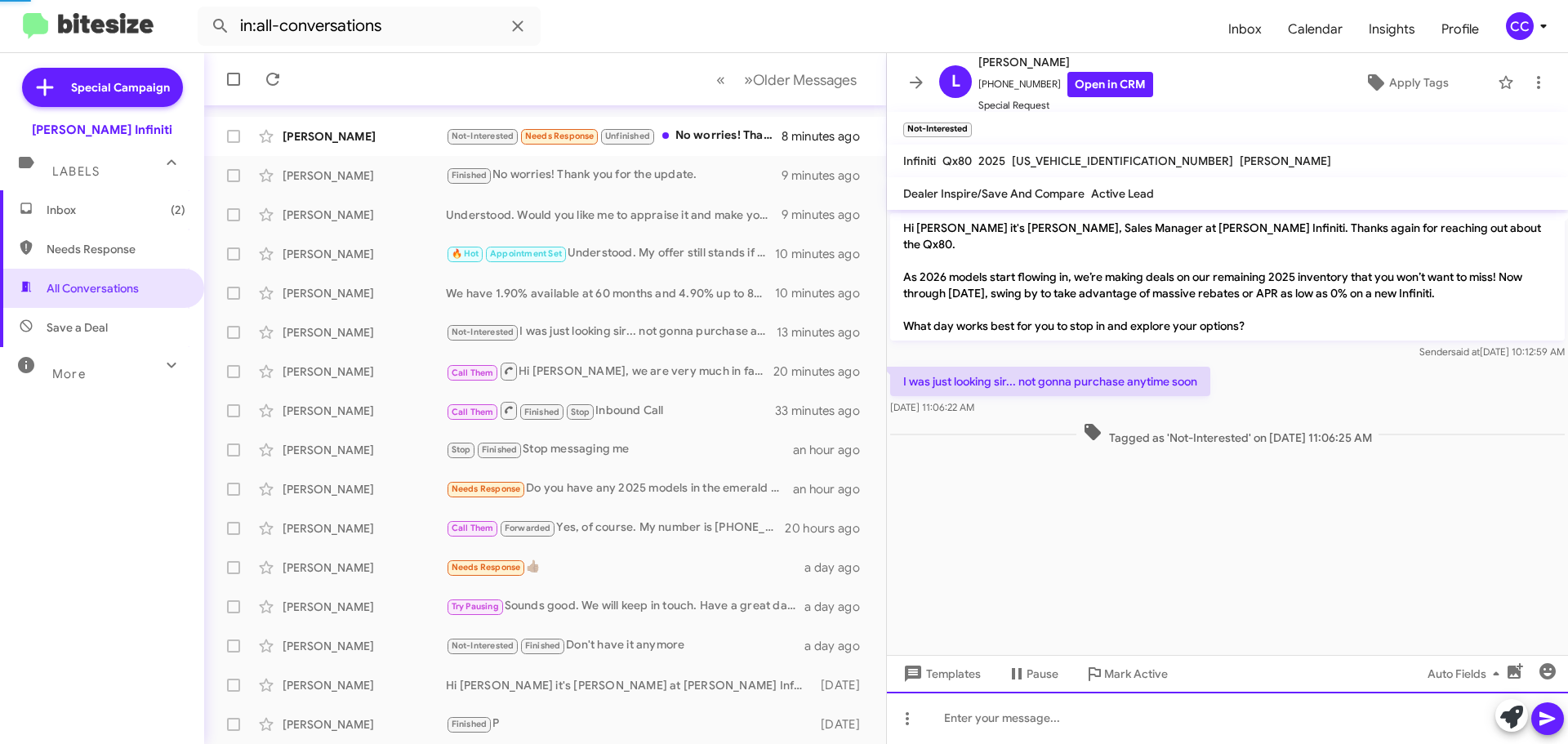
click at [1134, 721] on div at bounding box center [1227, 718] width 681 height 52
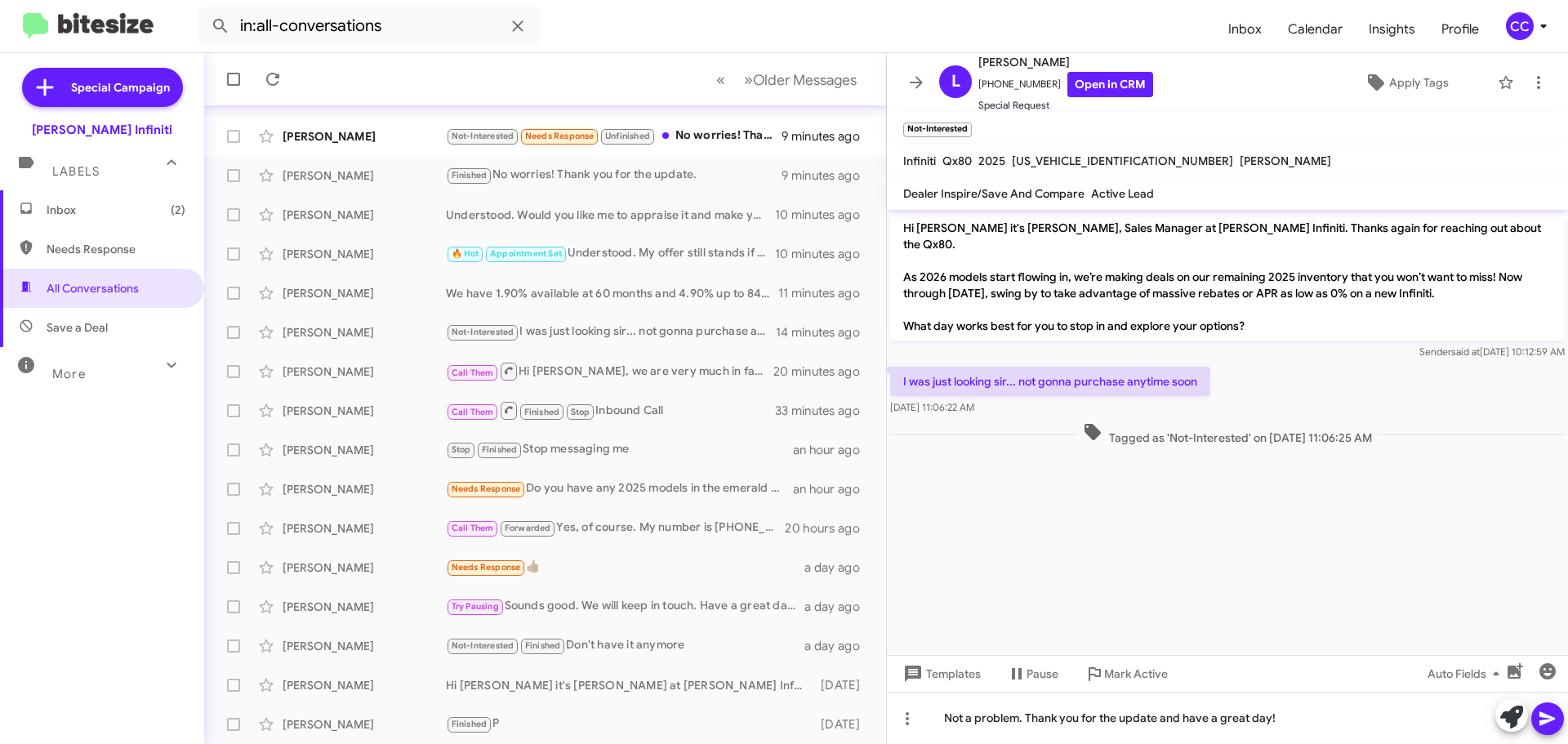
click at [1544, 715] on icon at bounding box center [1547, 719] width 15 height 14
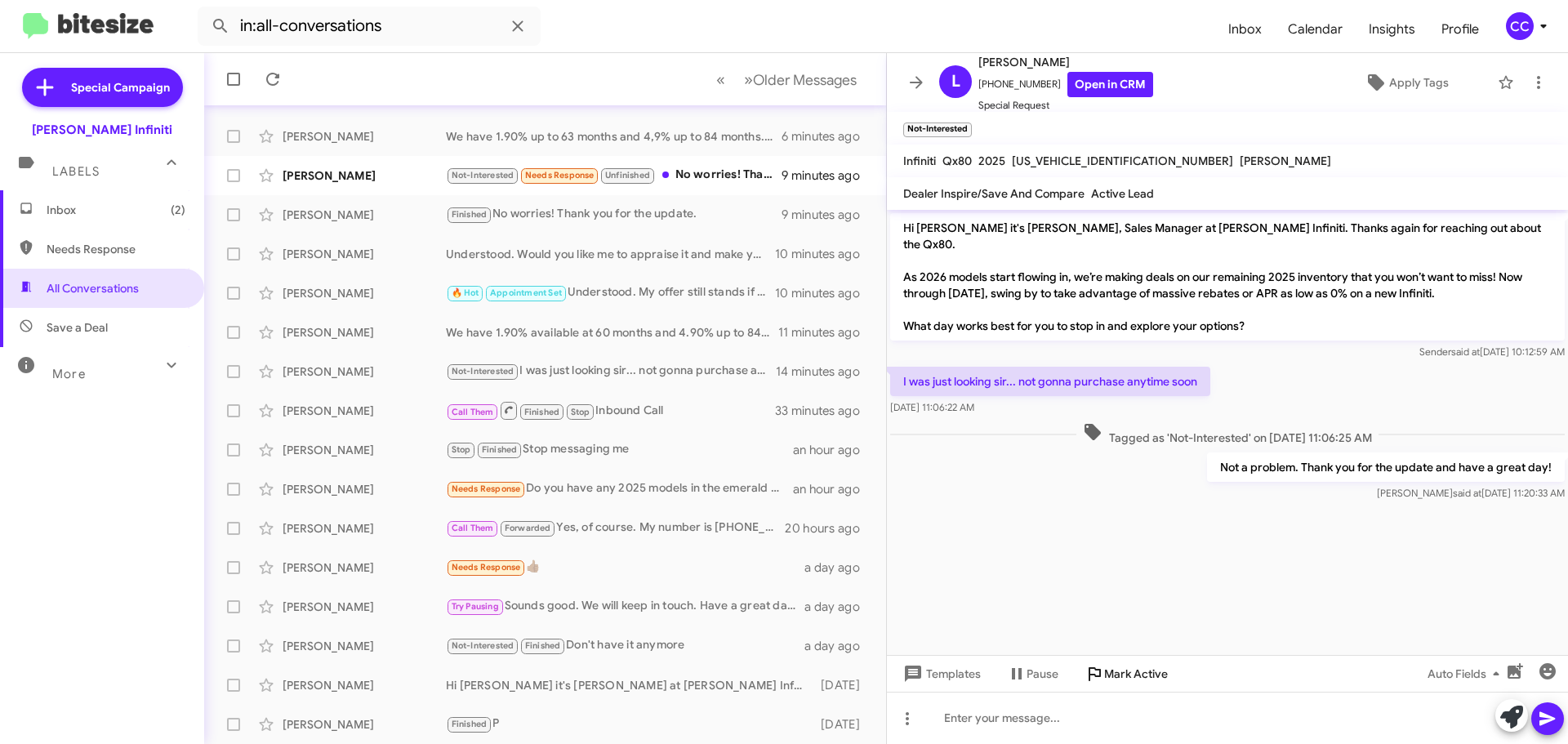
click at [1137, 672] on span "Mark Active" at bounding box center [1136, 673] width 64 height 29
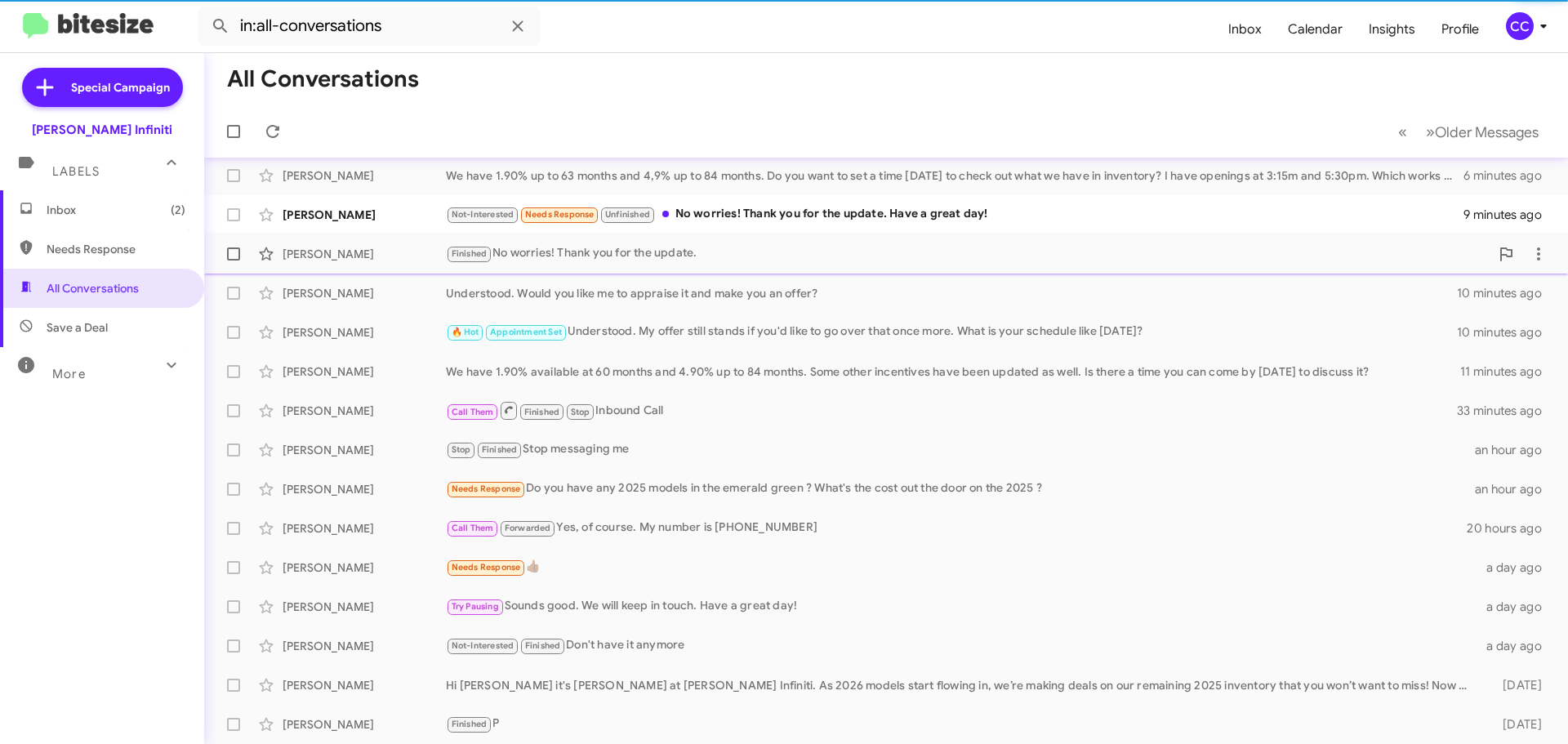
scroll to position [165, 0]
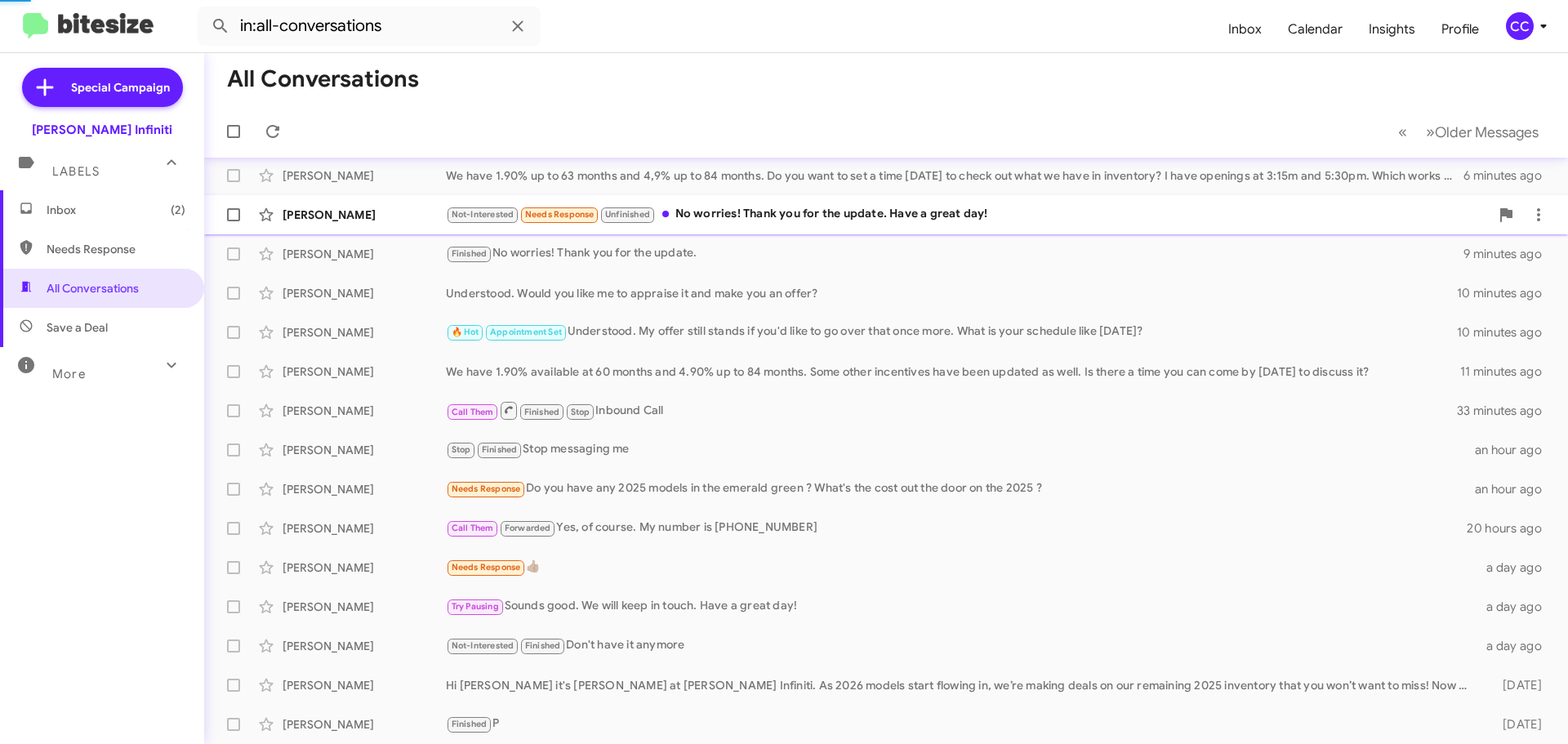
click at [779, 217] on div "Not-Interested Needs Response Unfinished No worries! Thank you for the update. …" at bounding box center [968, 214] width 1044 height 18
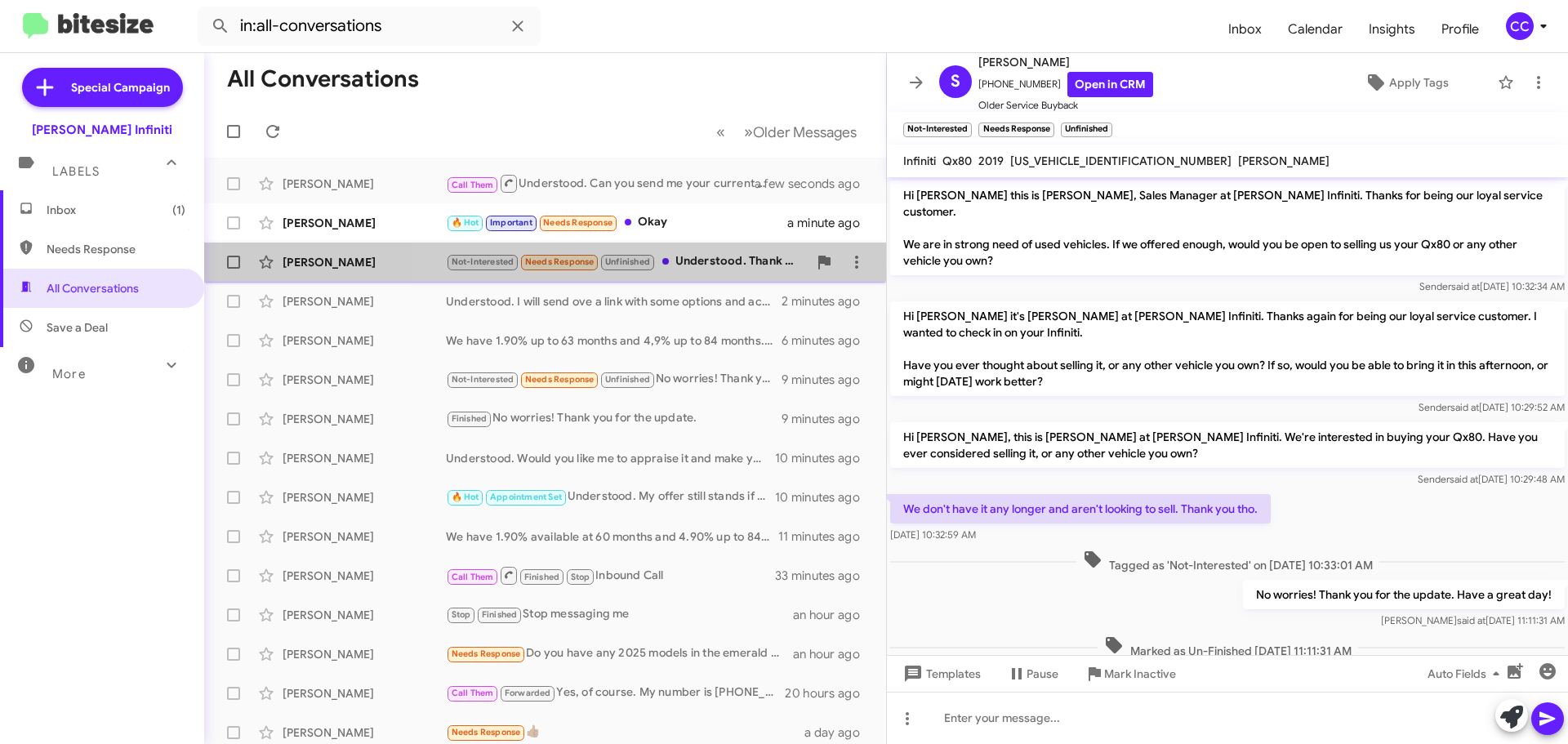
click at [705, 257] on div "Not-Interested Needs Response Unfinished Understood. Thank you for the update. …" at bounding box center [627, 261] width 362 height 18
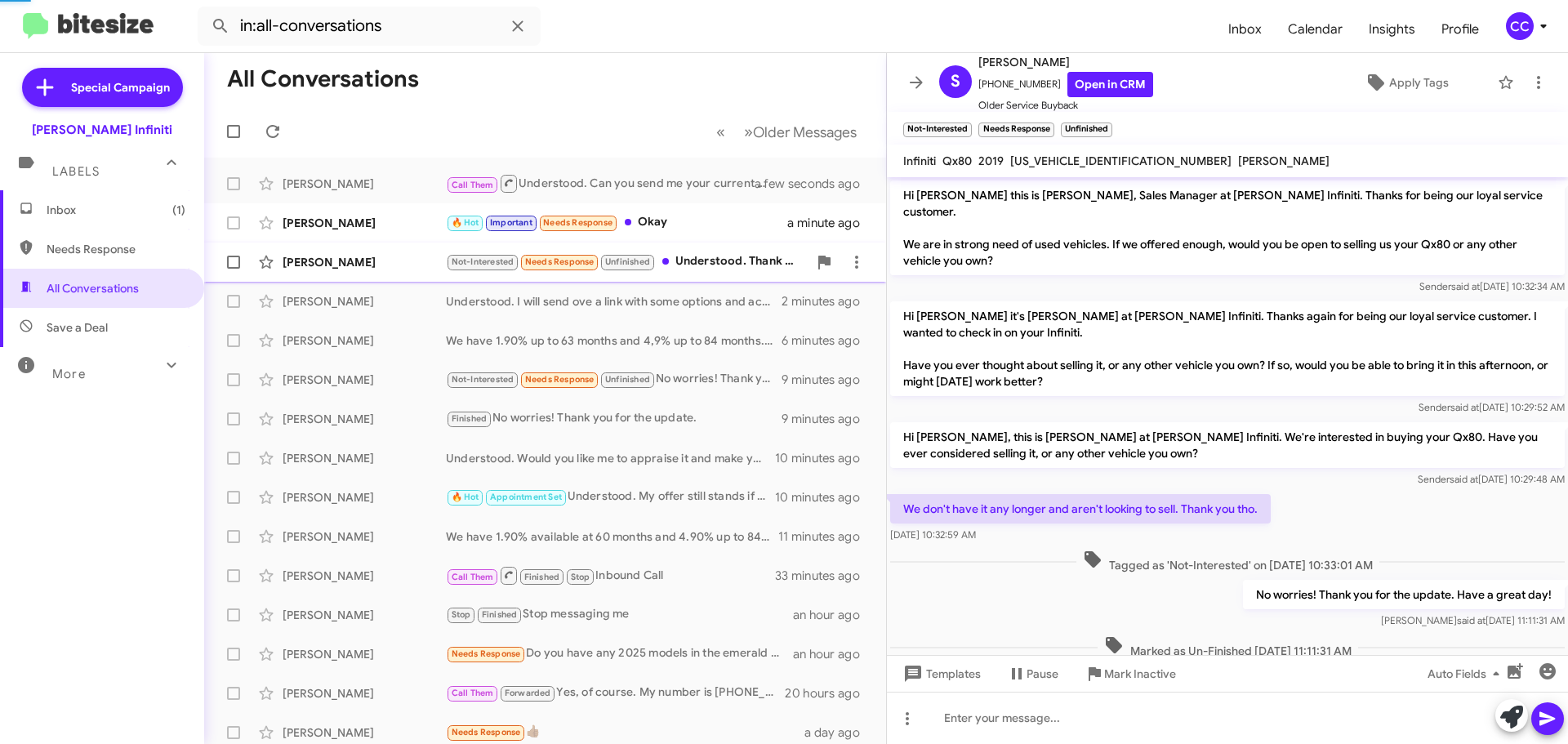
scroll to position [54, 0]
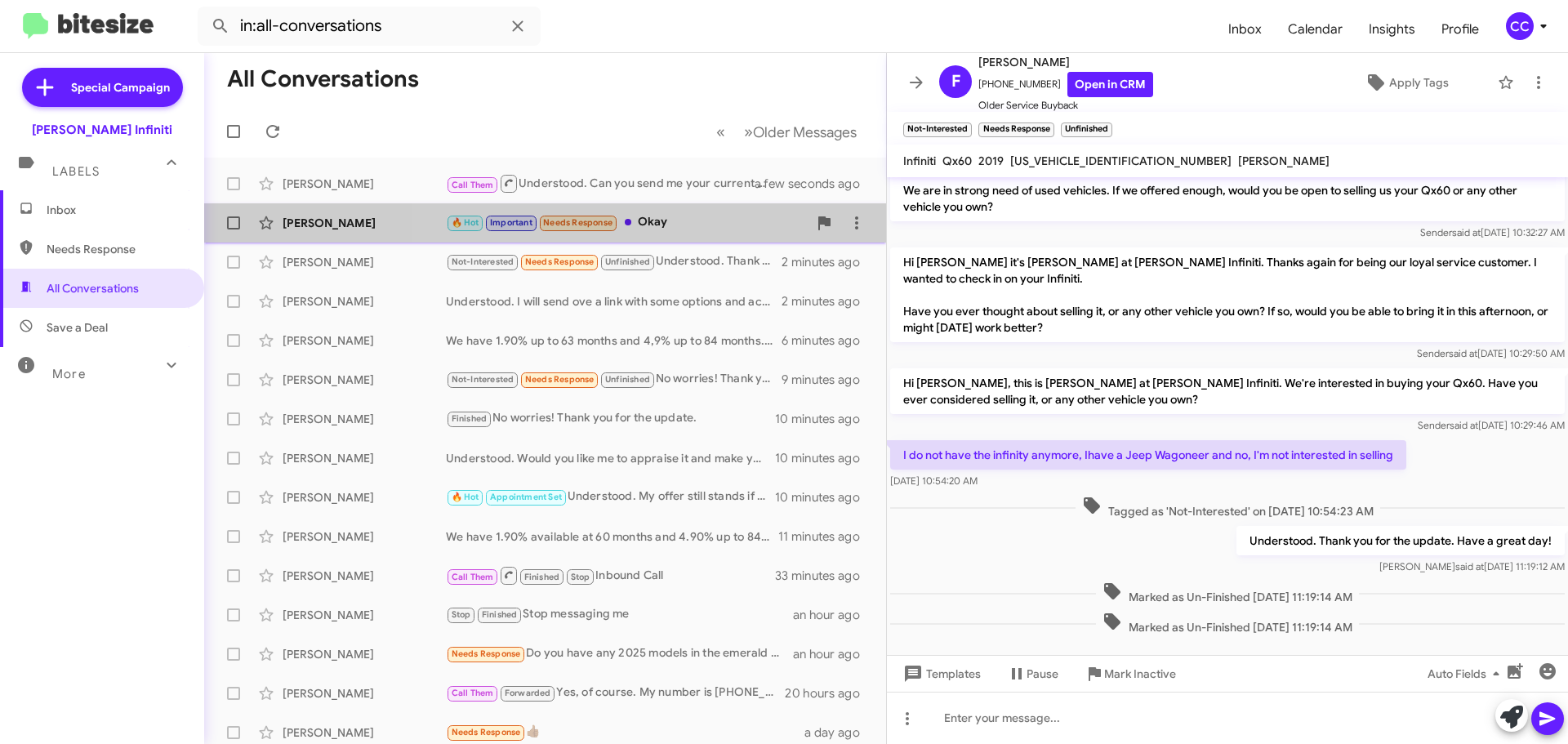
click at [674, 223] on div "🔥 Hot Important Needs Response Okay" at bounding box center [627, 223] width 362 height 18
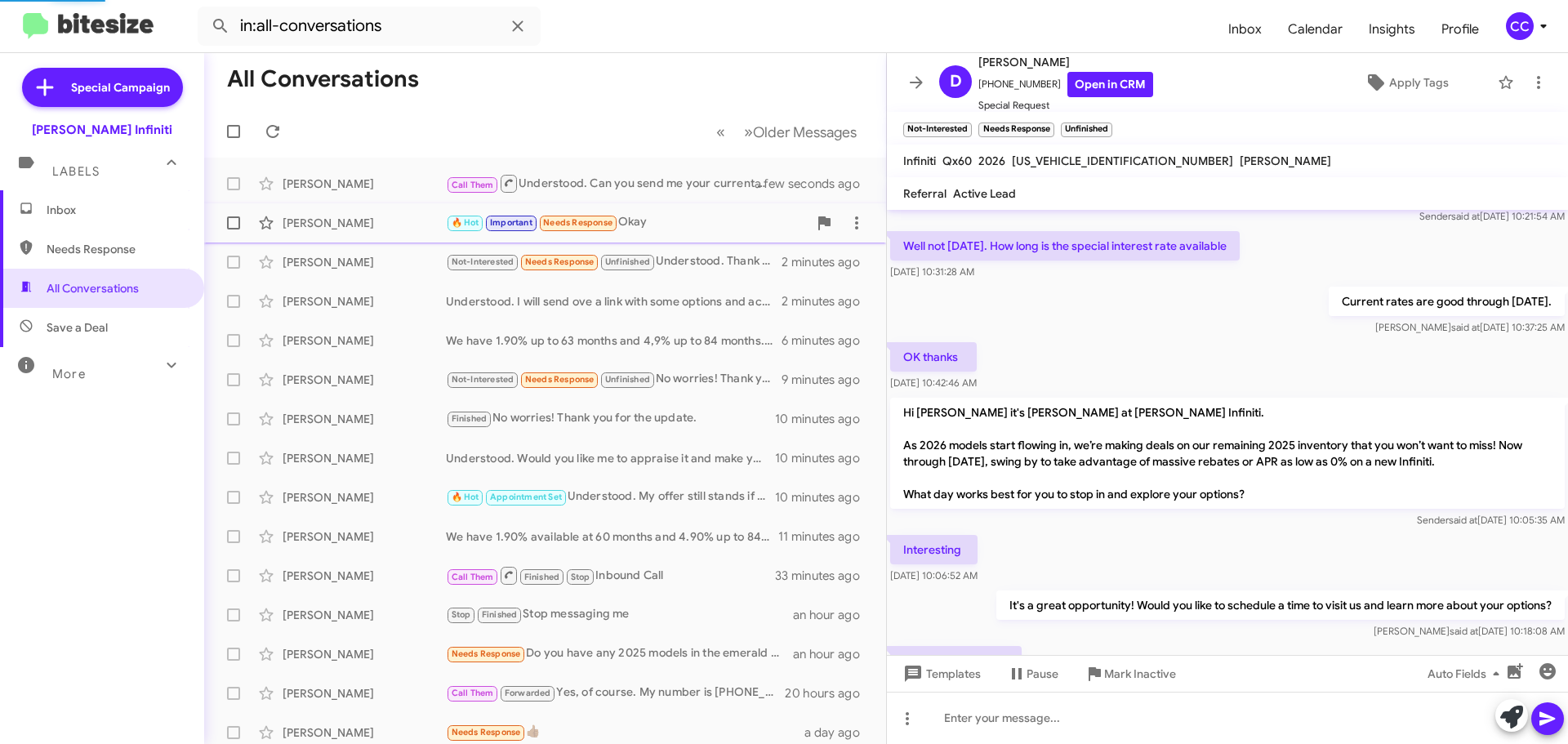
scroll to position [249, 0]
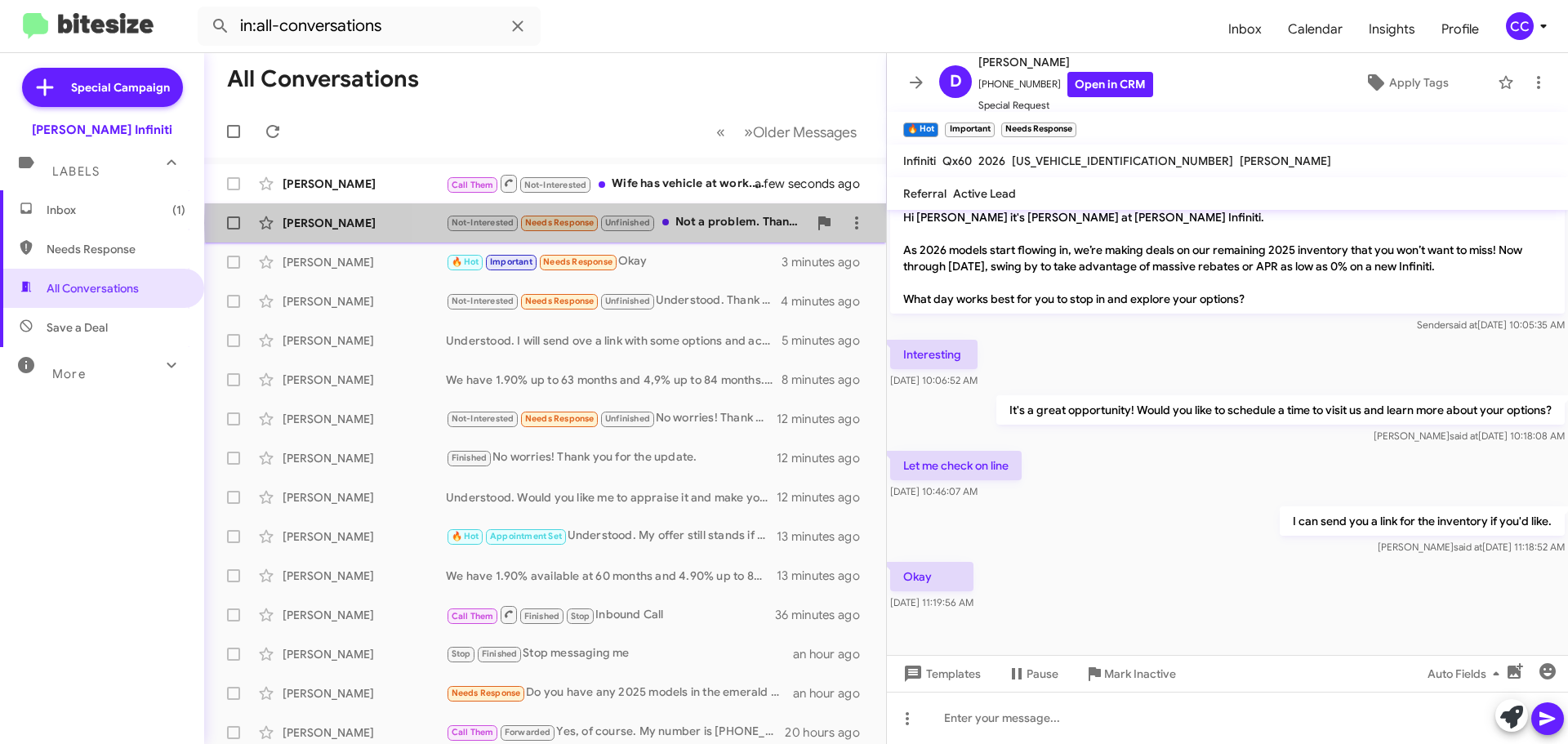
click at [718, 222] on div "Not-Interested Needs Response Unfinished Not a problem. Thank you for the updat…" at bounding box center [627, 223] width 362 height 18
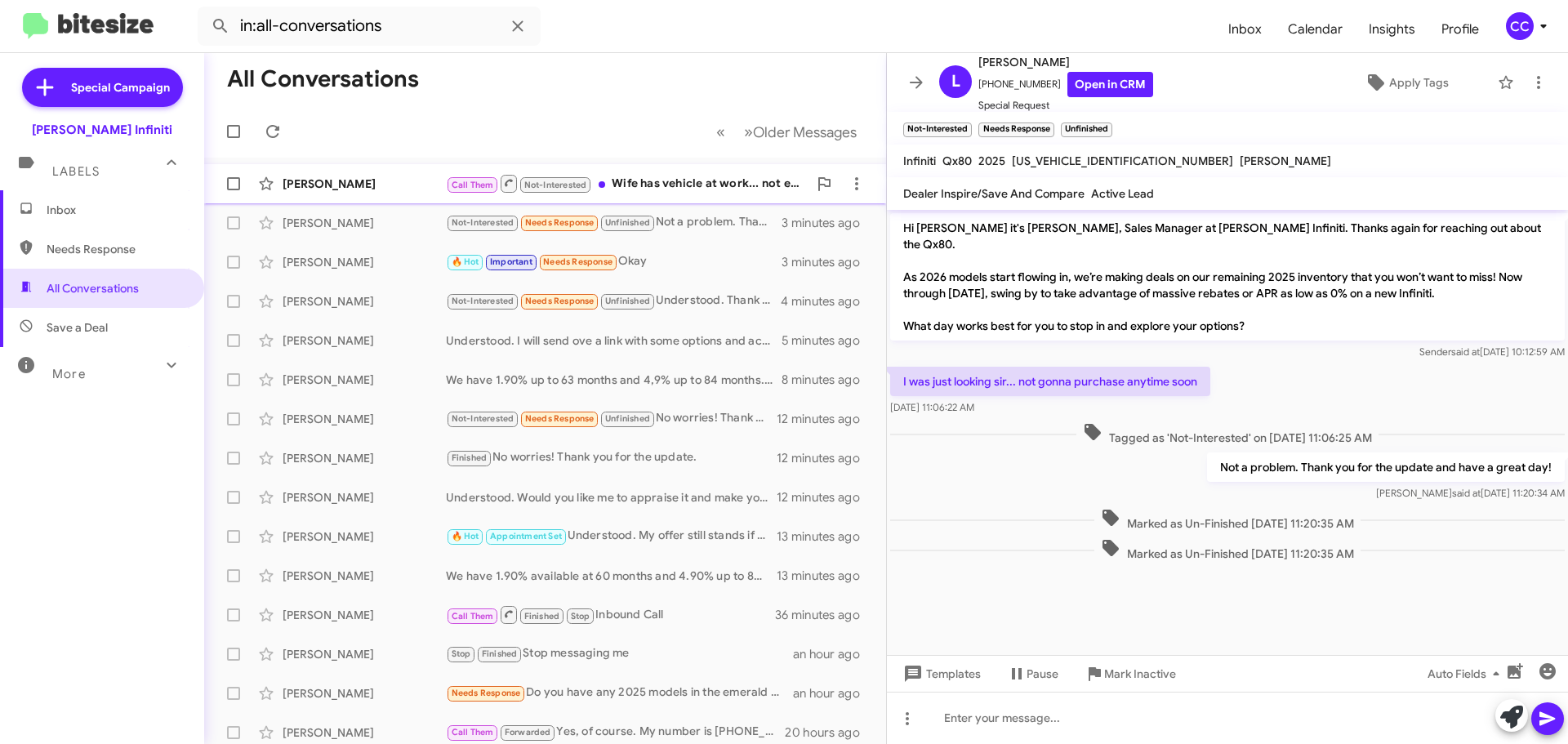
click at [693, 188] on div "Call Them Not-Interested Wife has vehicle at work... not exactly, but around 89…" at bounding box center [627, 183] width 362 height 20
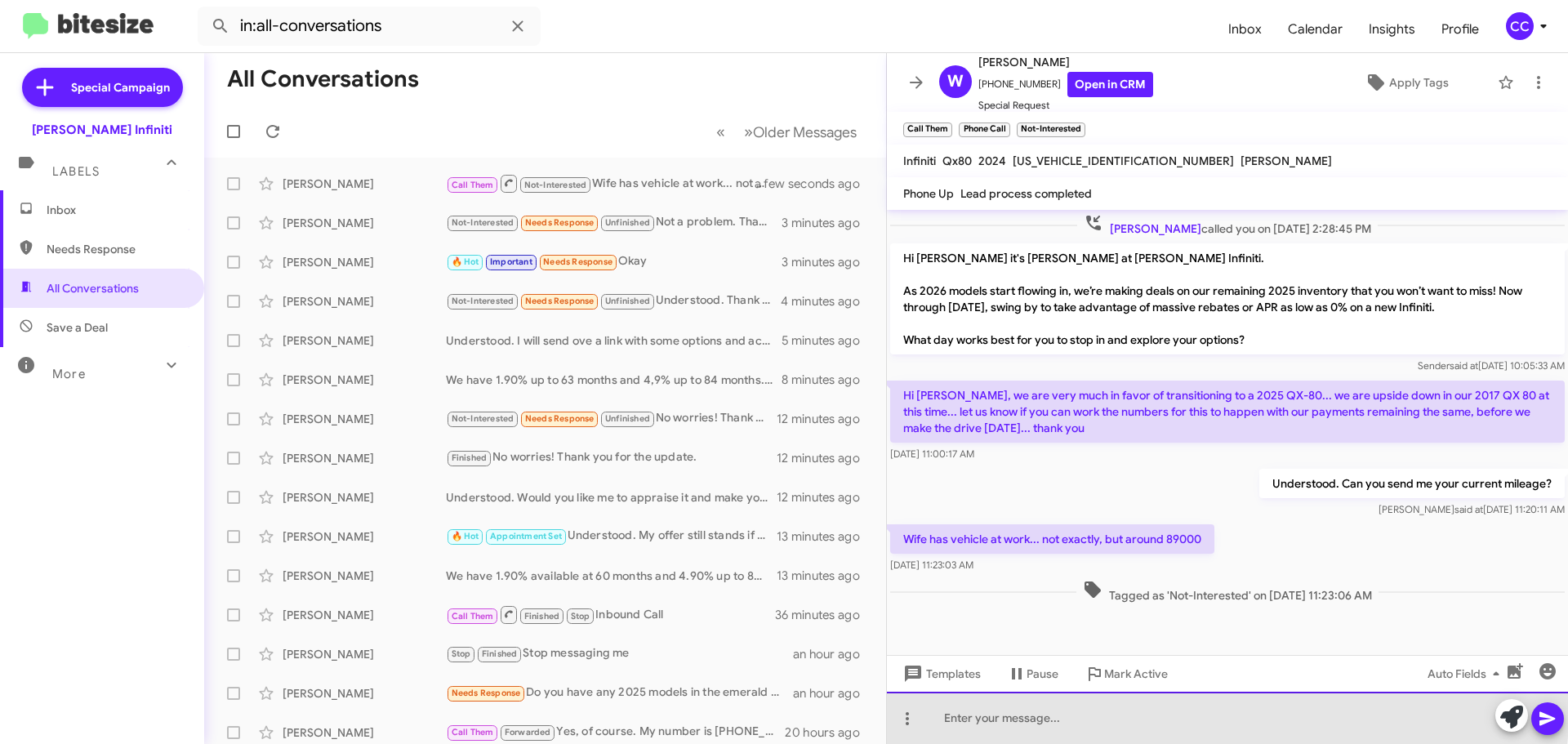
click at [1078, 710] on div at bounding box center [1227, 718] width 681 height 52
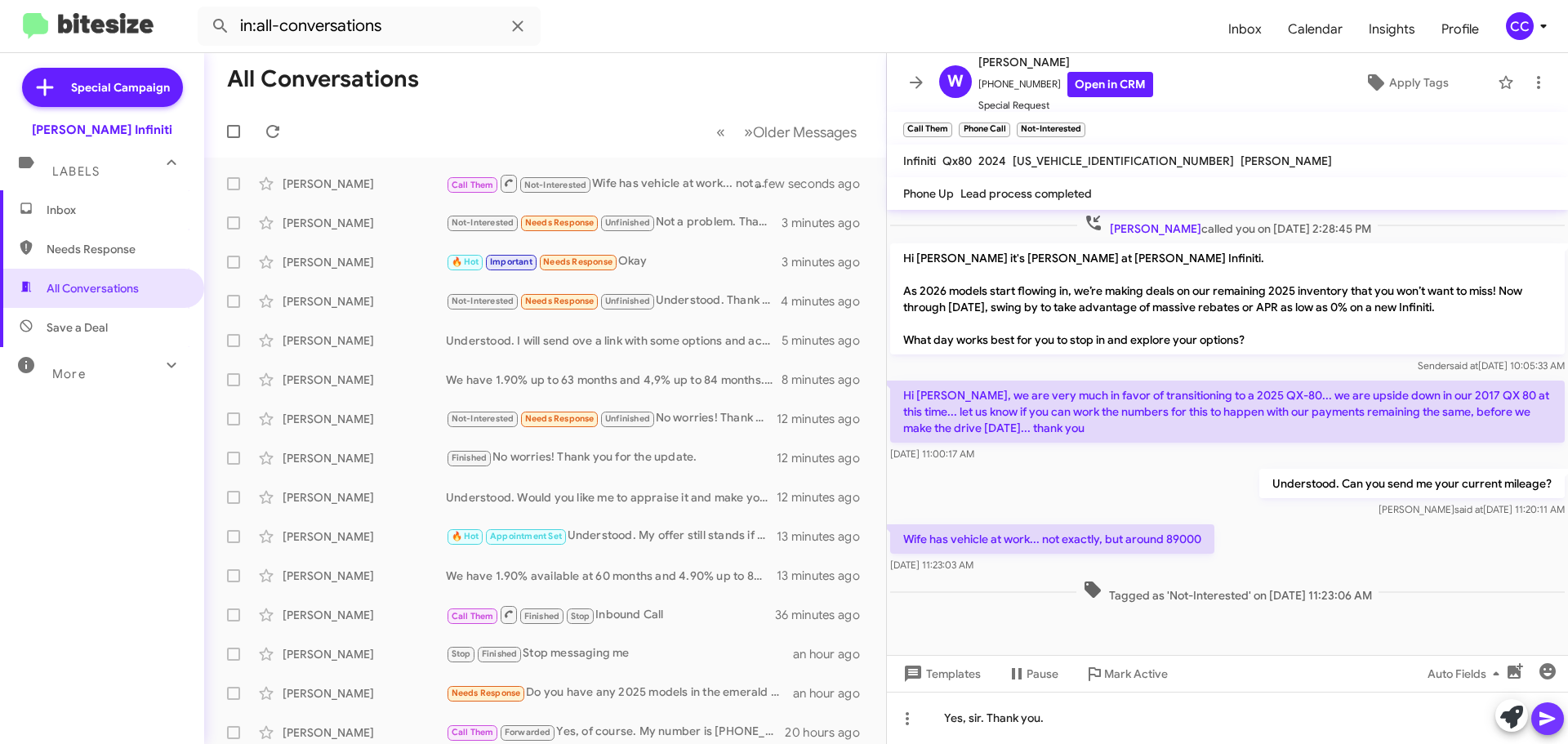
click at [1549, 721] on icon at bounding box center [1547, 719] width 15 height 14
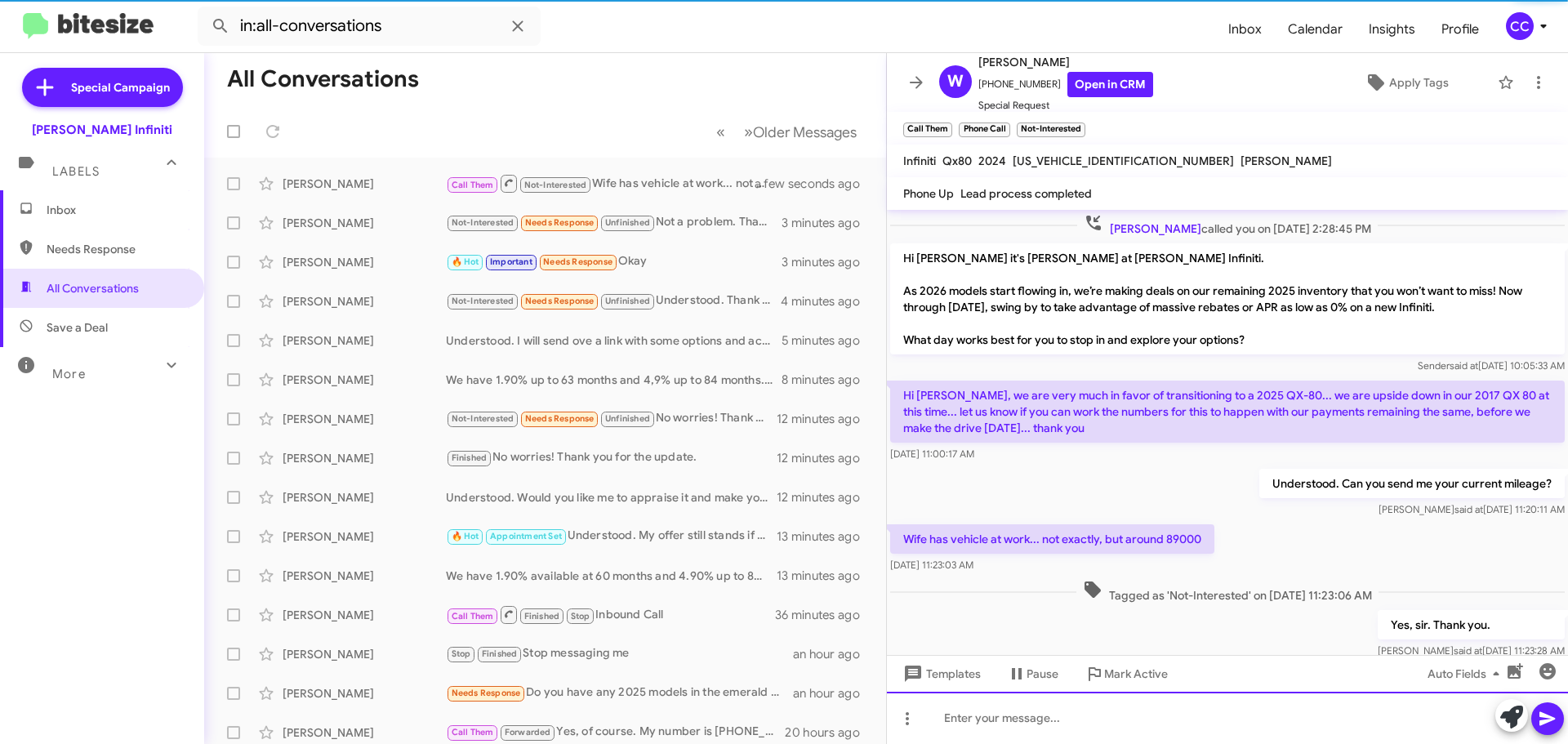
scroll to position [36, 0]
